Goal: Information Seeking & Learning: Learn about a topic

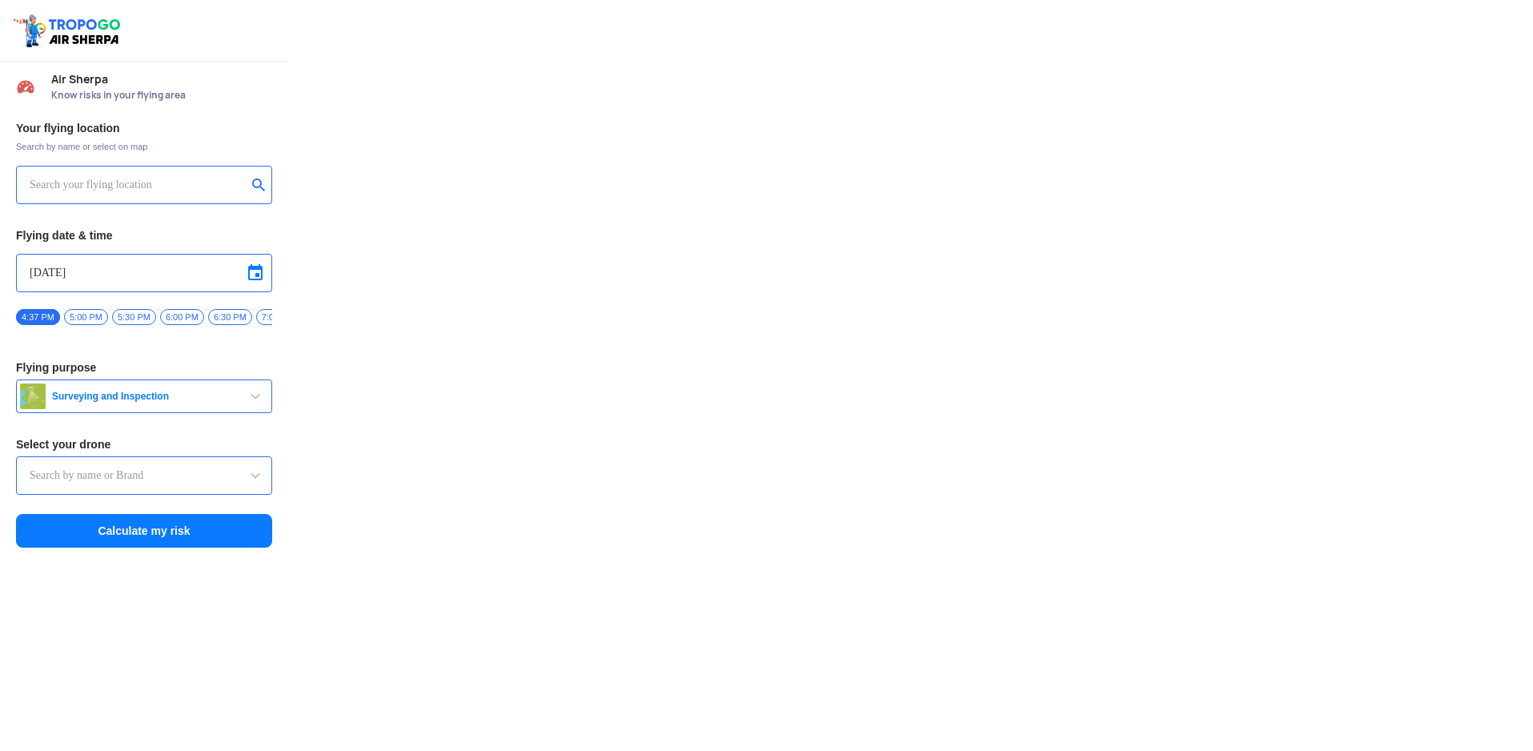
type input "DJI Mini2"
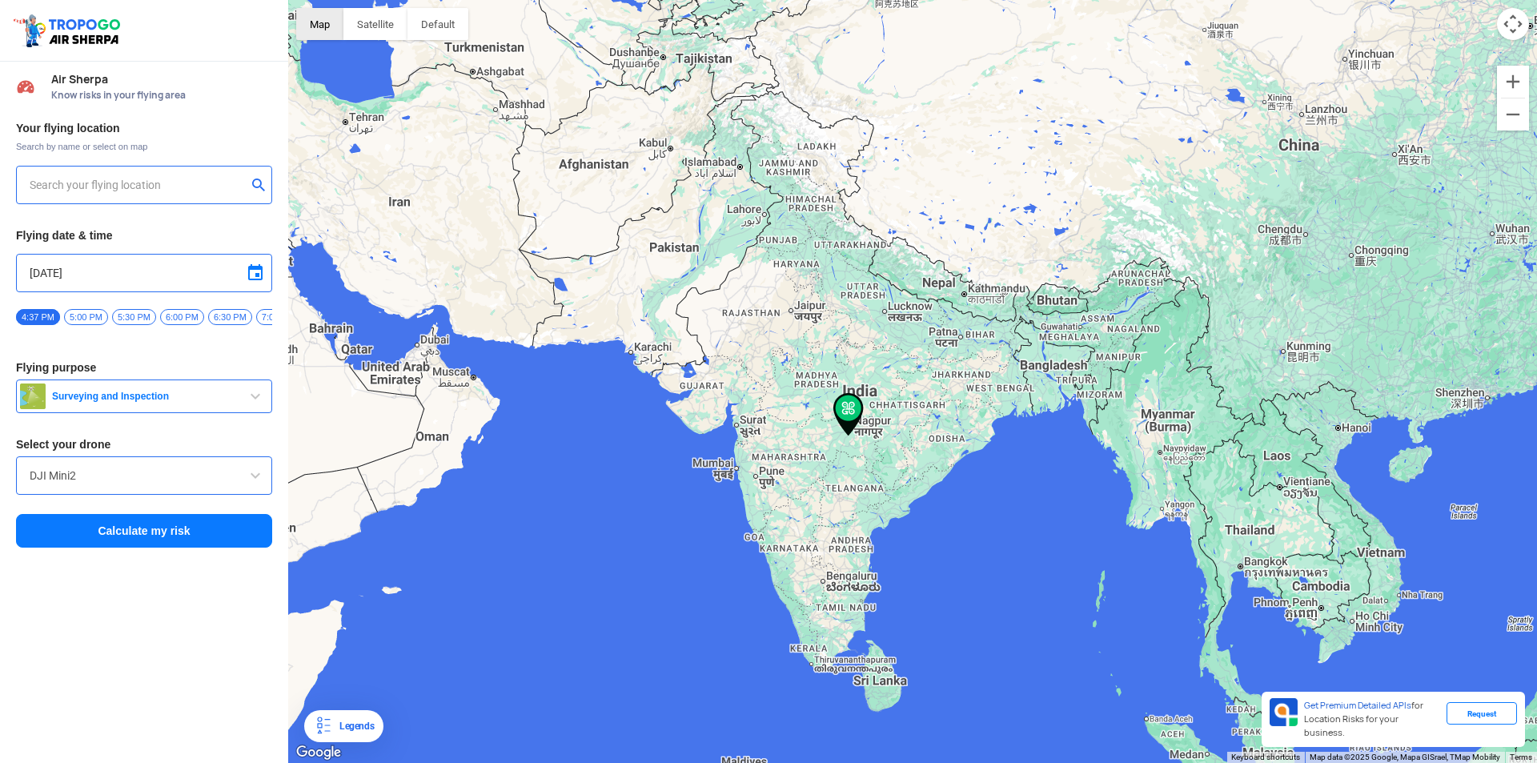
type input "[STREET_ADDRESS]"
click at [263, 186] on img at bounding box center [259, 184] width 16 height 16
click at [222, 186] on input "text" at bounding box center [138, 184] width 217 height 19
click at [258, 406] on span "button" at bounding box center [255, 396] width 19 height 19
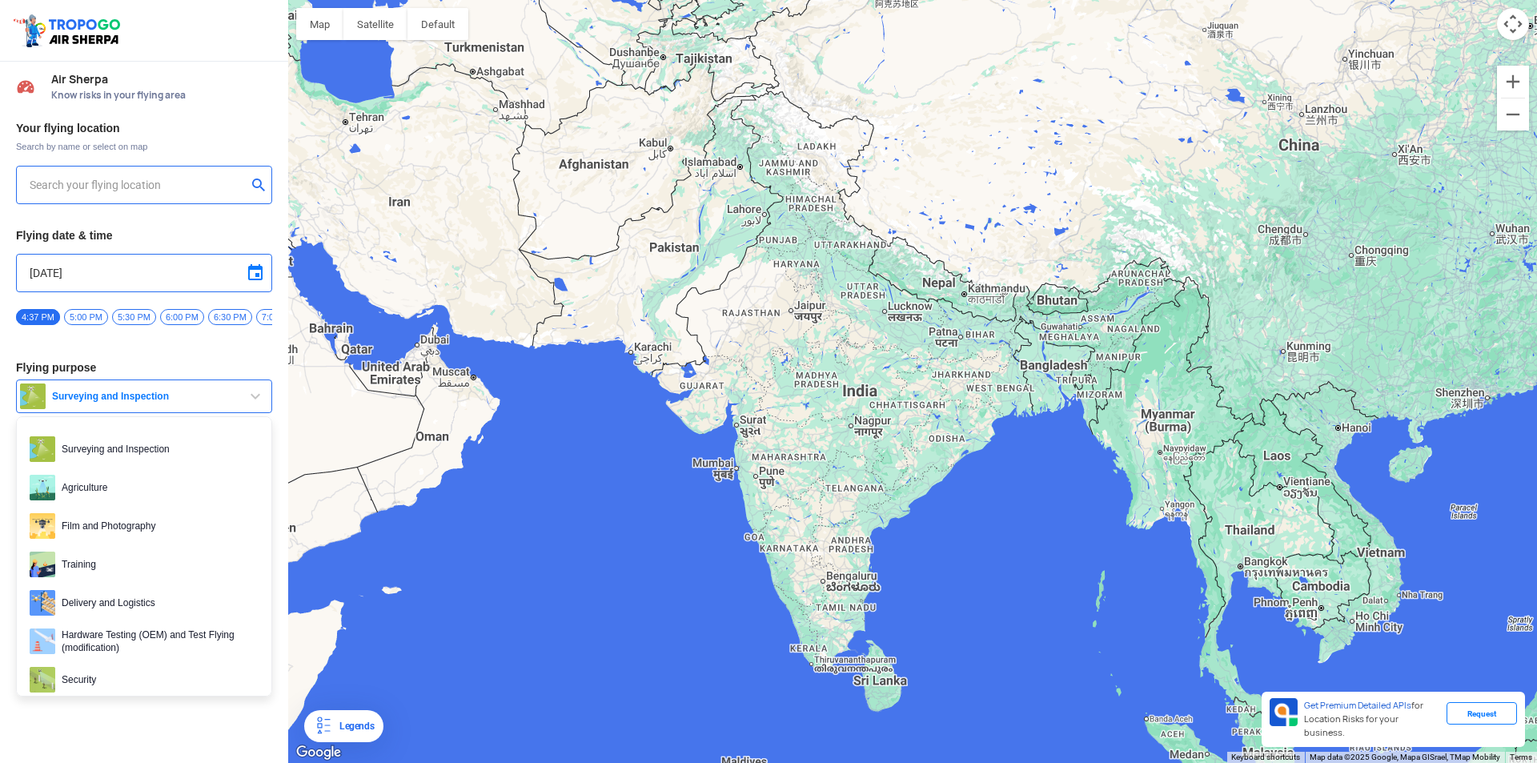
click at [258, 406] on span "button" at bounding box center [255, 396] width 19 height 19
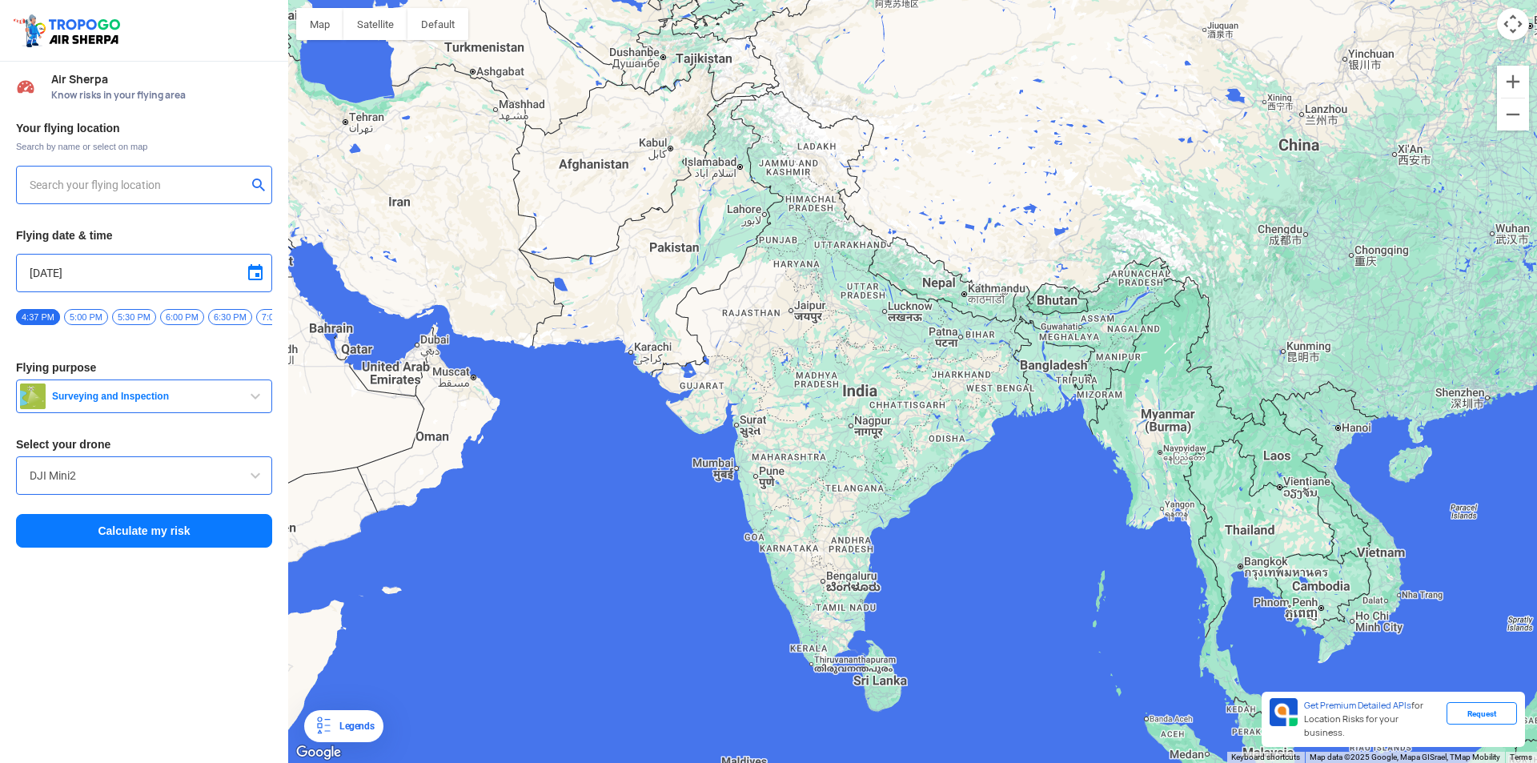
click at [260, 482] on span at bounding box center [255, 475] width 19 height 19
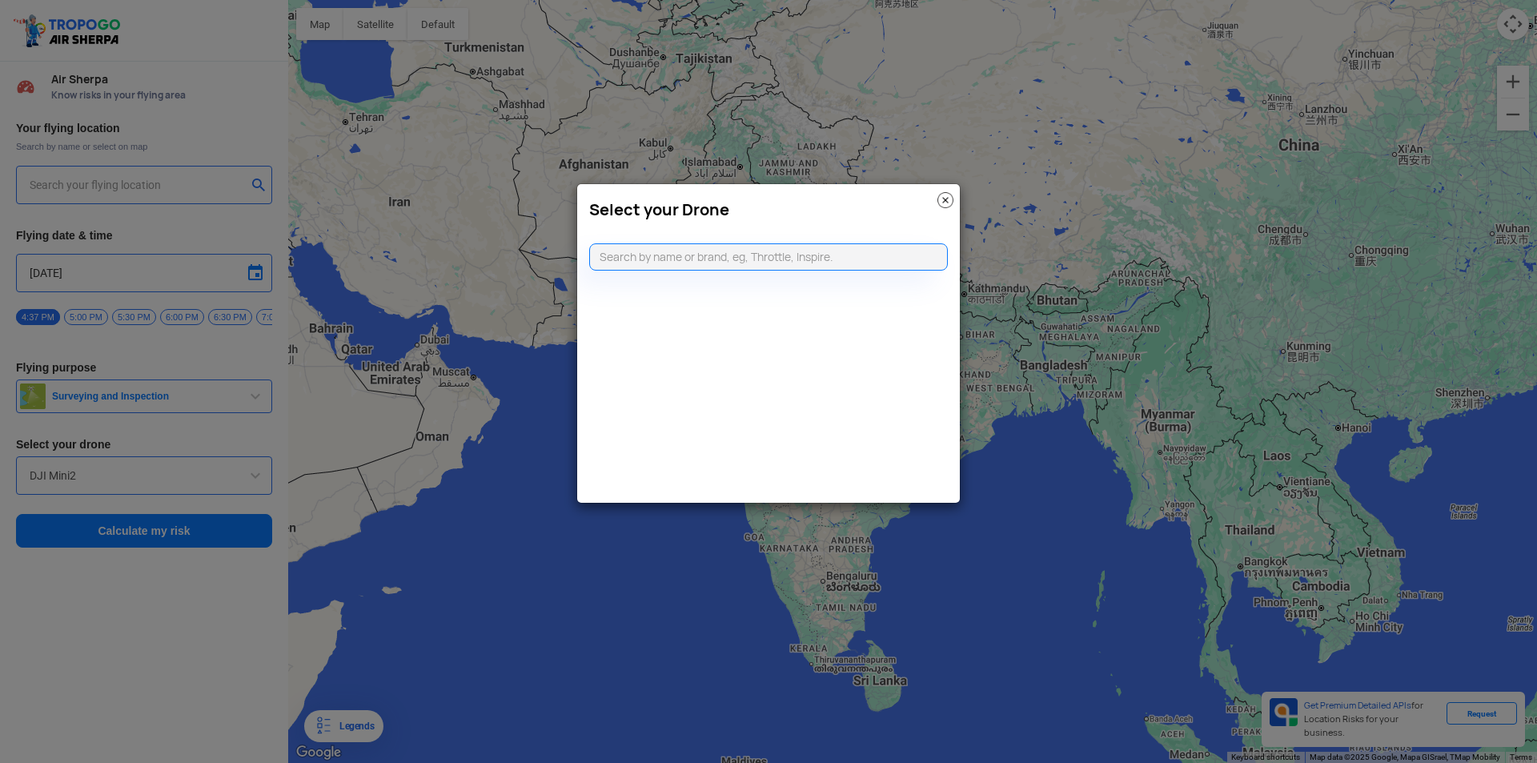
click at [958, 195] on div "Select your Drone" at bounding box center [768, 205] width 383 height 43
click at [949, 198] on img at bounding box center [945, 200] width 16 height 16
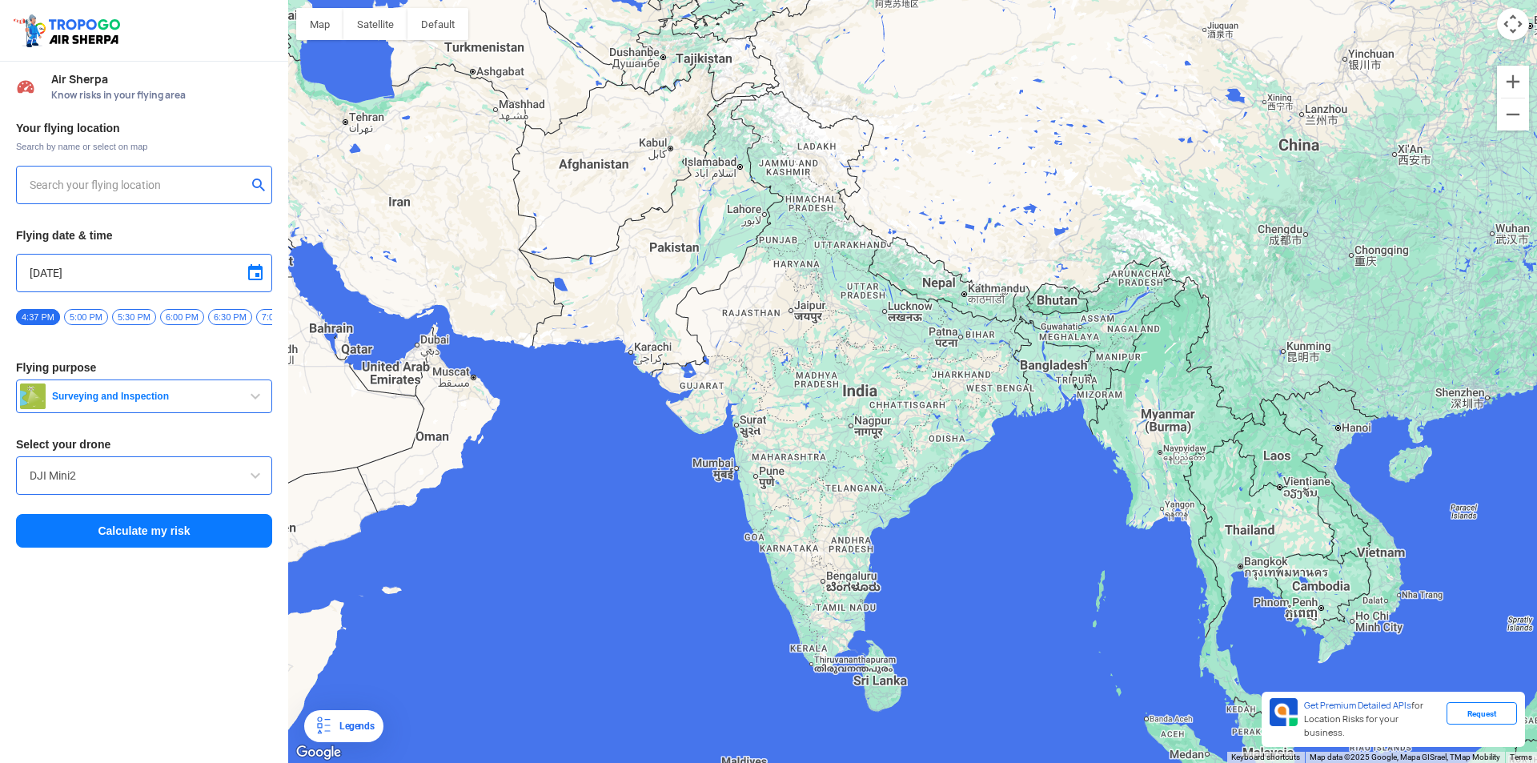
click at [140, 178] on input "text" at bounding box center [138, 184] width 217 height 19
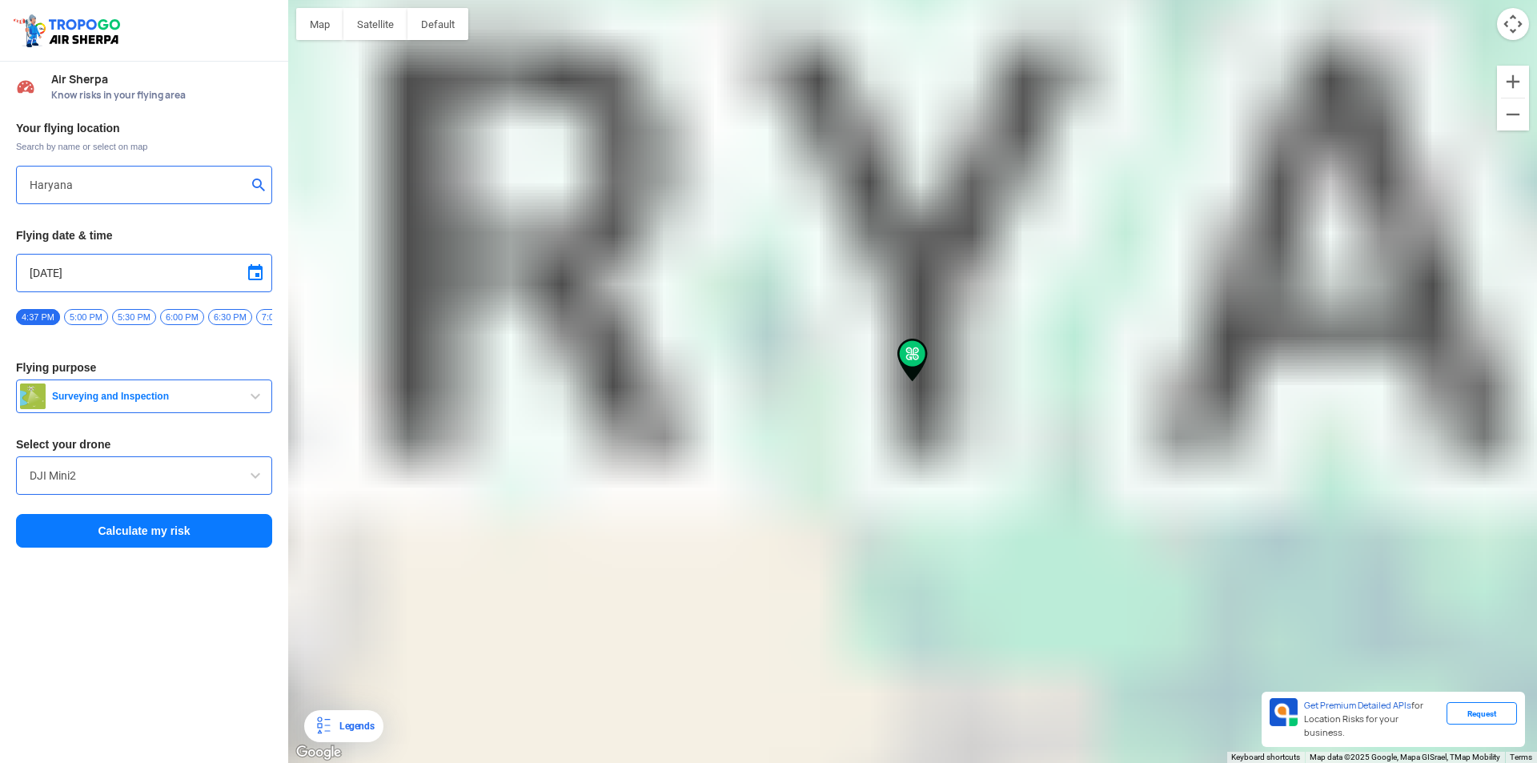
type input "[STREET_ADDRESS]"
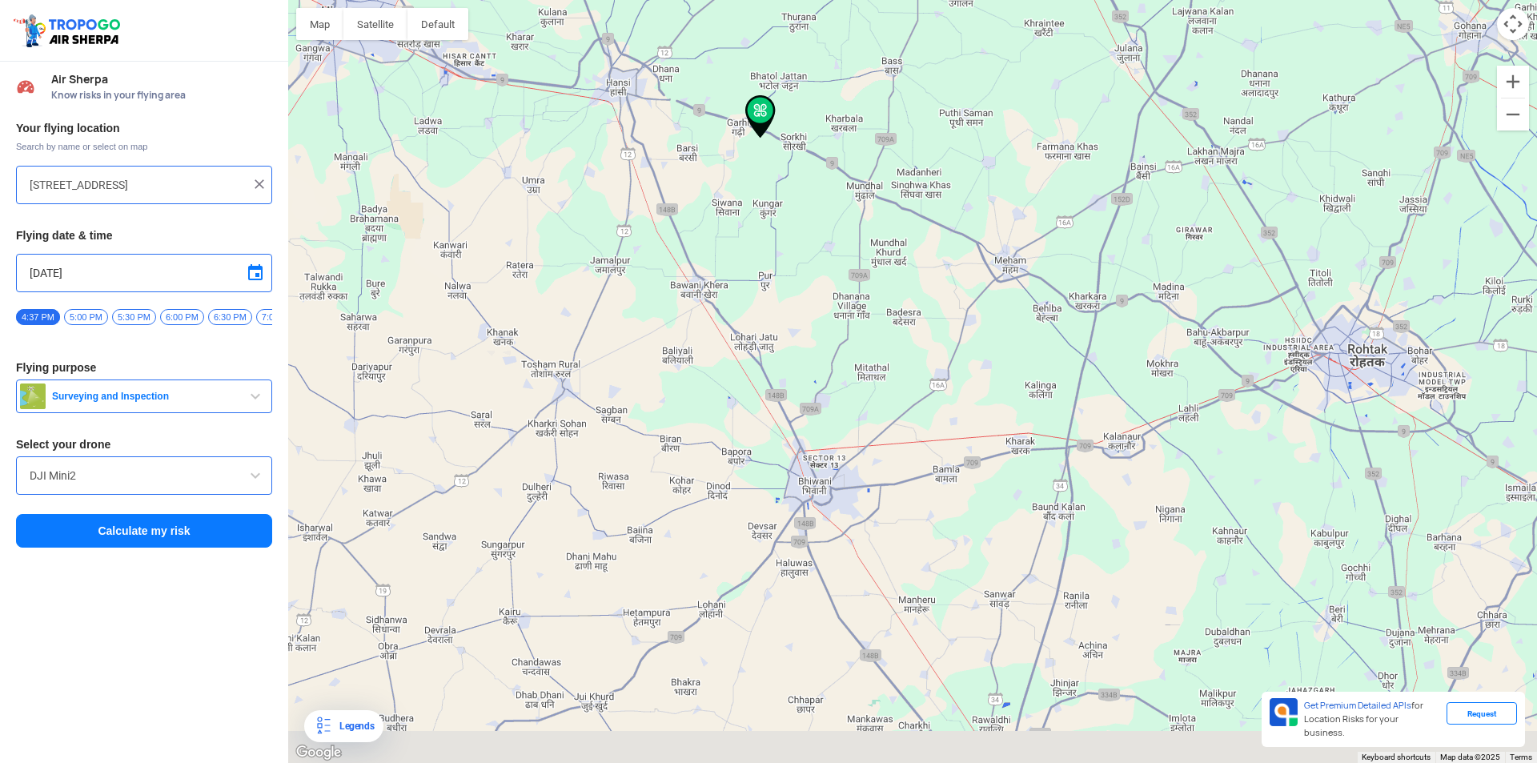
drag, startPoint x: 955, startPoint y: 462, endPoint x: 801, endPoint y: 220, distance: 286.4
click at [801, 220] on div at bounding box center [912, 381] width 1249 height 763
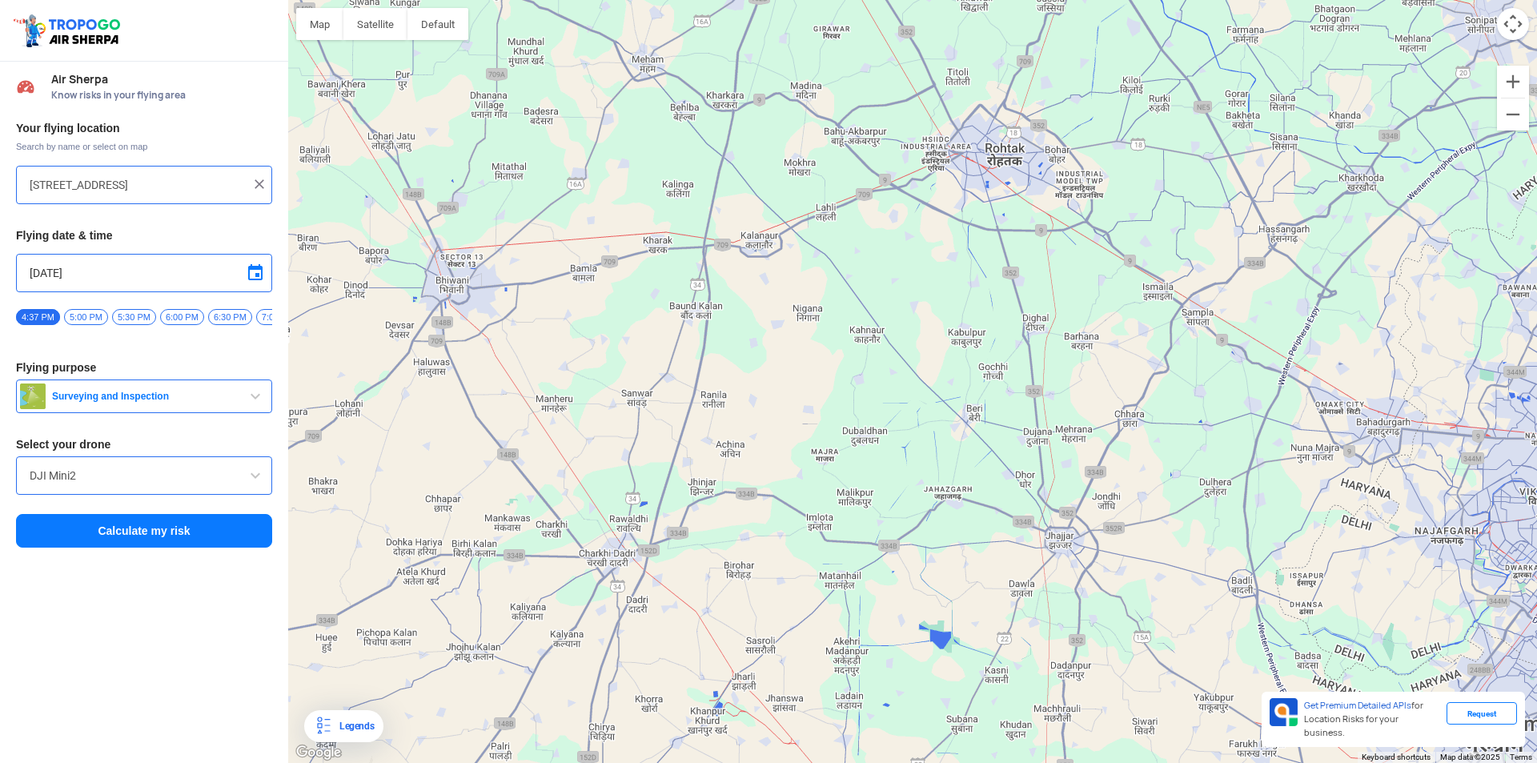
drag, startPoint x: 1118, startPoint y: 379, endPoint x: 752, endPoint y: 180, distance: 416.6
click at [752, 180] on div at bounding box center [912, 381] width 1249 height 763
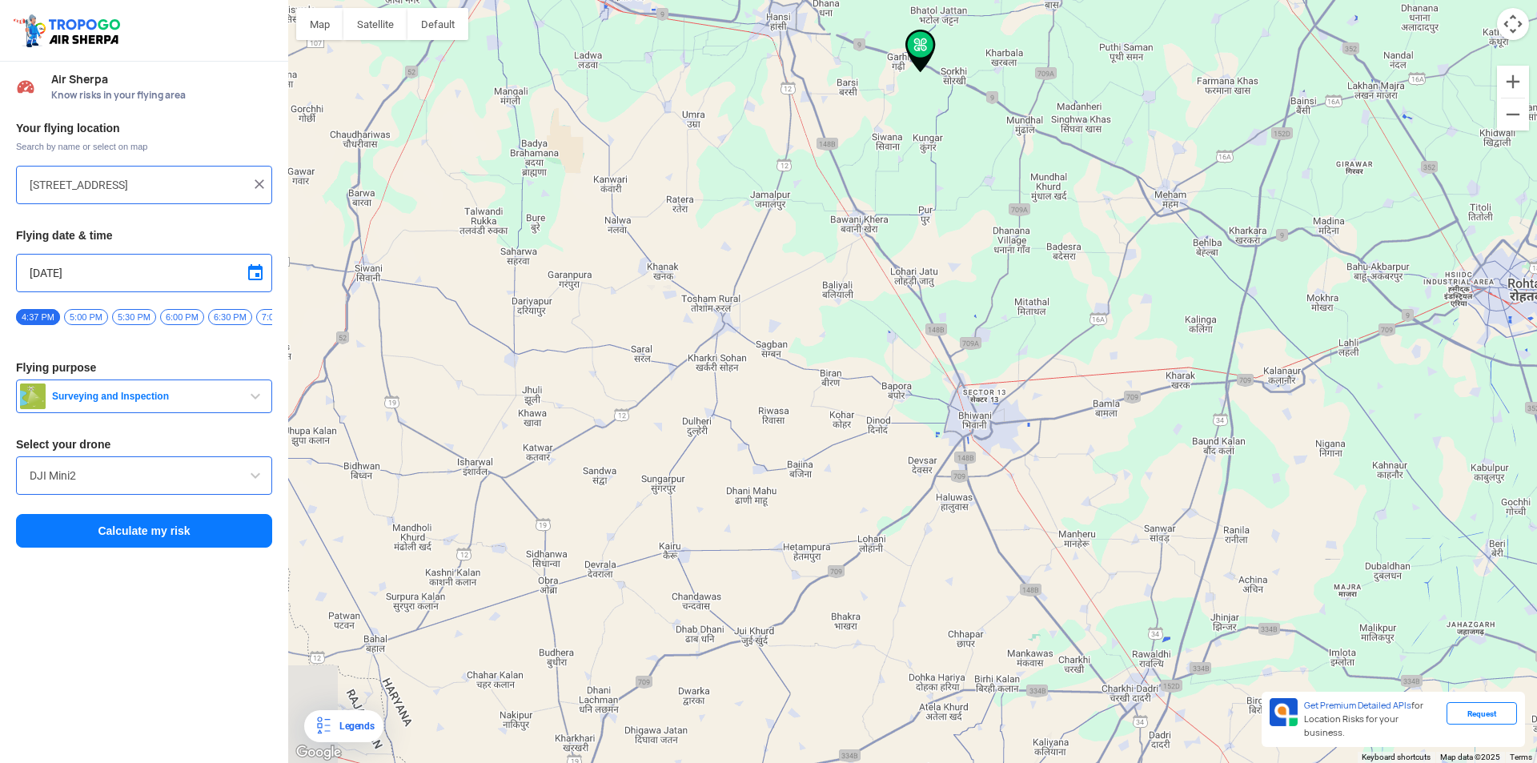
drag, startPoint x: 705, startPoint y: 367, endPoint x: 1241, endPoint y: 515, distance: 556.1
click at [1241, 515] on div at bounding box center [912, 381] width 1249 height 763
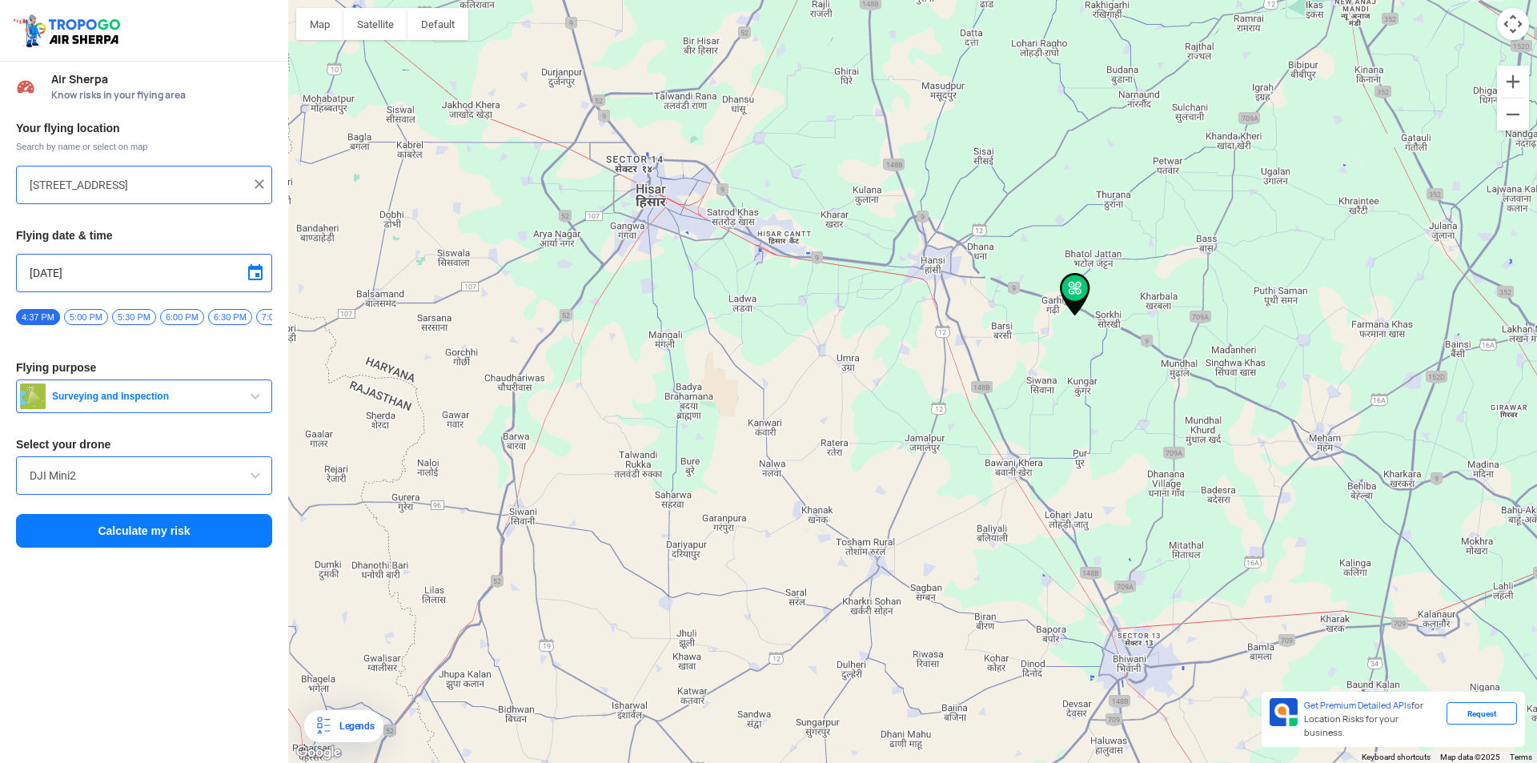
drag, startPoint x: 755, startPoint y: 330, endPoint x: 899, endPoint y: 561, distance: 272.5
click at [899, 561] on div at bounding box center [912, 381] width 1249 height 763
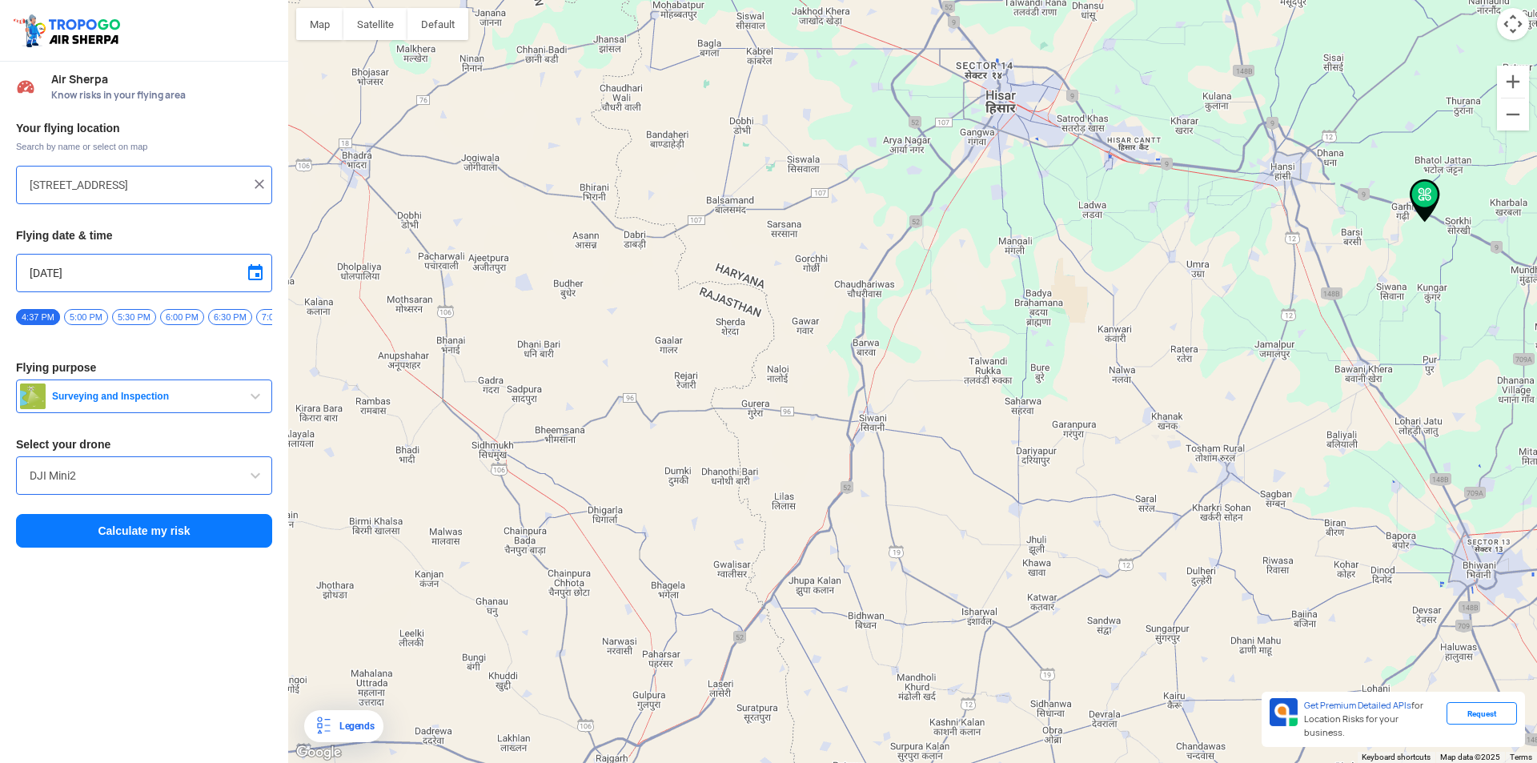
drag, startPoint x: 575, startPoint y: 355, endPoint x: 929, endPoint y: 263, distance: 366.3
click at [929, 263] on div at bounding box center [912, 381] width 1249 height 763
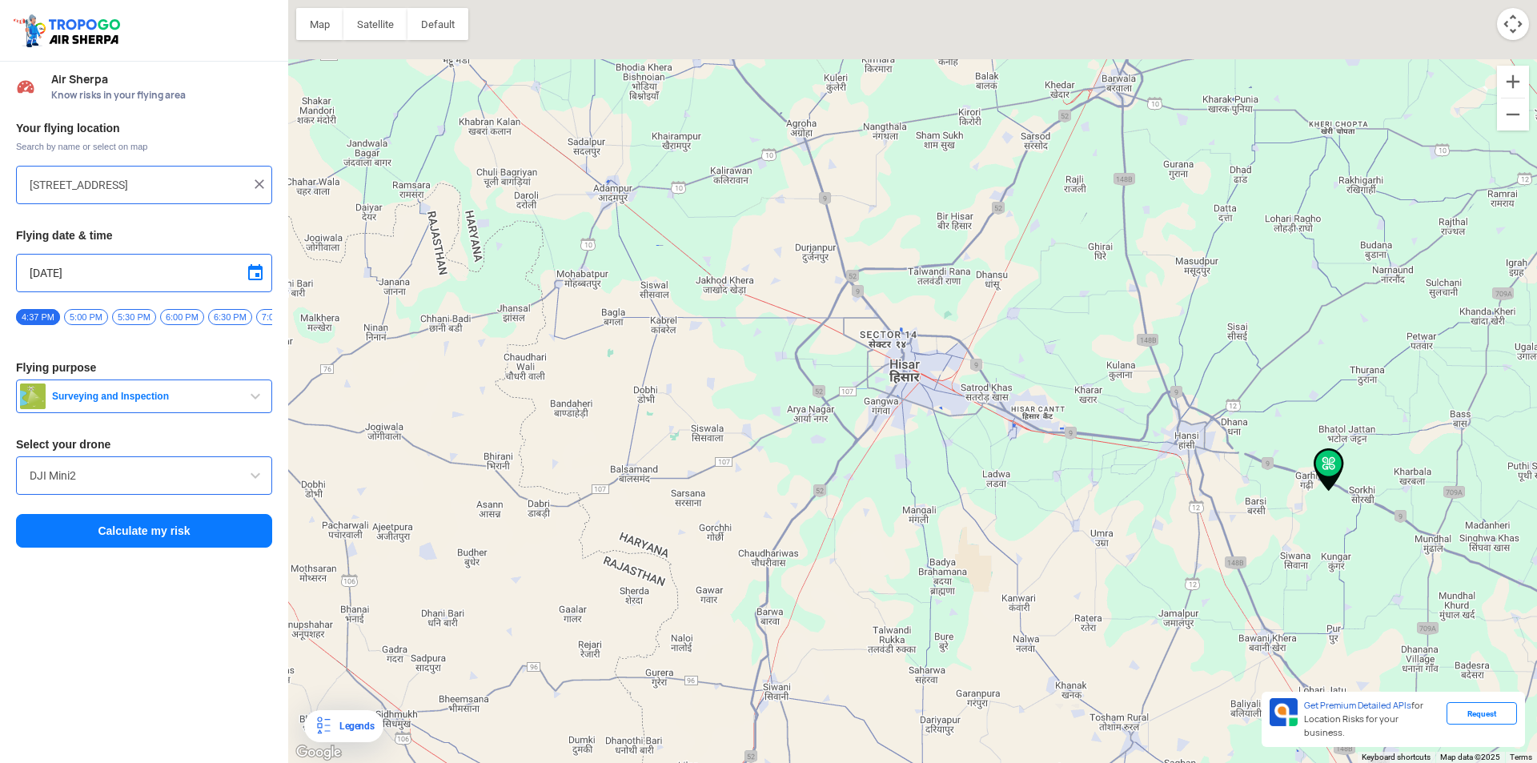
drag, startPoint x: 720, startPoint y: 295, endPoint x: 618, endPoint y: 601, distance: 322.5
click at [618, 601] on div at bounding box center [912, 381] width 1249 height 763
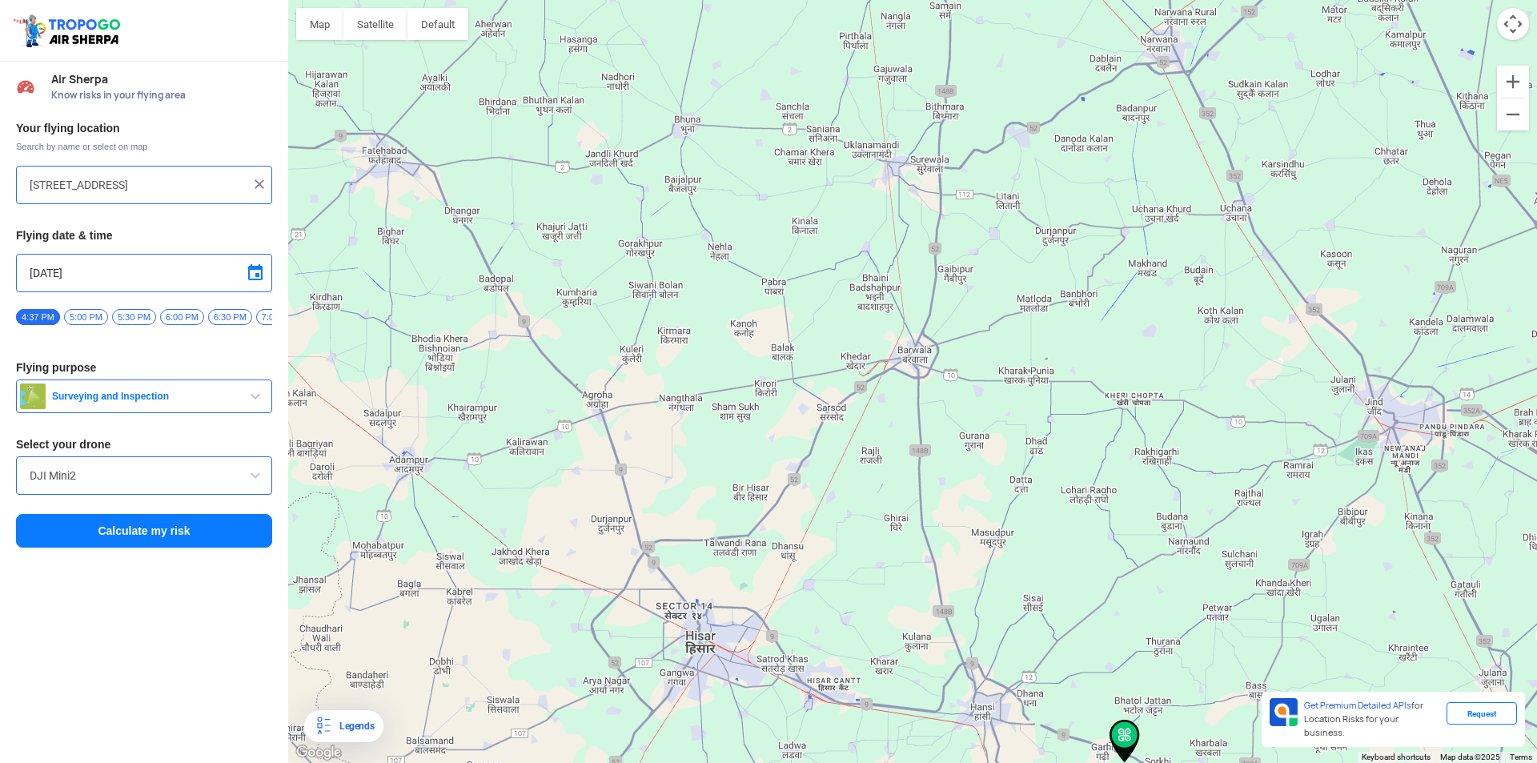
drag, startPoint x: 958, startPoint y: 282, endPoint x: 756, endPoint y: 527, distance: 317.3
click at [756, 527] on div at bounding box center [912, 381] width 1249 height 763
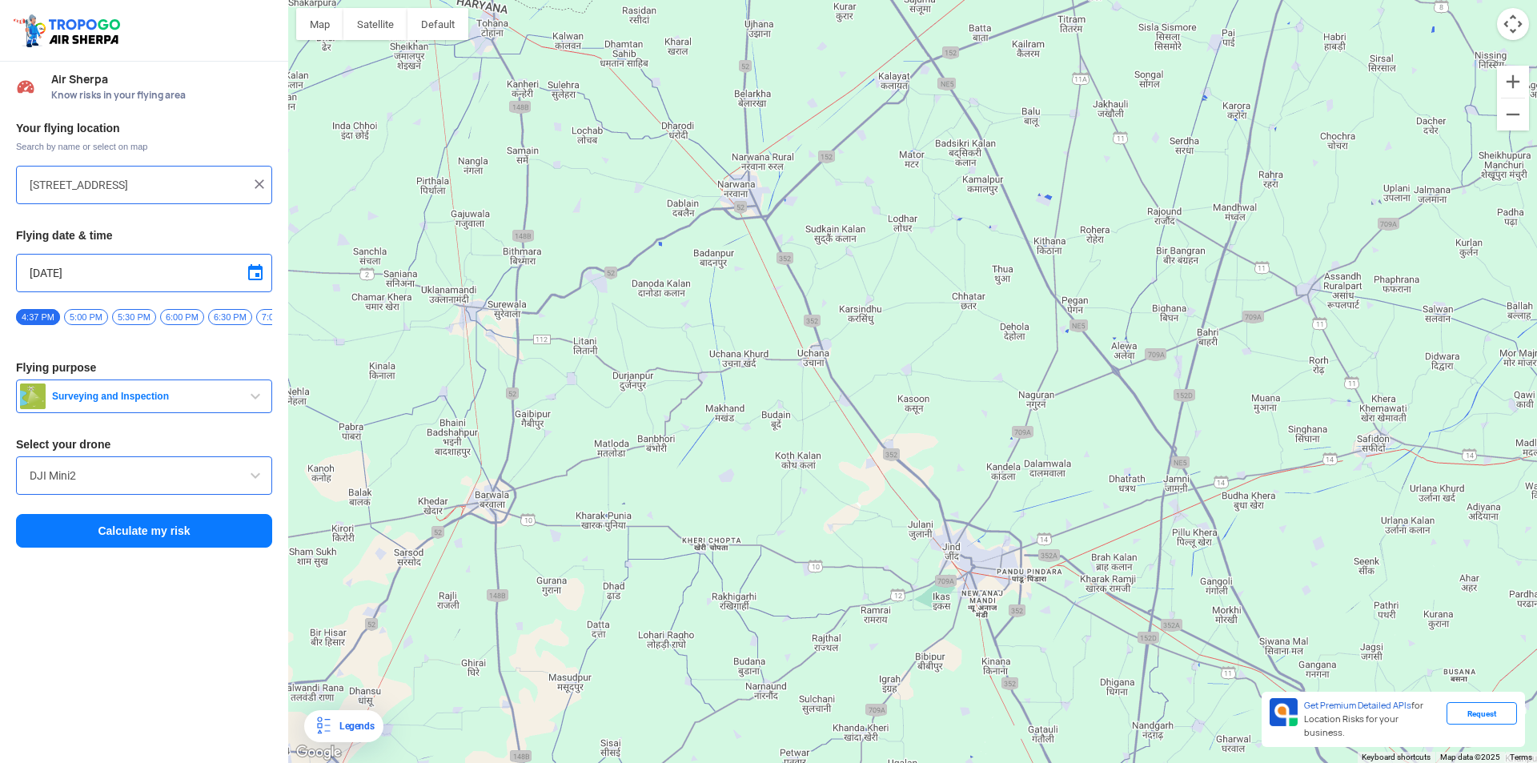
drag, startPoint x: 1116, startPoint y: 345, endPoint x: 684, endPoint y: 497, distance: 457.4
click at [684, 497] on div at bounding box center [912, 381] width 1249 height 763
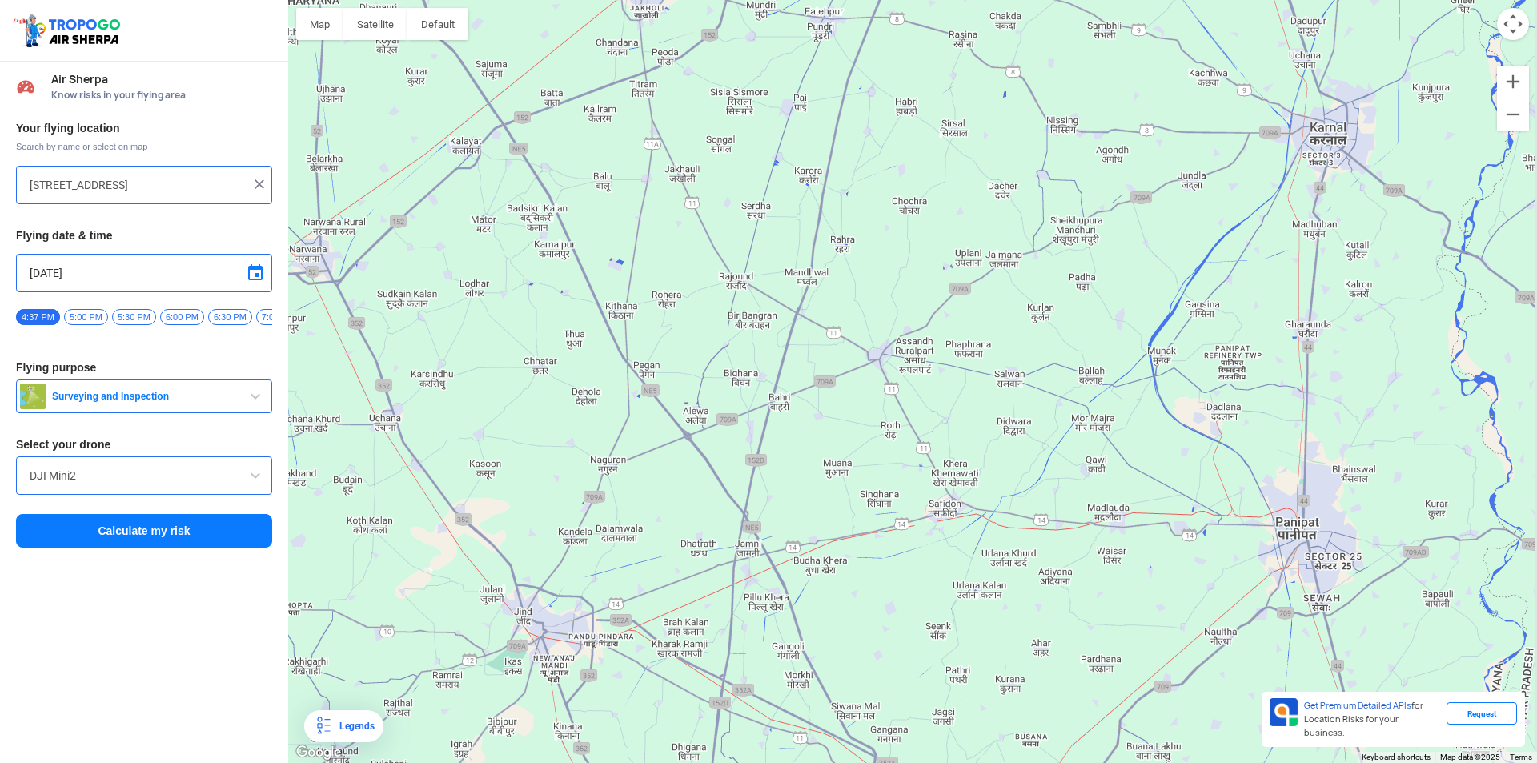
drag, startPoint x: 1065, startPoint y: 381, endPoint x: 634, endPoint y: 447, distance: 435.6
click at [634, 447] on div at bounding box center [912, 381] width 1249 height 763
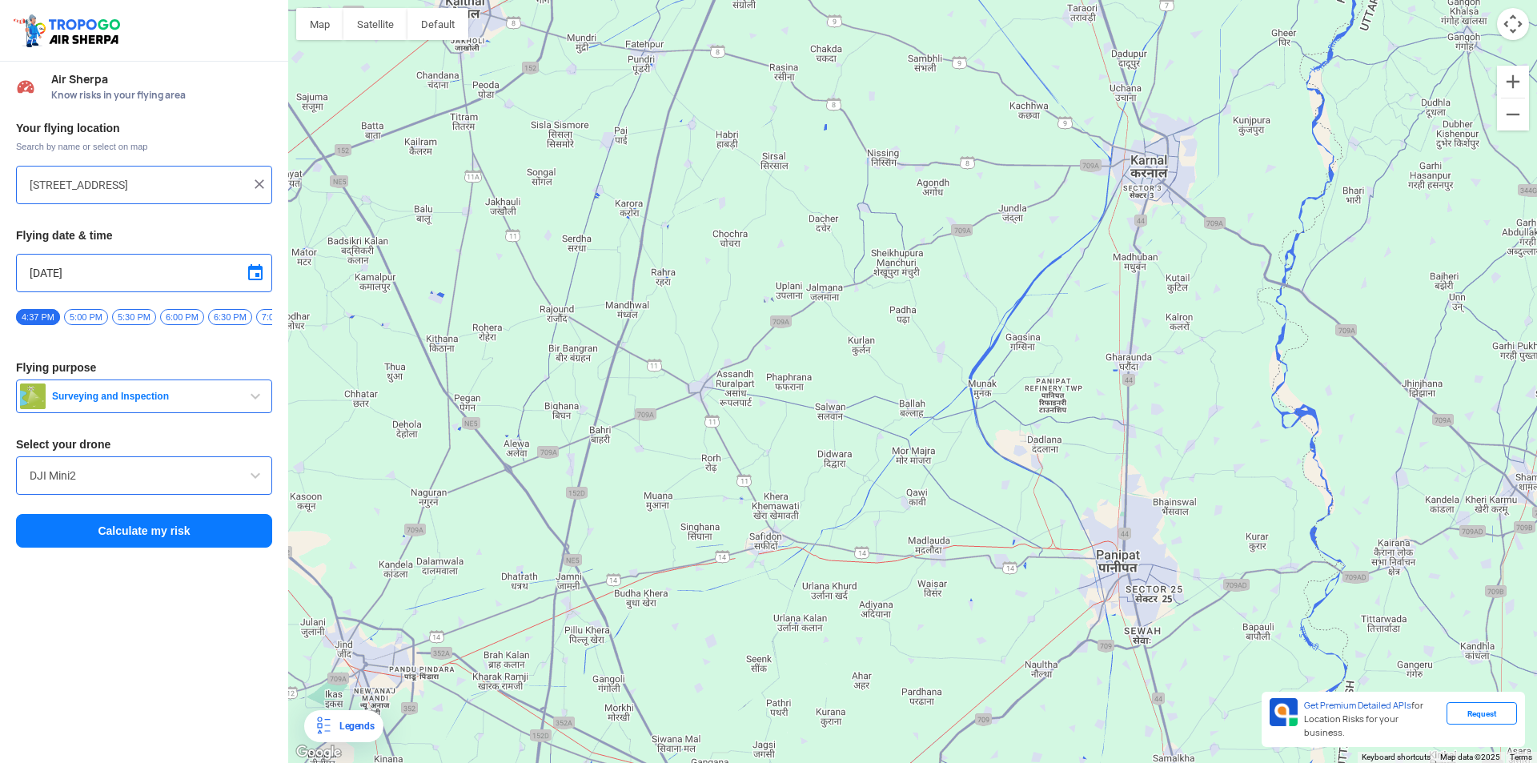
drag, startPoint x: 980, startPoint y: 336, endPoint x: 798, endPoint y: 370, distance: 184.8
click at [798, 370] on div at bounding box center [912, 381] width 1249 height 763
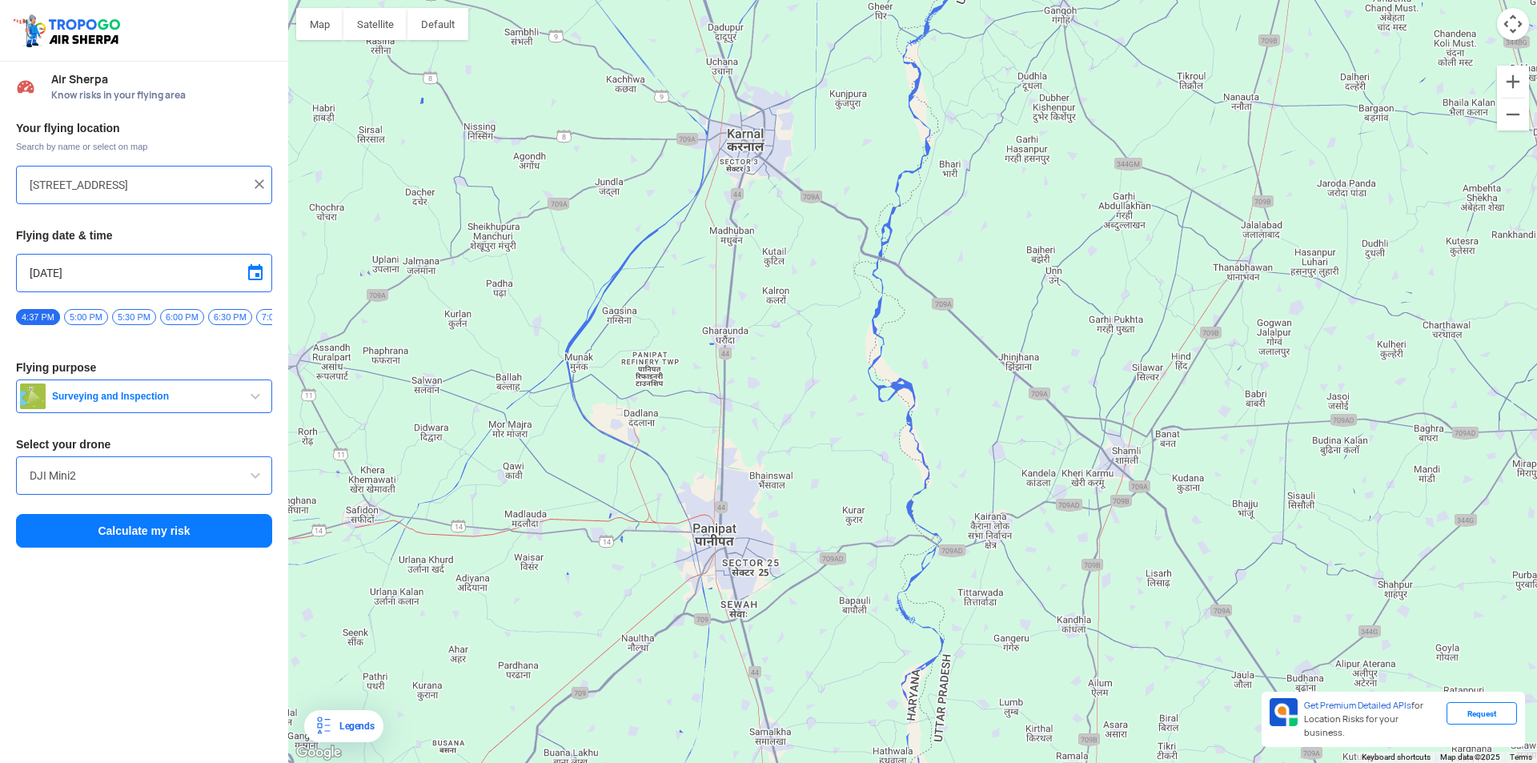
drag, startPoint x: 875, startPoint y: 327, endPoint x: 470, endPoint y: 301, distance: 405.9
click at [470, 301] on div at bounding box center [912, 381] width 1249 height 763
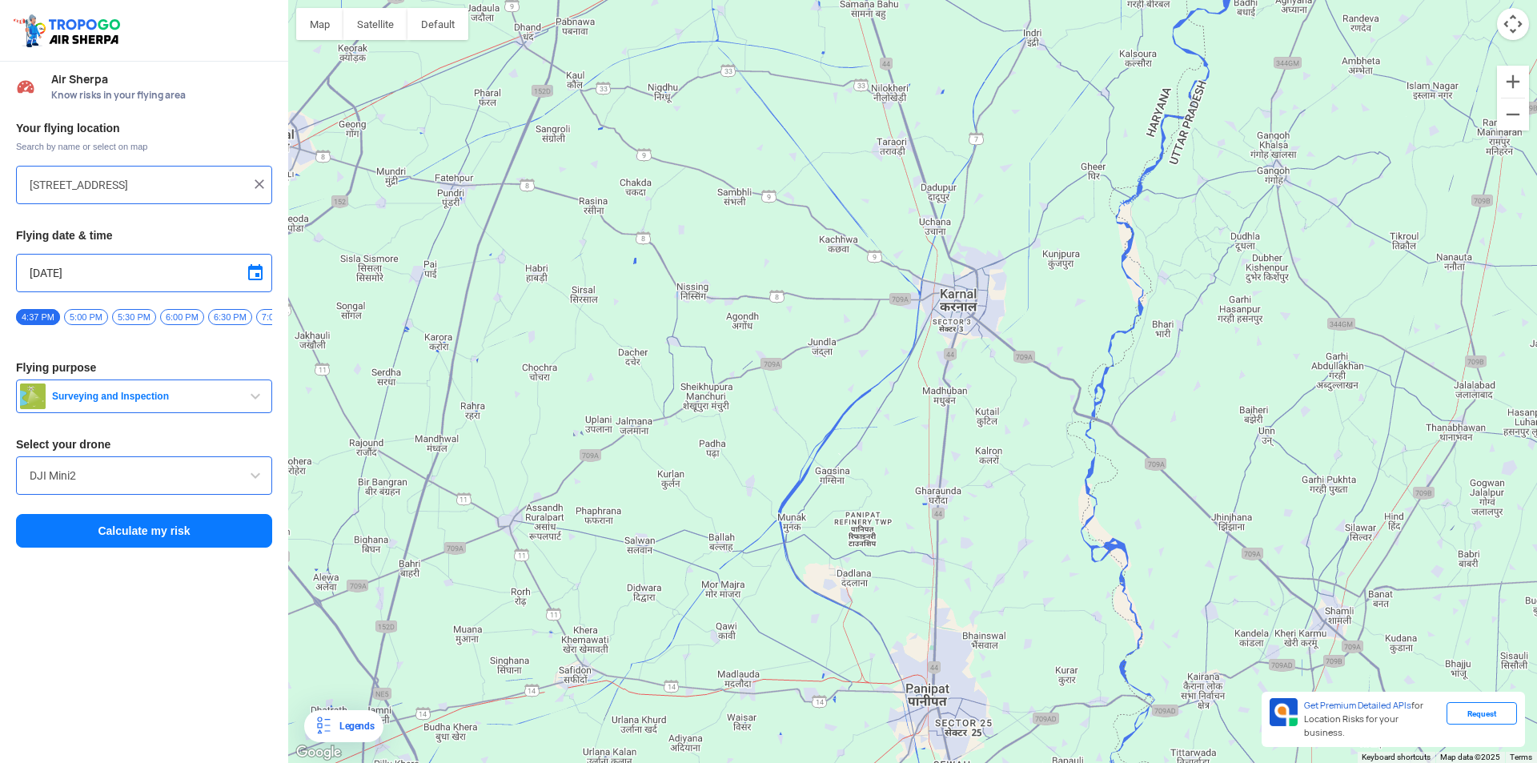
drag, startPoint x: 527, startPoint y: 311, endPoint x: 742, endPoint y: 472, distance: 268.1
click at [742, 472] on div at bounding box center [912, 381] width 1249 height 763
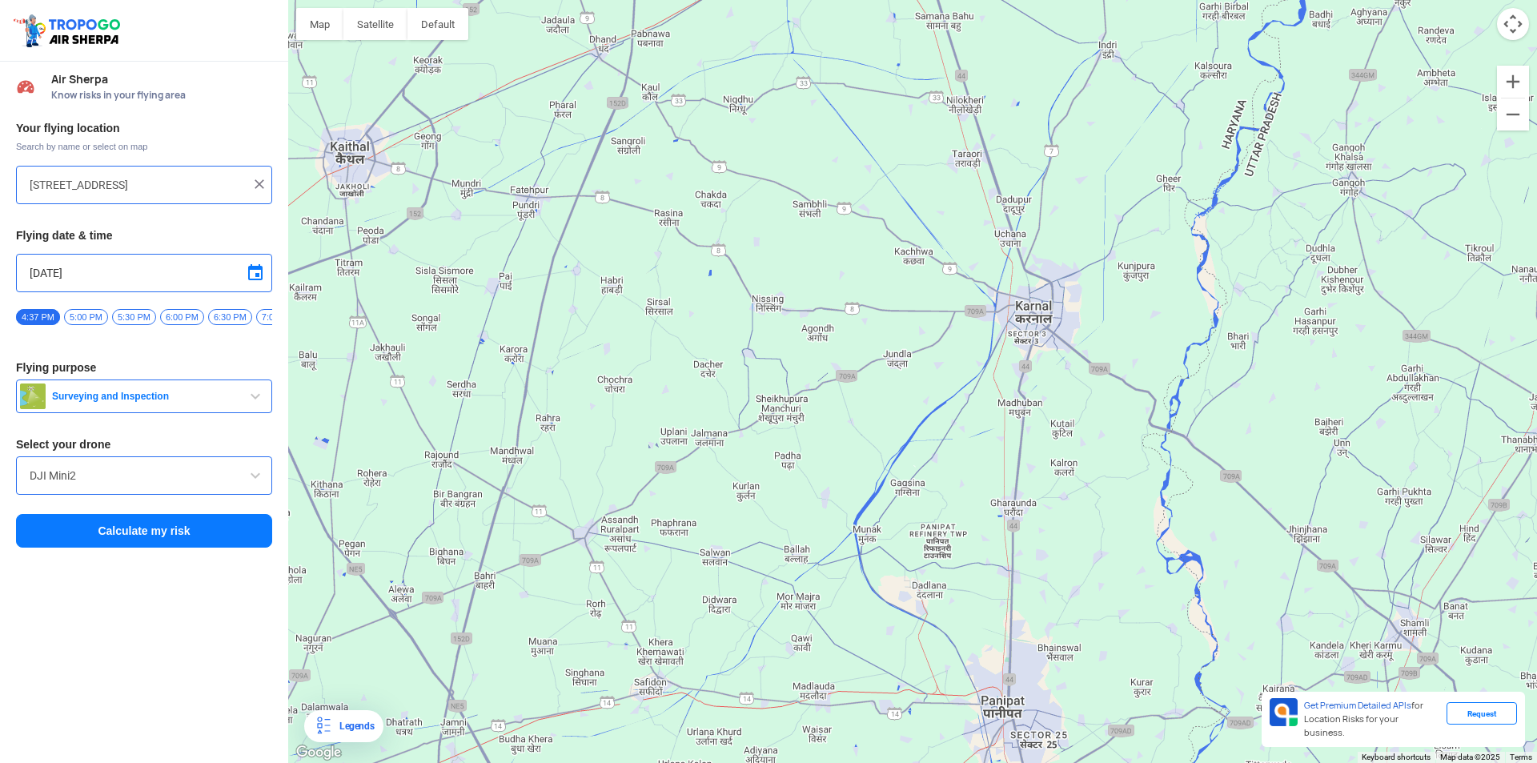
drag, startPoint x: 567, startPoint y: 259, endPoint x: 644, endPoint y: 275, distance: 79.4
click at [644, 275] on div at bounding box center [912, 381] width 1249 height 763
click at [257, 184] on img at bounding box center [259, 184] width 16 height 16
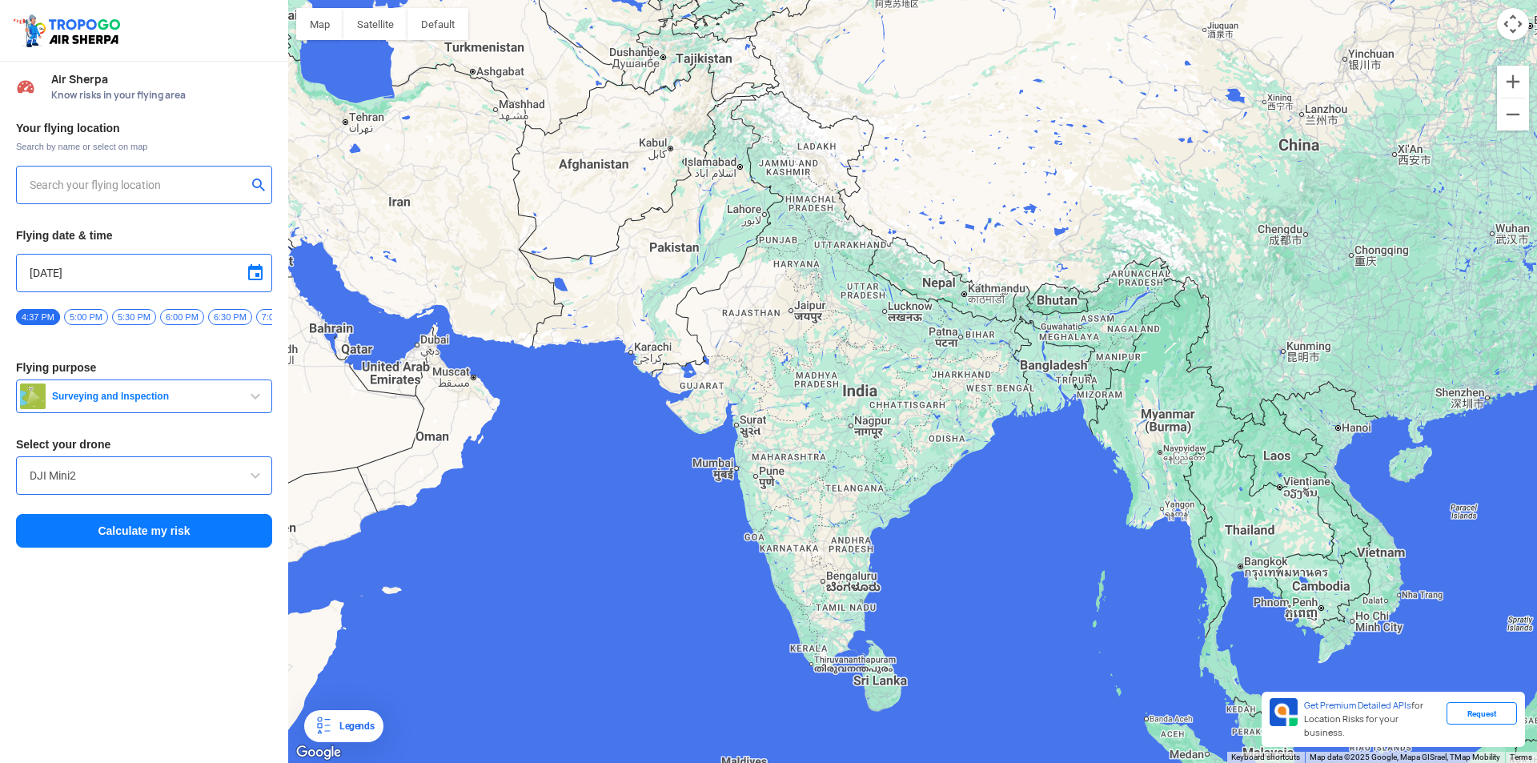
click at [192, 184] on input "text" at bounding box center [138, 184] width 217 height 19
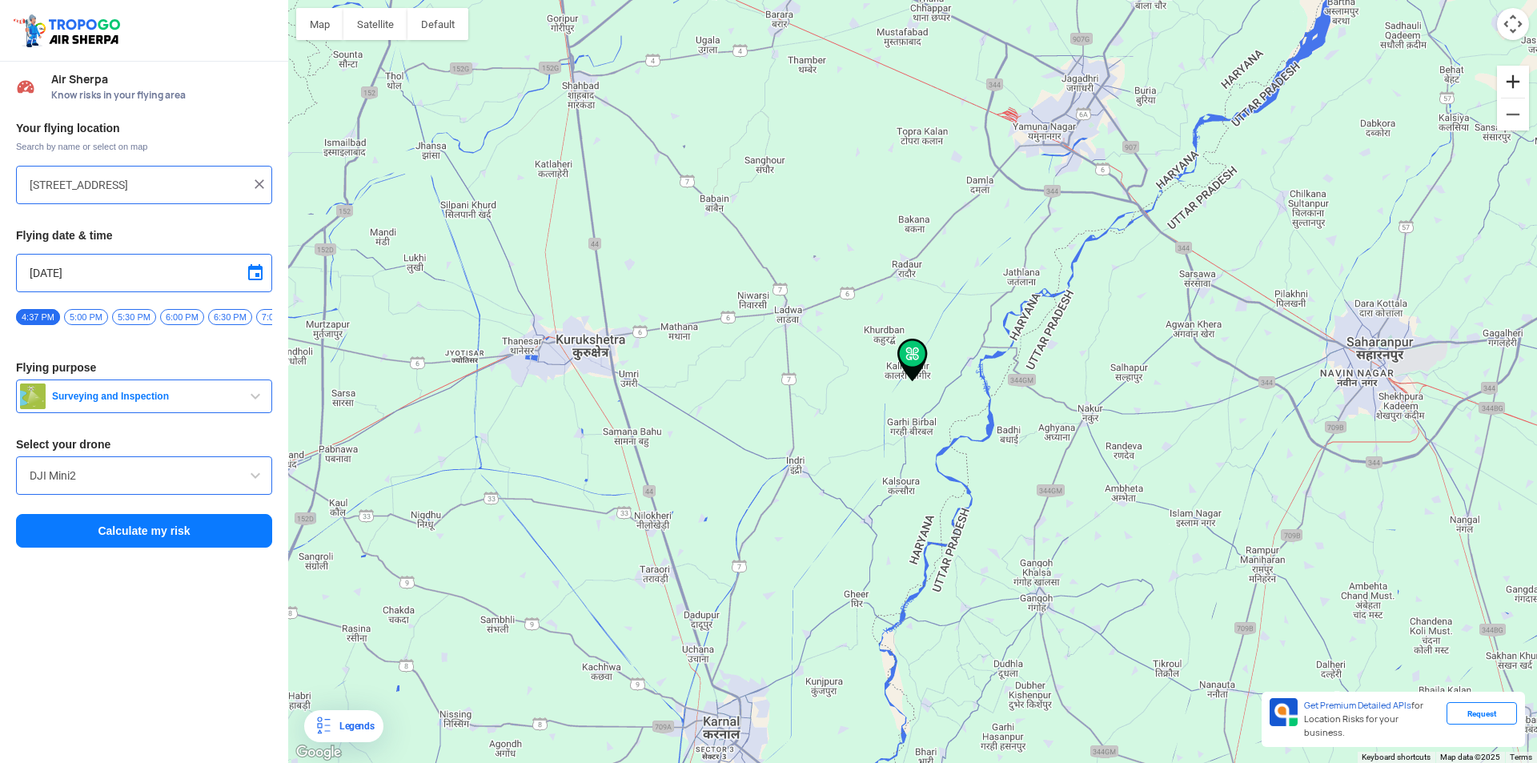
click at [1514, 84] on button "Zoom in" at bounding box center [1513, 82] width 32 height 32
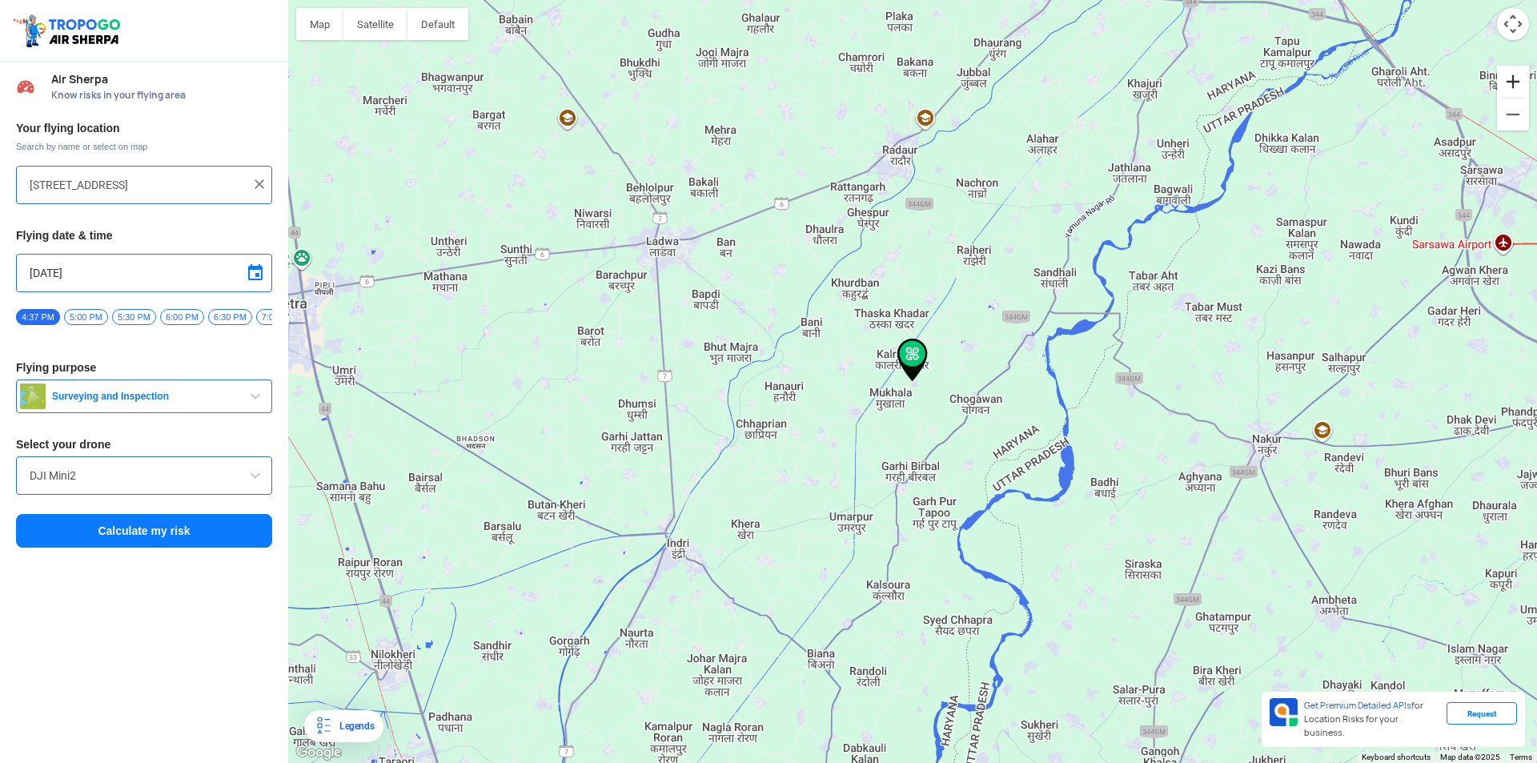
click at [1514, 84] on button "Zoom in" at bounding box center [1513, 82] width 32 height 32
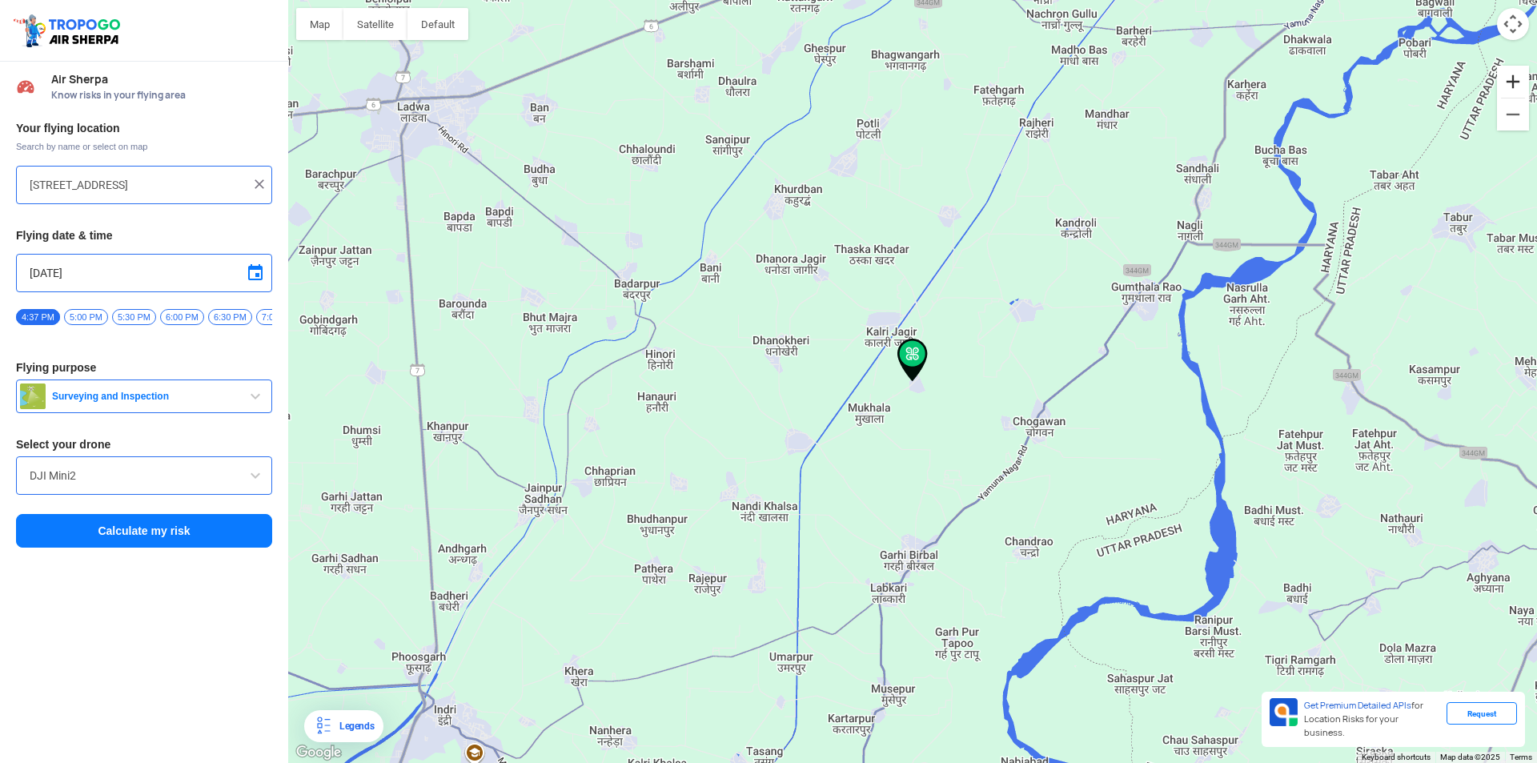
click at [1514, 84] on button "Zoom in" at bounding box center [1513, 82] width 32 height 32
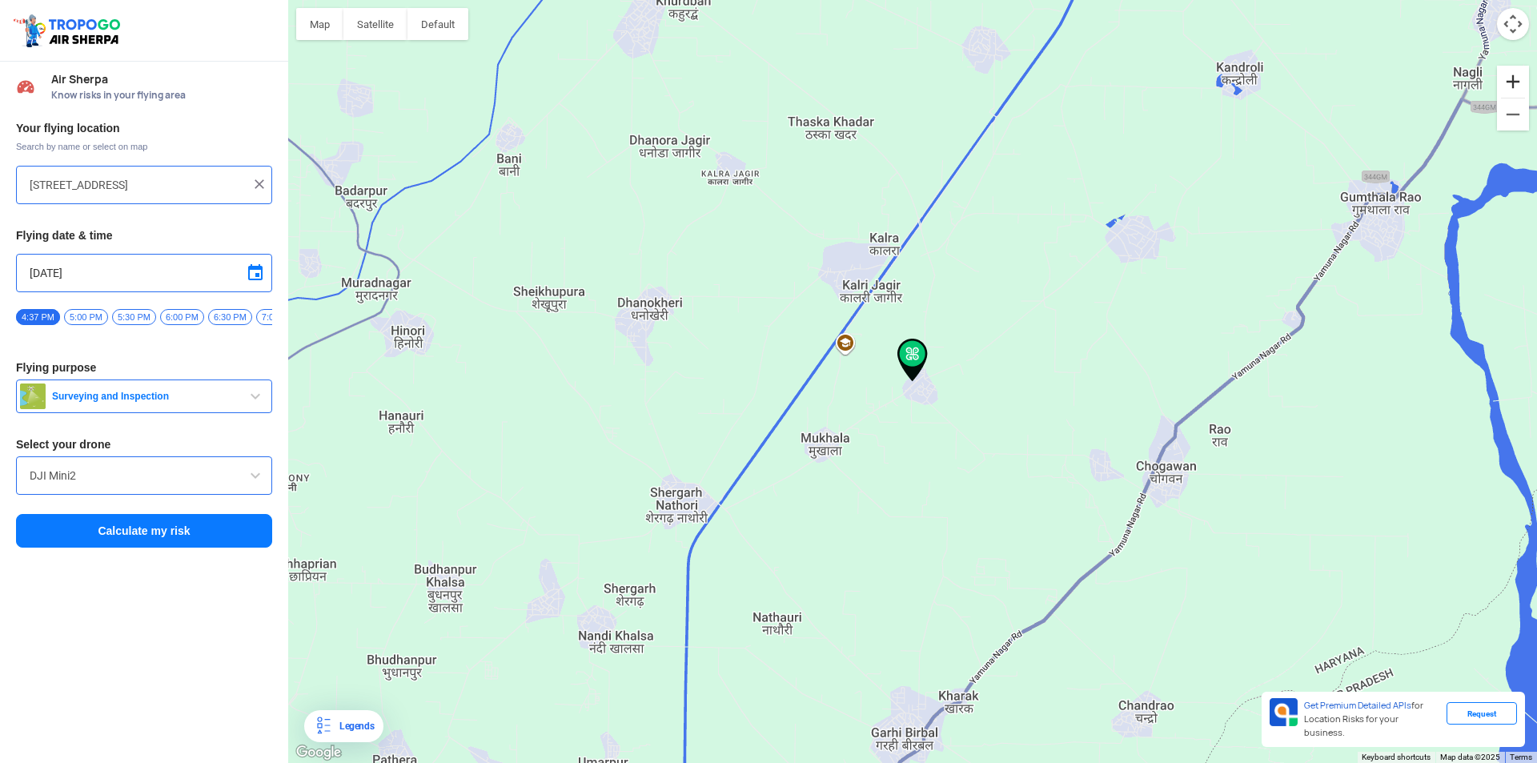
click at [1514, 84] on button "Zoom in" at bounding box center [1513, 82] width 32 height 32
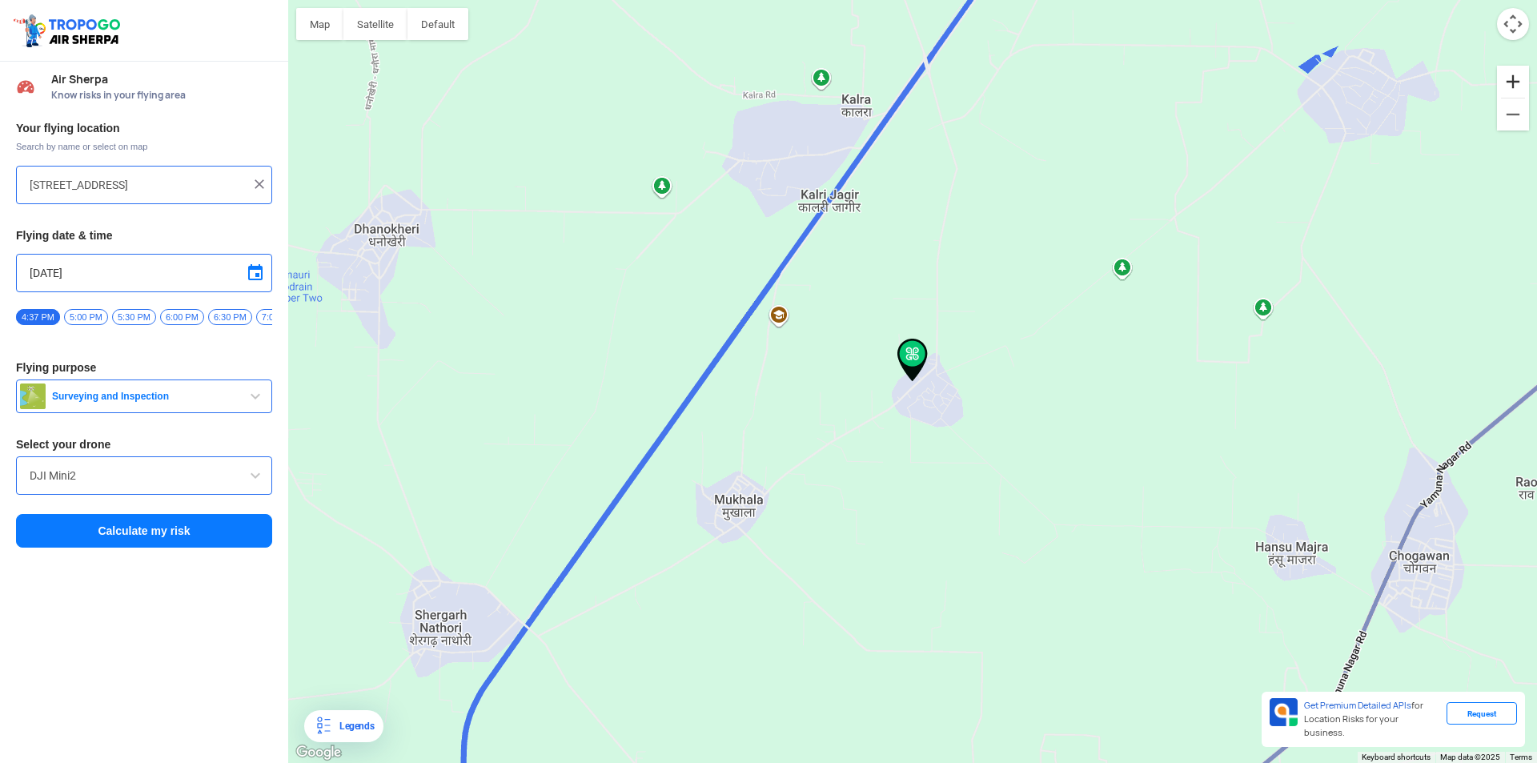
click at [1514, 84] on button "Zoom in" at bounding box center [1513, 82] width 32 height 32
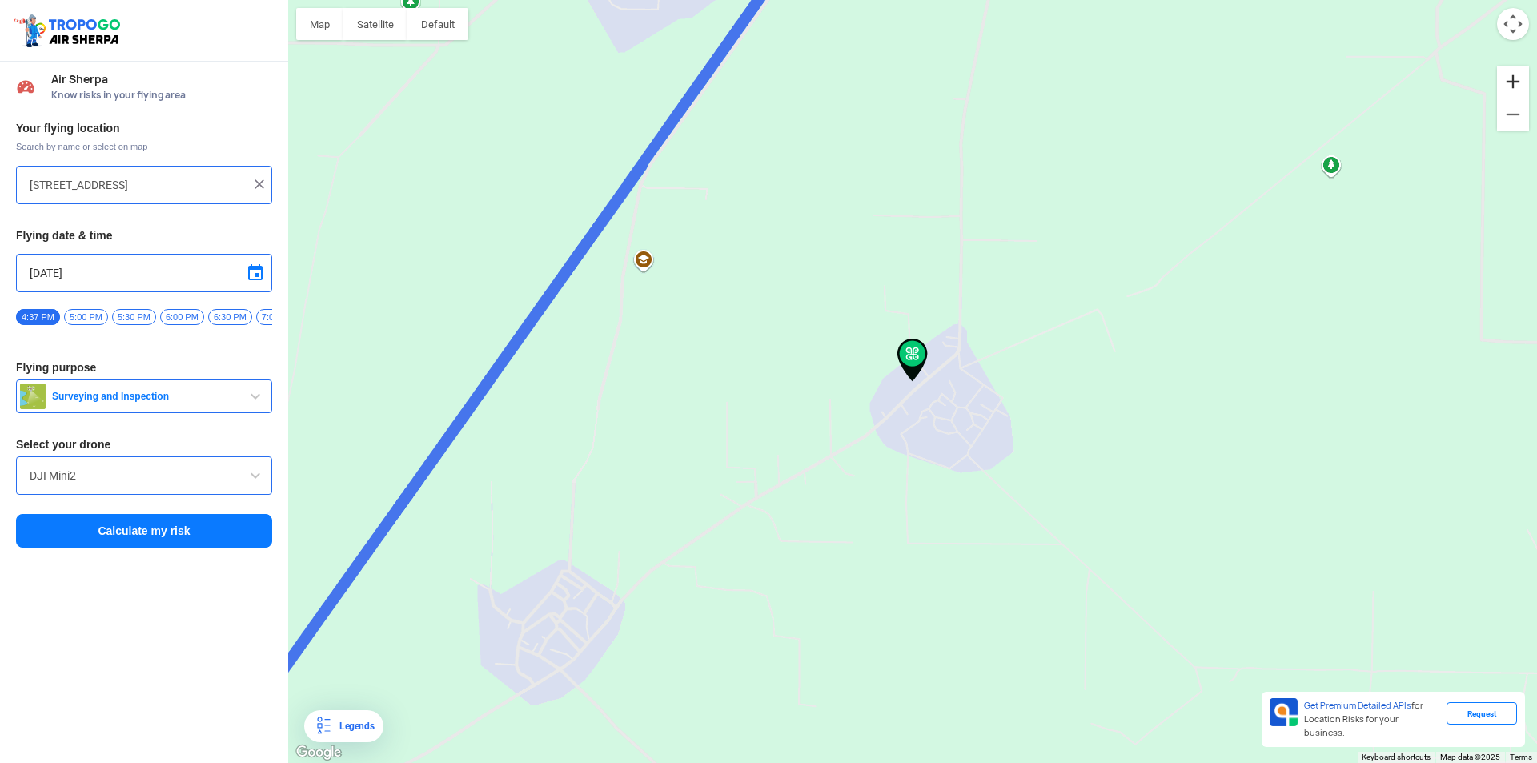
click at [1514, 84] on button "Zoom in" at bounding box center [1513, 82] width 32 height 32
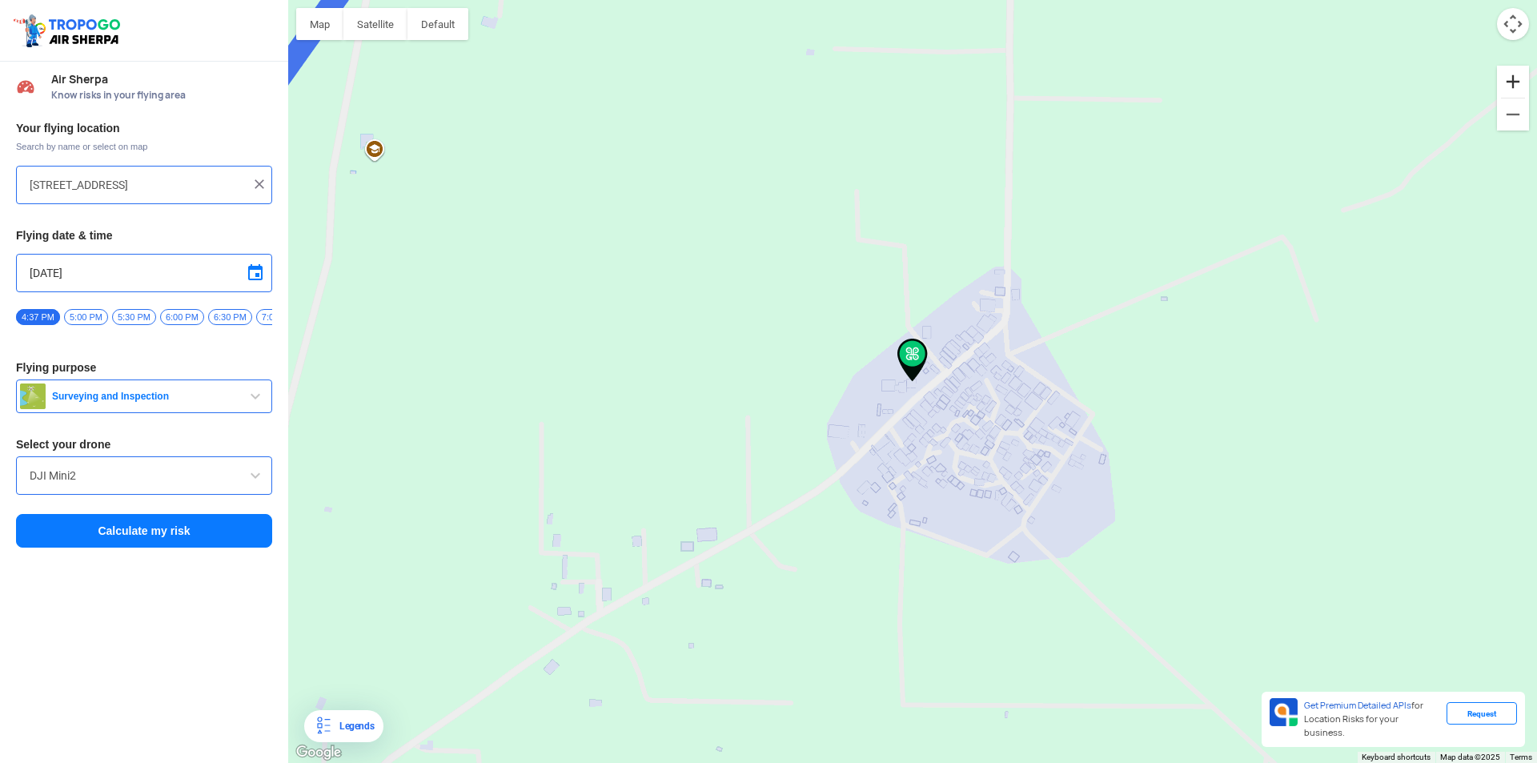
click at [1514, 84] on button "Zoom in" at bounding box center [1513, 82] width 32 height 32
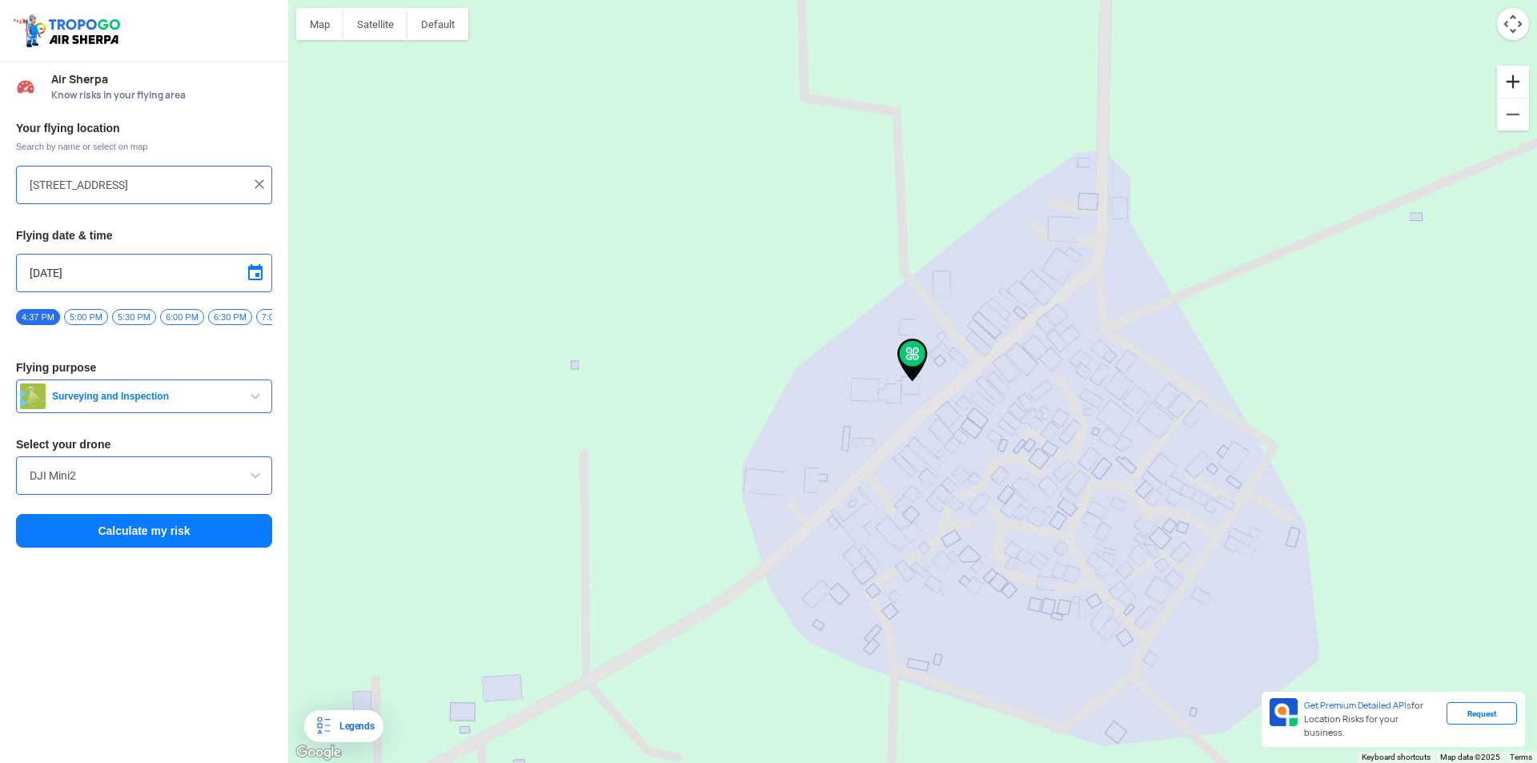
click at [1514, 84] on button "Zoom in" at bounding box center [1513, 82] width 32 height 32
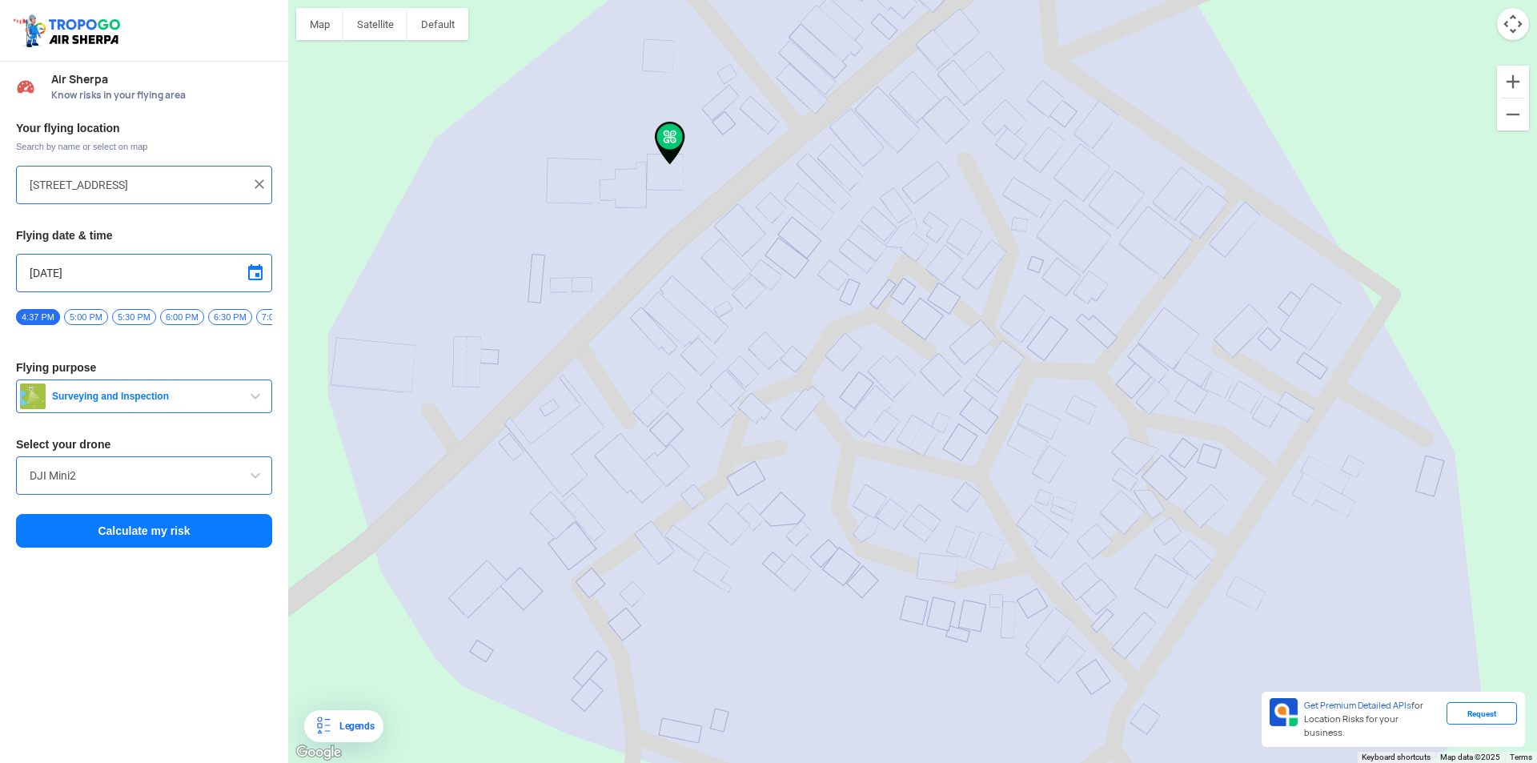
drag, startPoint x: 1201, startPoint y: 407, endPoint x: 956, endPoint y: 190, distance: 326.6
click at [956, 190] on div at bounding box center [912, 381] width 1249 height 763
click at [1499, 94] on button "Zoom in" at bounding box center [1513, 82] width 32 height 32
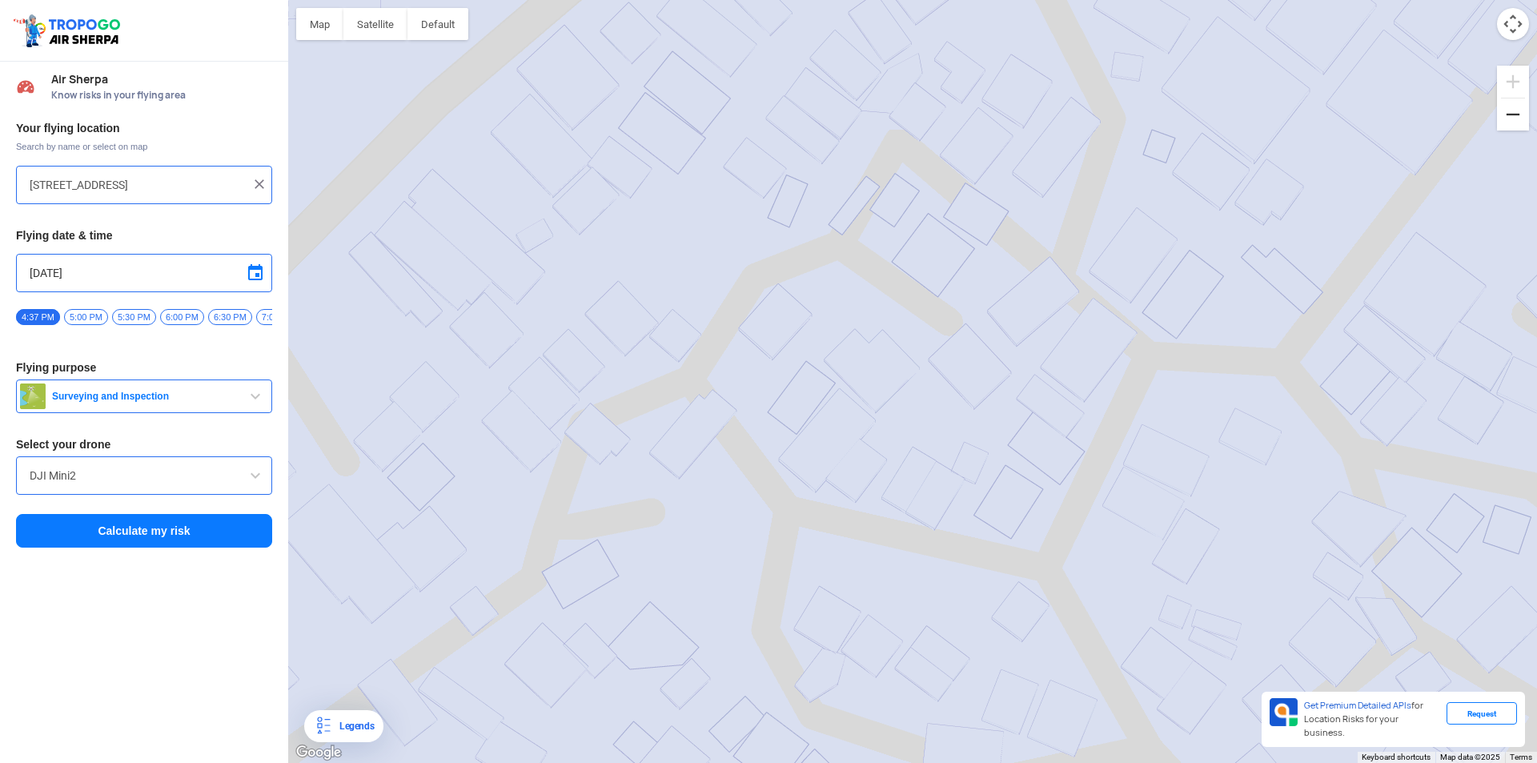
click at [1514, 115] on button "Zoom out" at bounding box center [1513, 114] width 32 height 32
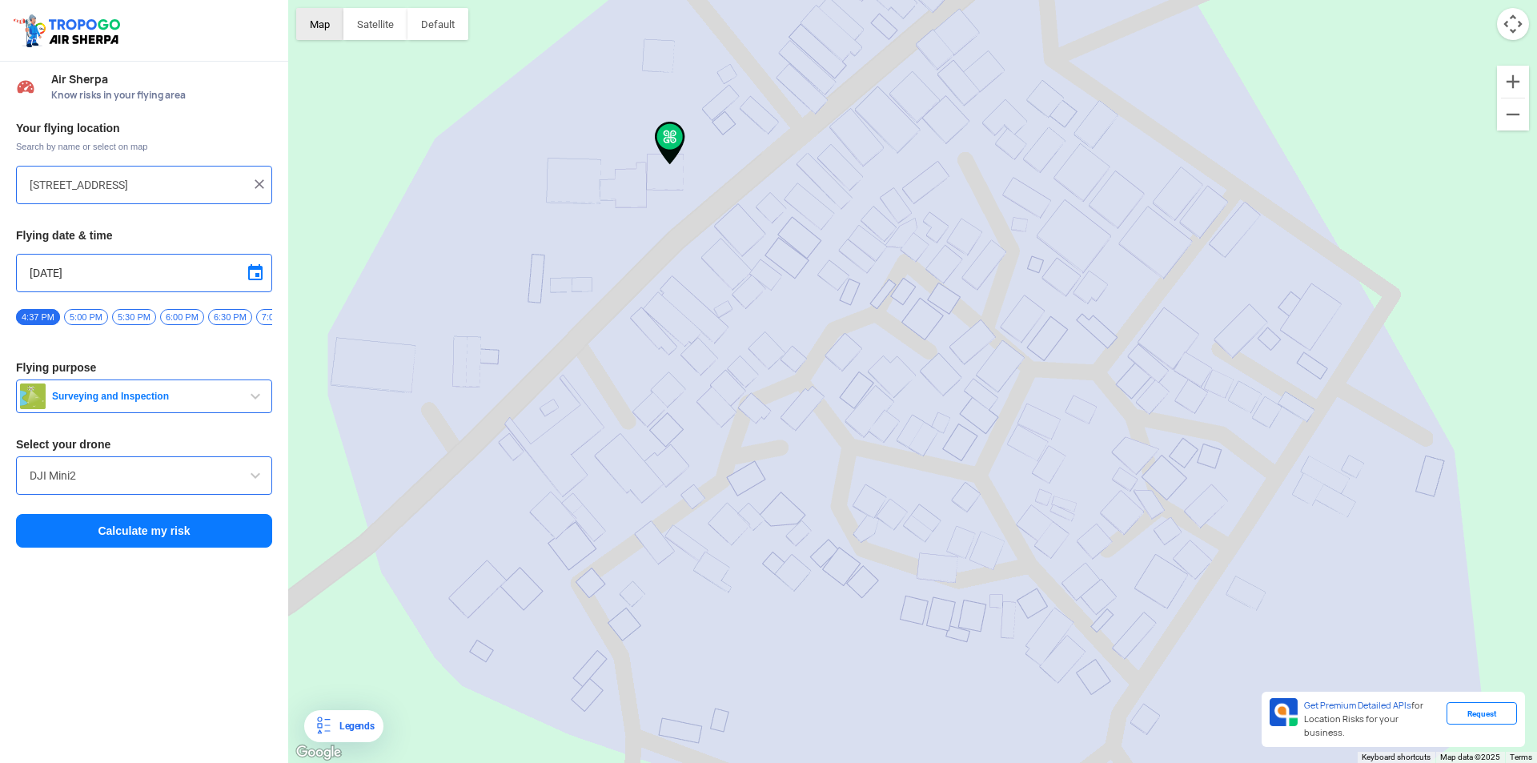
click at [331, 32] on button "Map" at bounding box center [319, 24] width 47 height 32
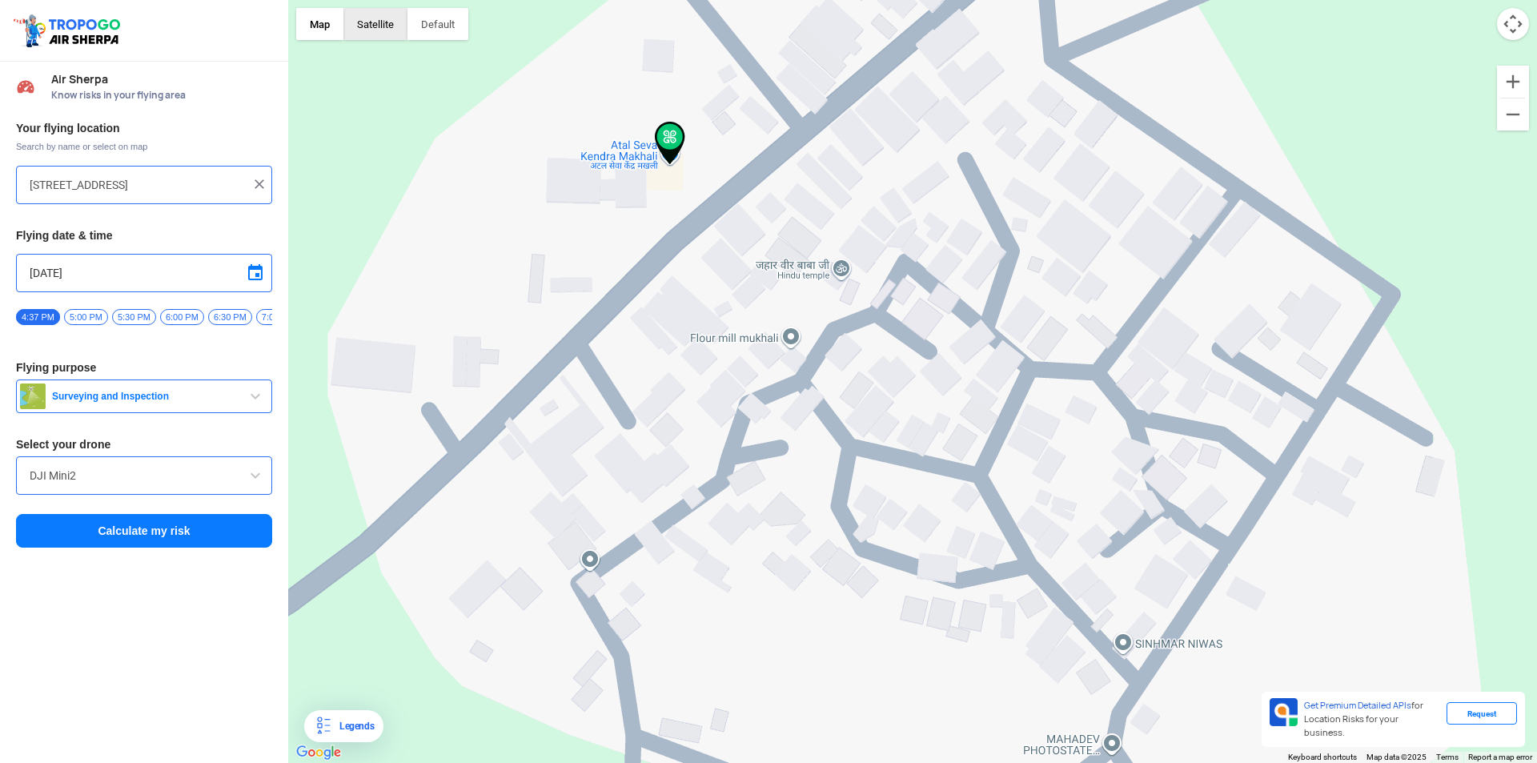
click at [367, 34] on button "Satellite" at bounding box center [375, 24] width 64 height 32
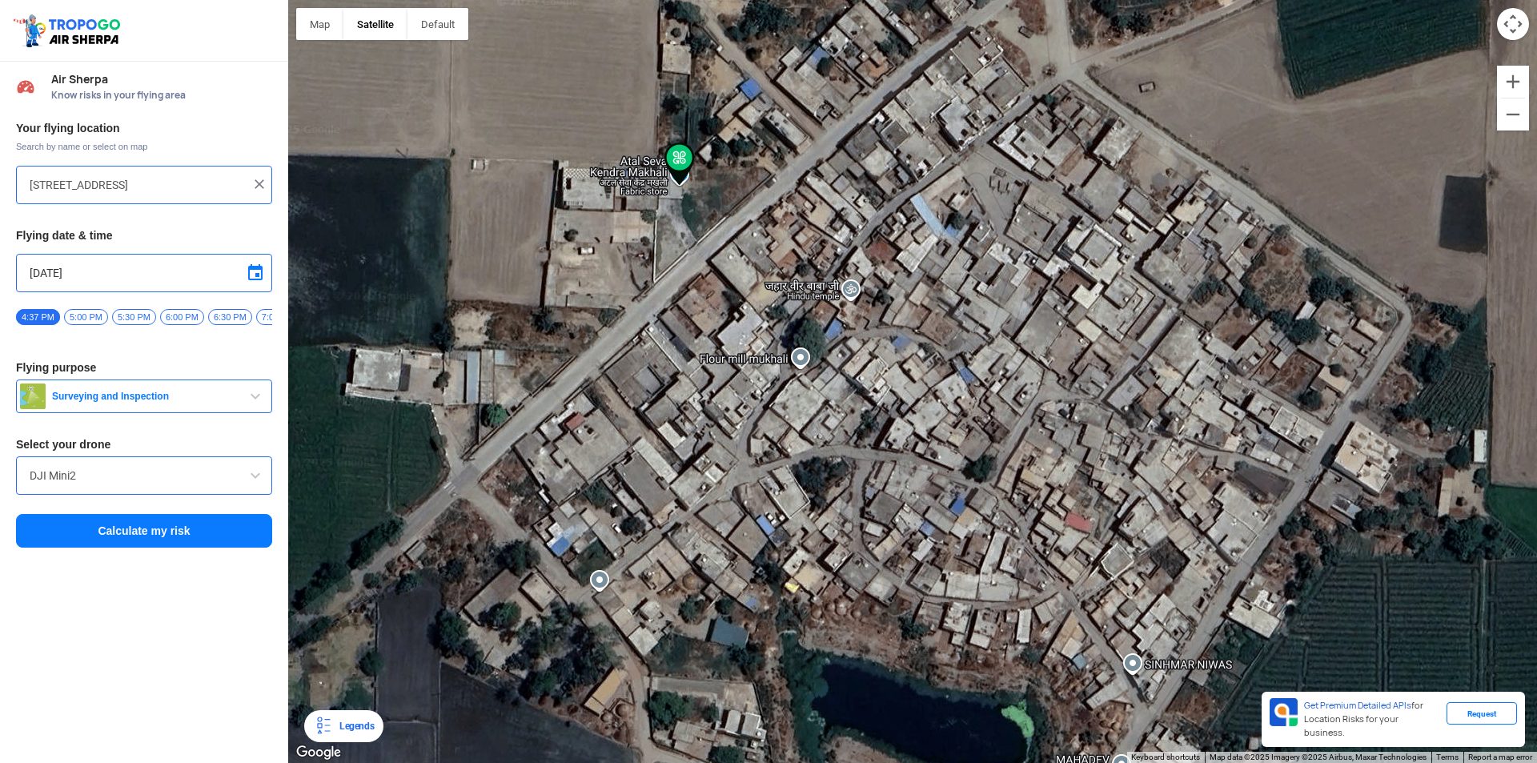
drag, startPoint x: 1226, startPoint y: 262, endPoint x: 1236, endPoint y: 285, distance: 25.1
click at [1236, 285] on div at bounding box center [912, 381] width 1249 height 763
click at [1507, 93] on button "Zoom in" at bounding box center [1513, 82] width 32 height 32
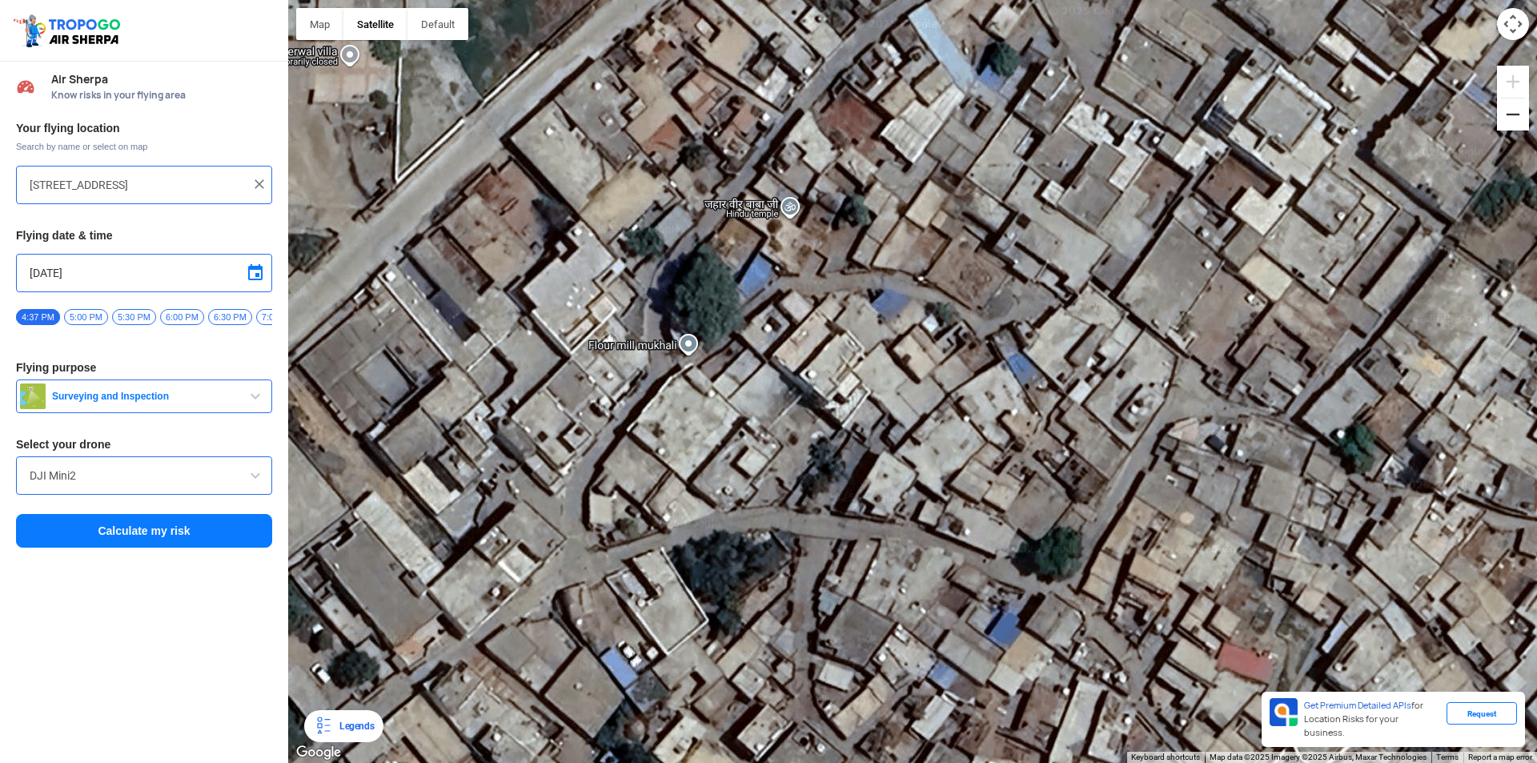
click at [1514, 126] on button "Zoom out" at bounding box center [1513, 114] width 32 height 32
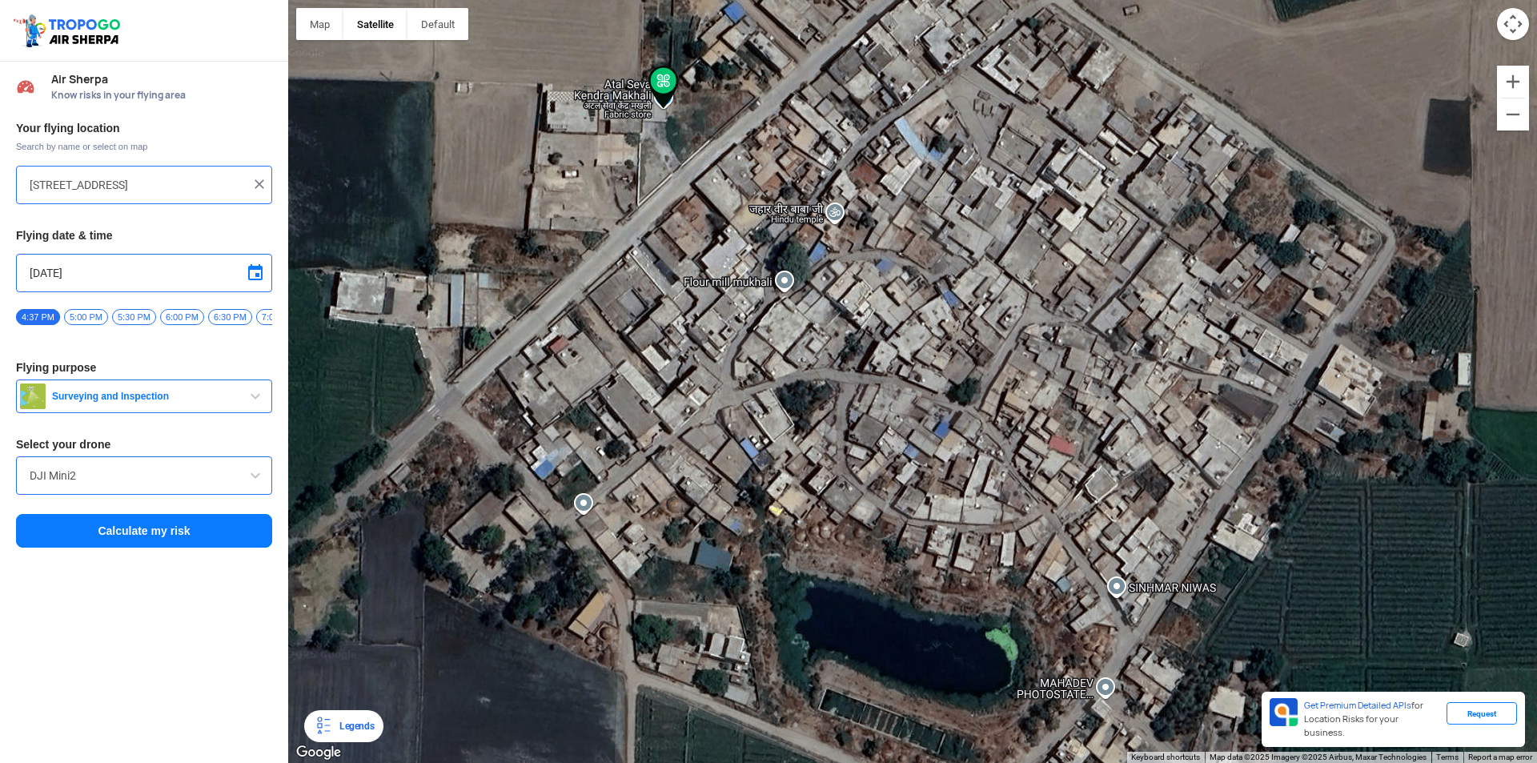
drag, startPoint x: 1170, startPoint y: 387, endPoint x: 1157, endPoint y: 310, distance: 78.0
click at [1157, 310] on div at bounding box center [912, 381] width 1249 height 763
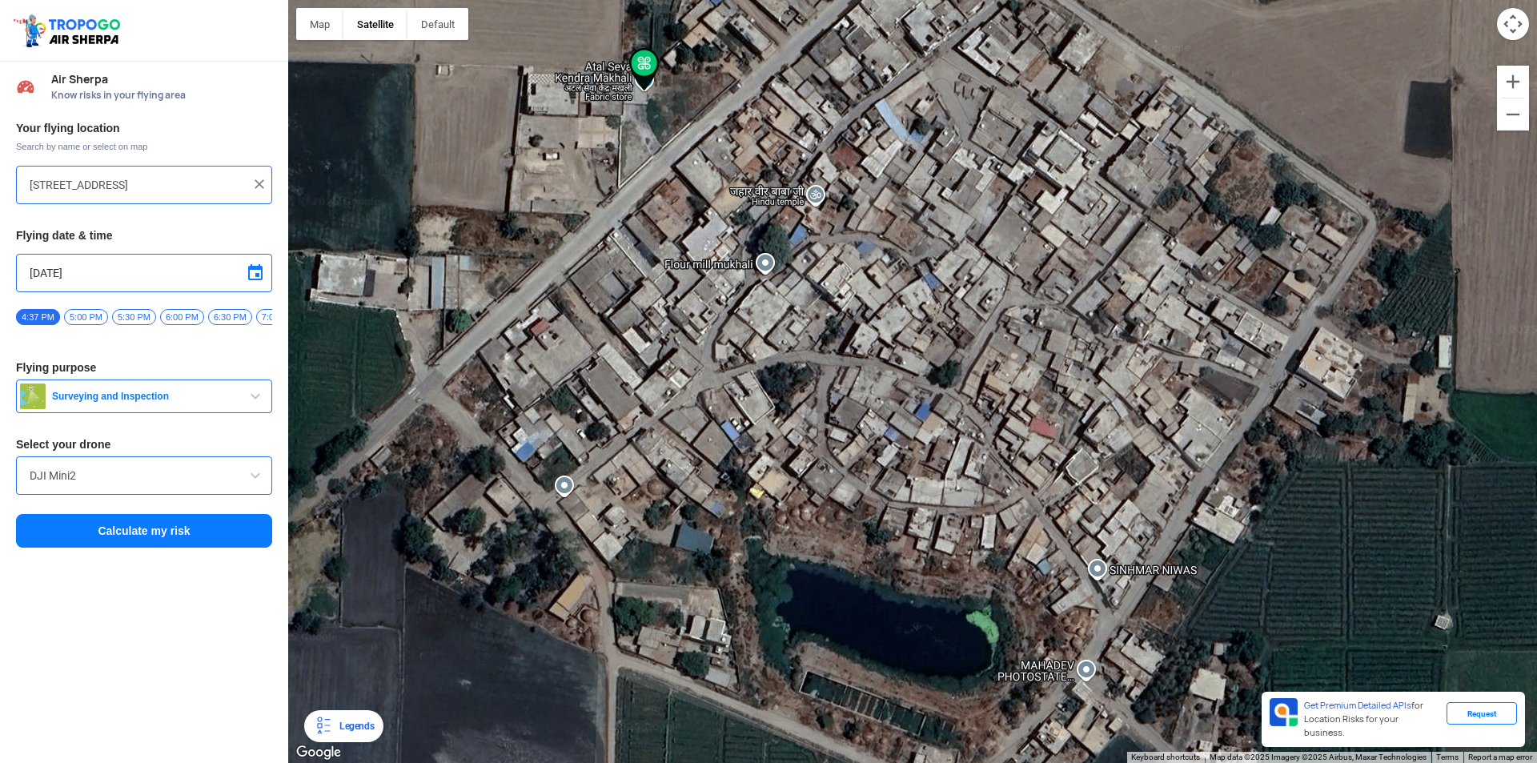
drag, startPoint x: 936, startPoint y: 453, endPoint x: 1226, endPoint y: 287, distance: 334.2
click at [917, 433] on div at bounding box center [912, 381] width 1249 height 763
click at [1518, 23] on button "Map camera controls" at bounding box center [1513, 24] width 32 height 32
click at [1438, 24] on button "Move down" at bounding box center [1433, 24] width 32 height 32
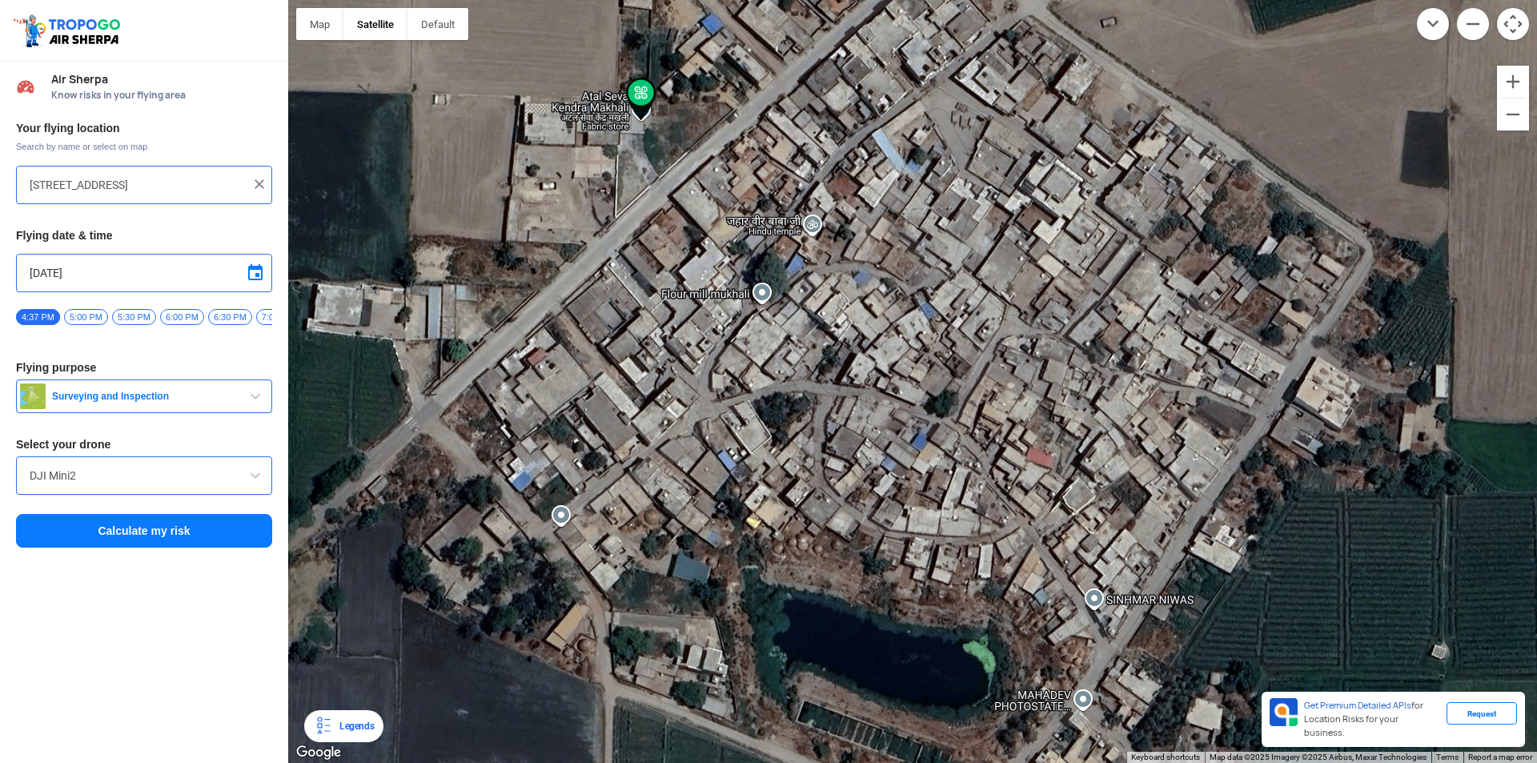
drag, startPoint x: 1101, startPoint y: 182, endPoint x: 1263, endPoint y: 598, distance: 446.5
click at [1101, 602] on div at bounding box center [912, 381] width 1249 height 763
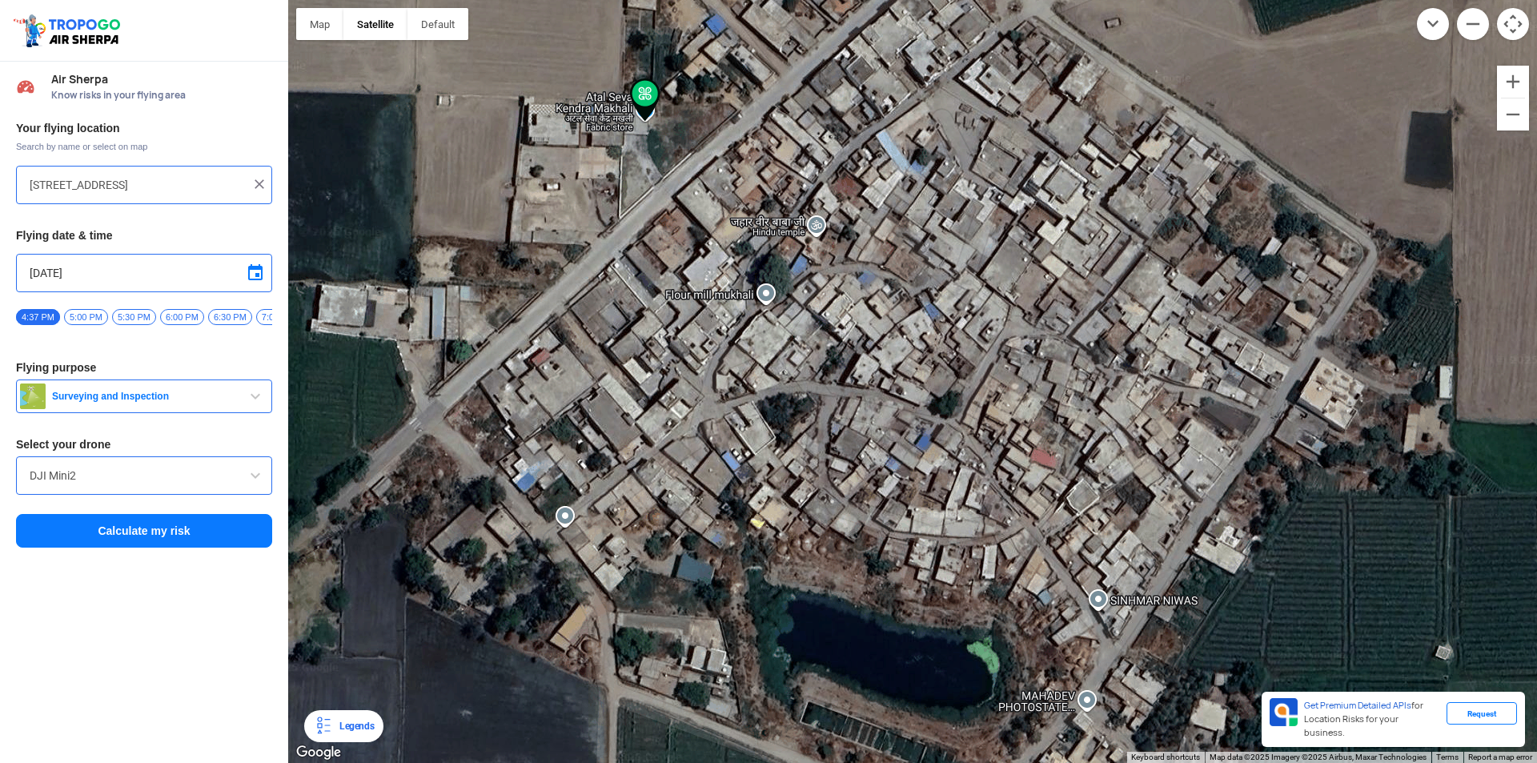
click at [323, 724] on img at bounding box center [323, 725] width 19 height 19
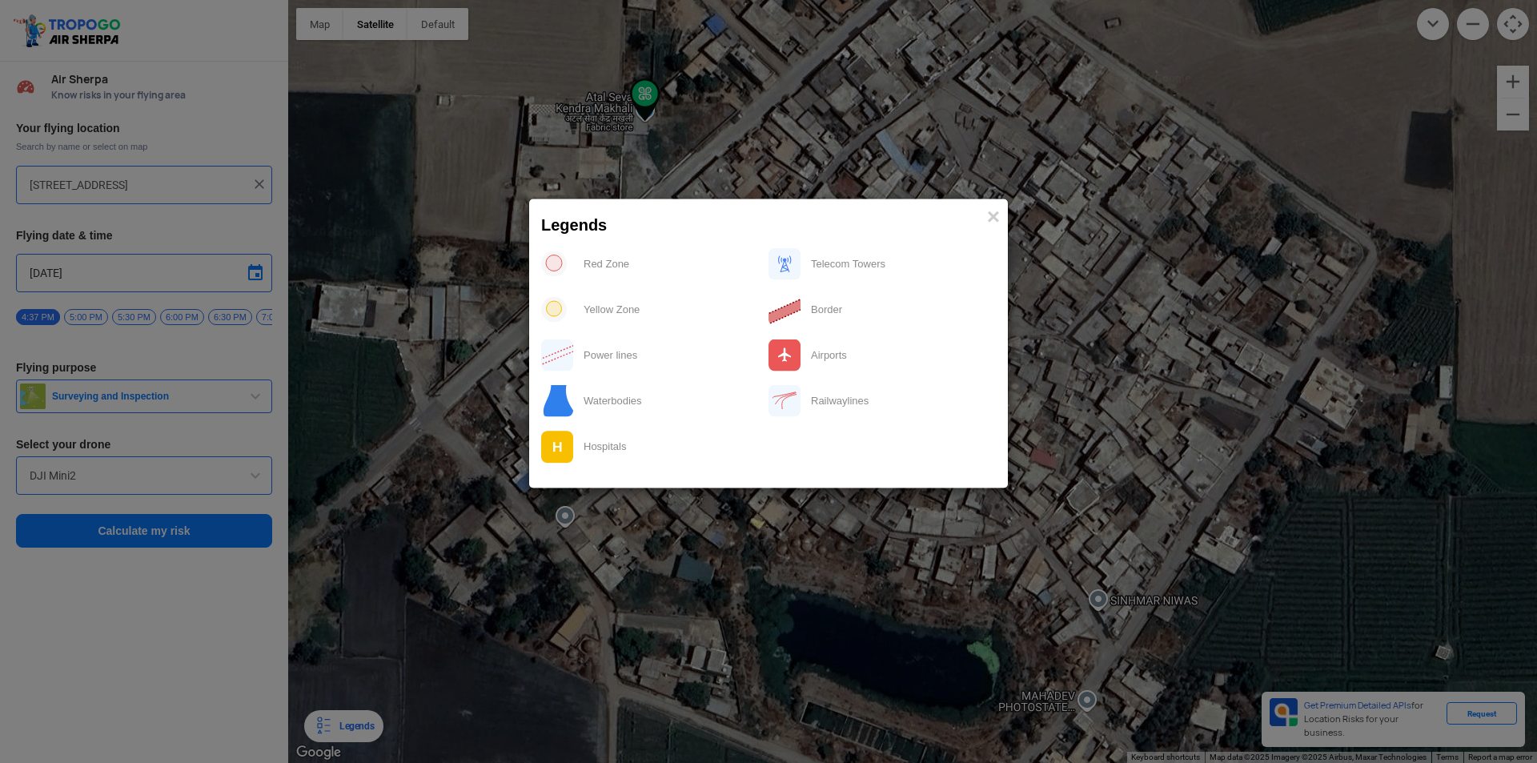
click at [936, 521] on modal-container "Legends × Red Zone Telecom Towers Yellow Zone Border Power lines Airports Water…" at bounding box center [768, 381] width 1537 height 763
click at [991, 222] on span "×" at bounding box center [993, 215] width 13 height 25
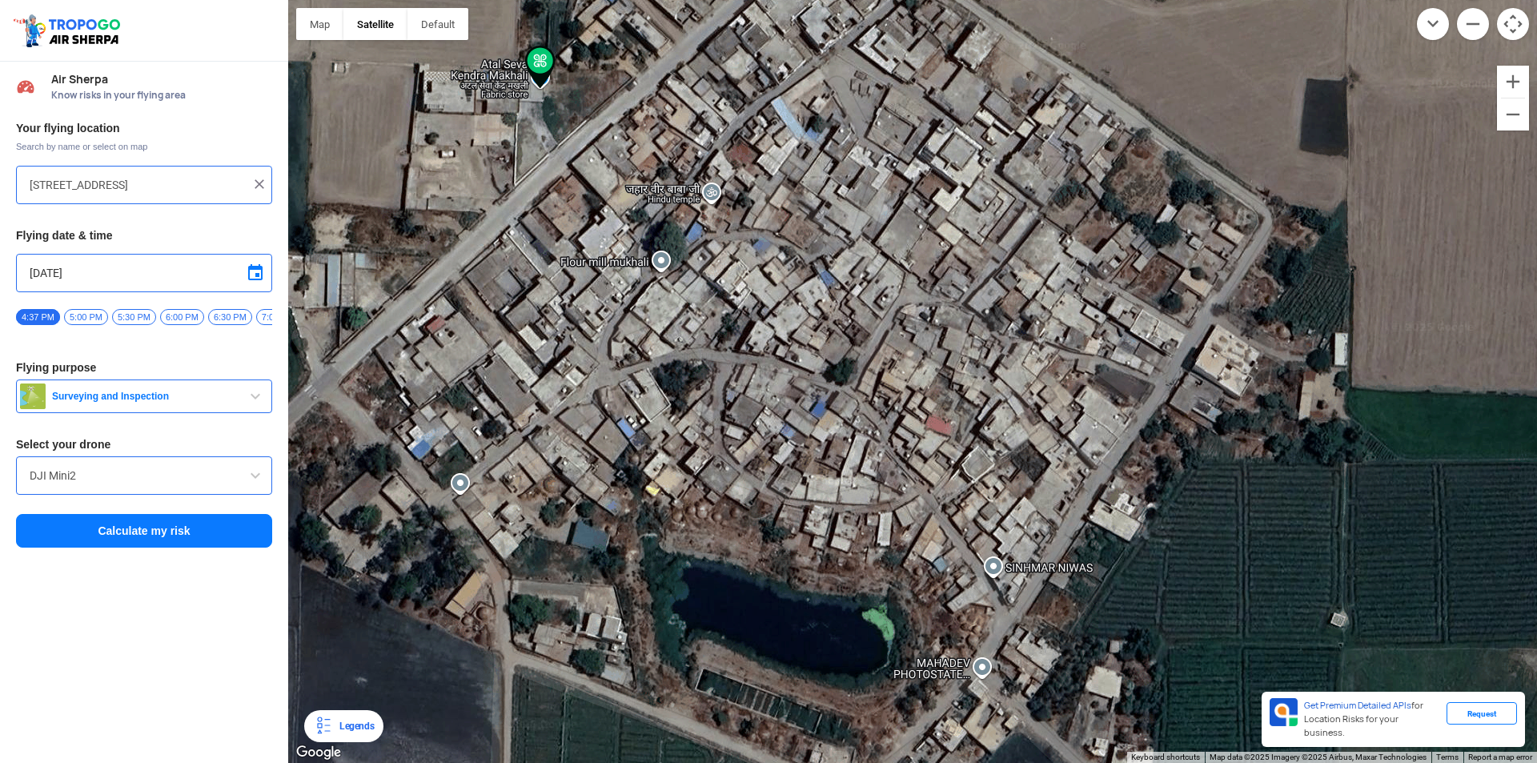
drag, startPoint x: 986, startPoint y: 478, endPoint x: 883, endPoint y: 446, distance: 108.1
click at [883, 446] on div at bounding box center [912, 381] width 1249 height 763
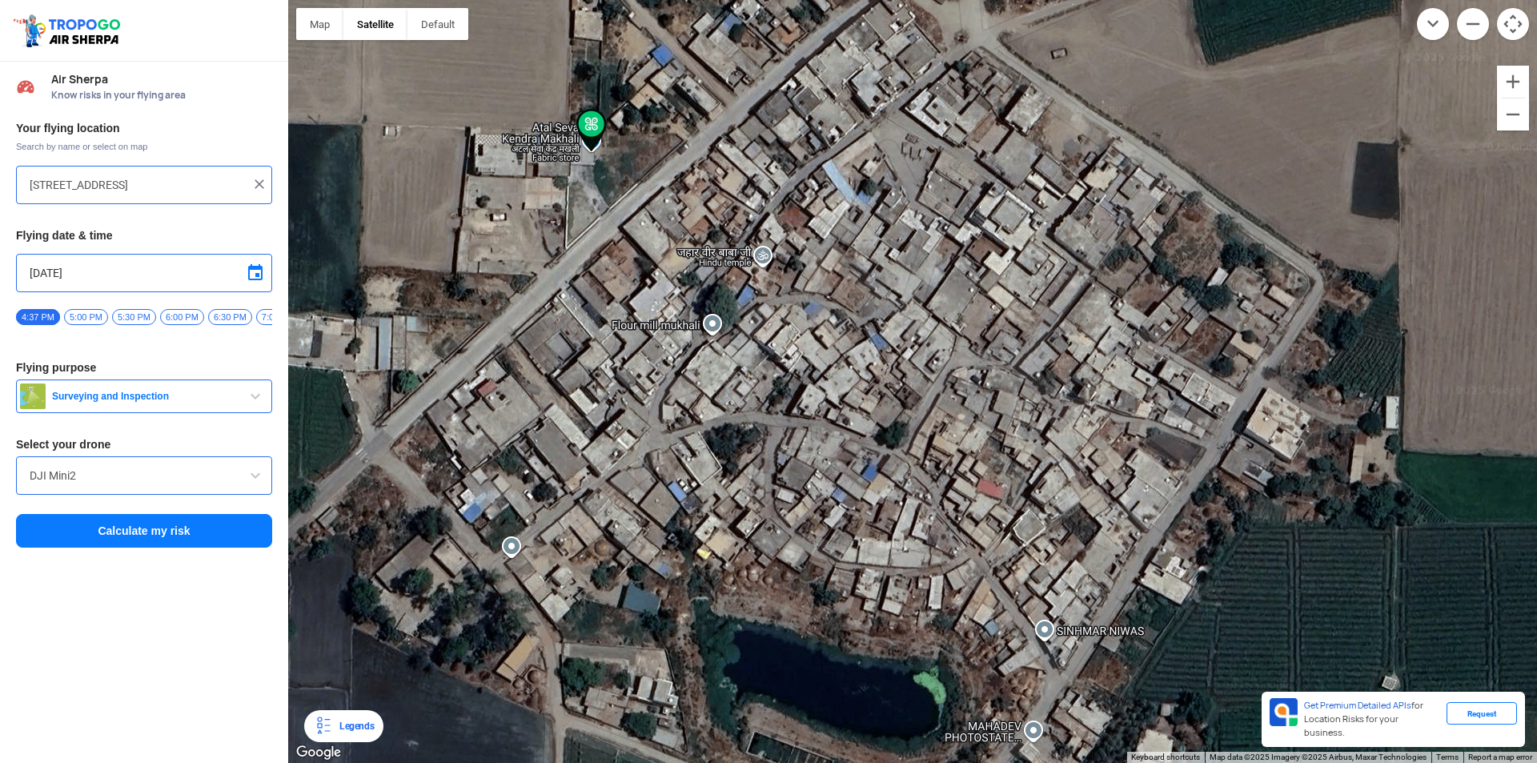
drag, startPoint x: 1096, startPoint y: 229, endPoint x: 1146, endPoint y: 286, distance: 76.0
click at [1146, 286] on div at bounding box center [912, 381] width 1249 height 763
click at [1495, 119] on div at bounding box center [912, 381] width 1249 height 763
type input "Mukhala, [GEOGRAPHIC_DATA], [GEOGRAPHIC_DATA]"
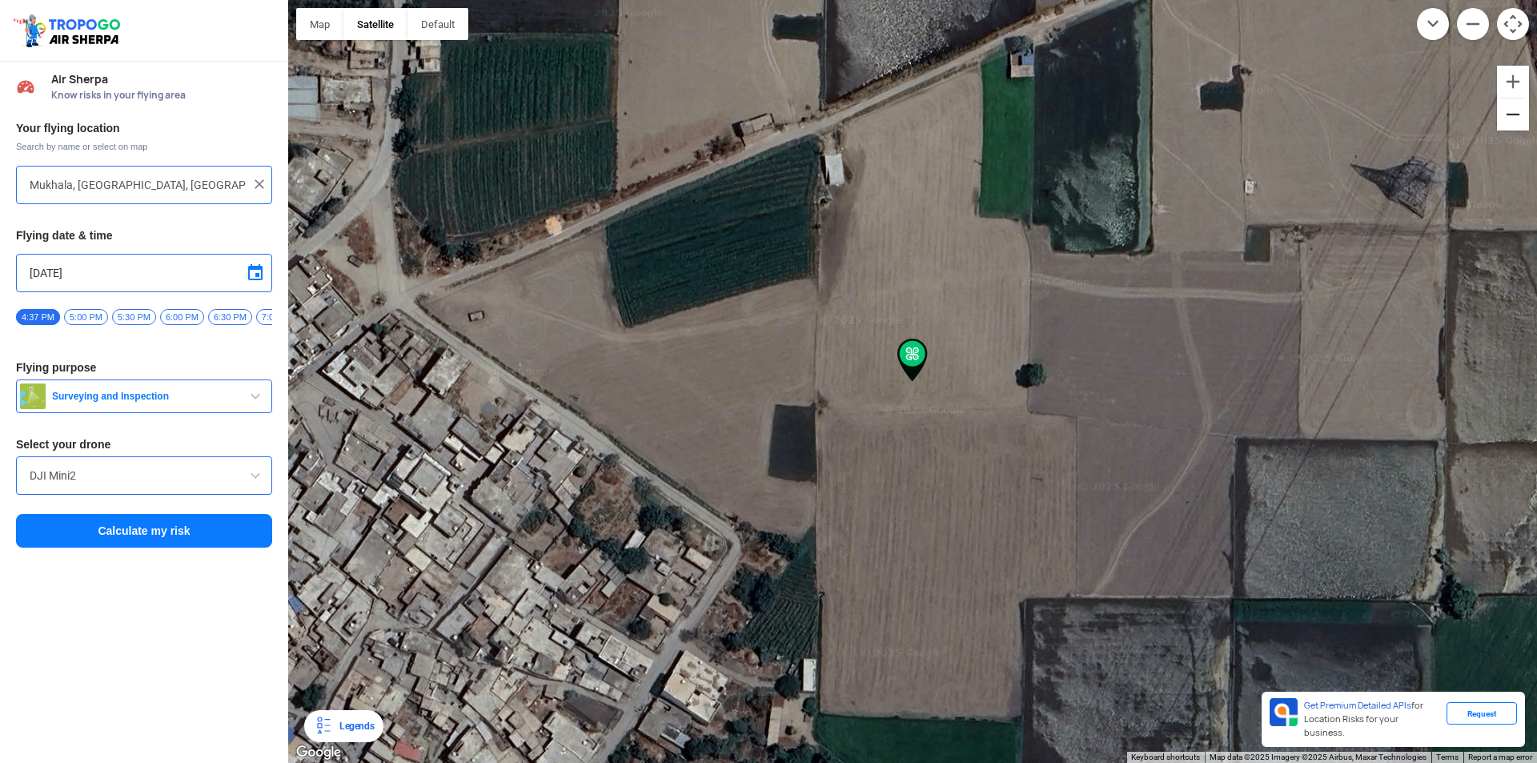
click at [1522, 119] on button "Zoom out" at bounding box center [1513, 114] width 32 height 32
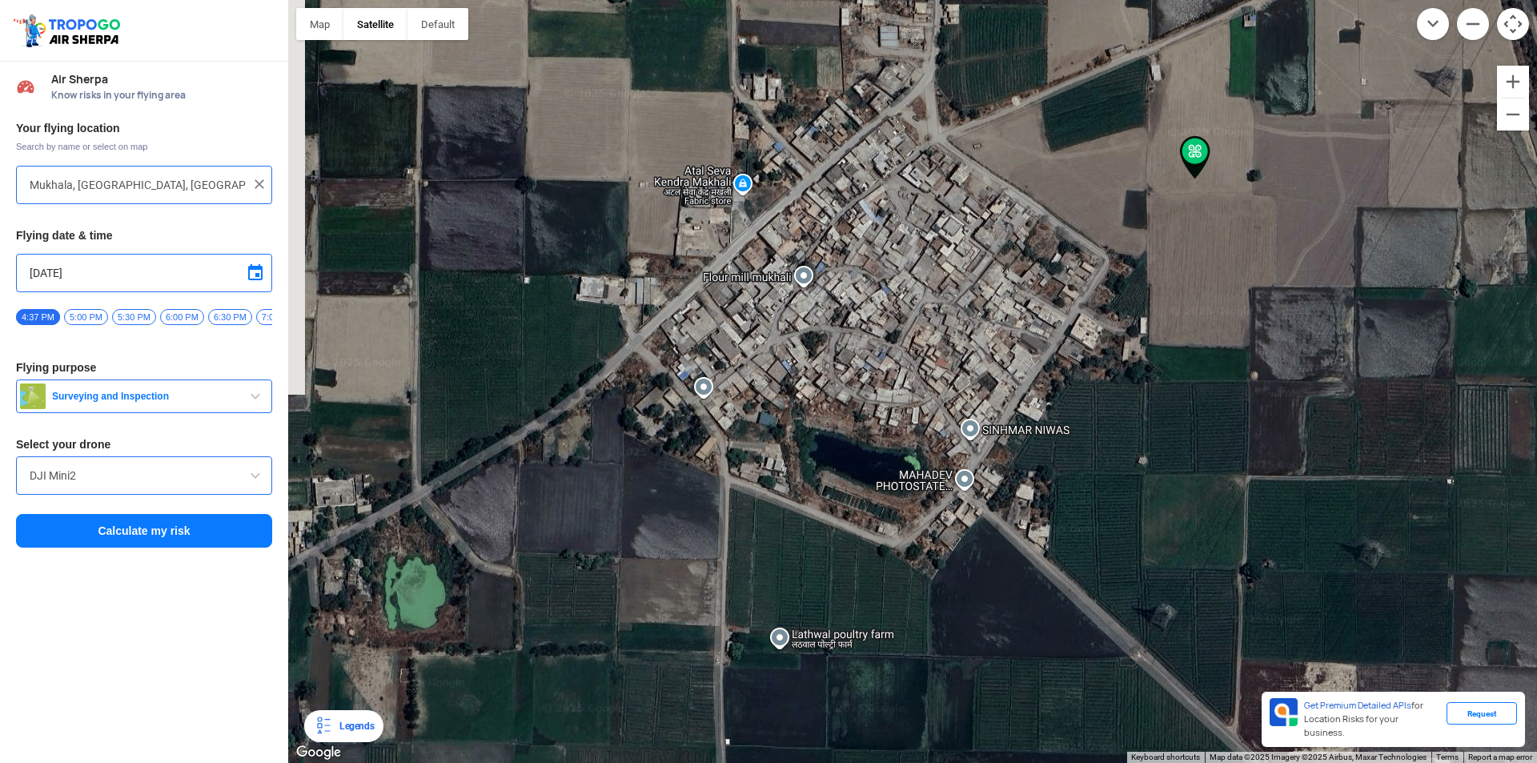
drag, startPoint x: 951, startPoint y: 409, endPoint x: 1237, endPoint y: 203, distance: 352.7
click at [1237, 203] on div at bounding box center [912, 381] width 1249 height 763
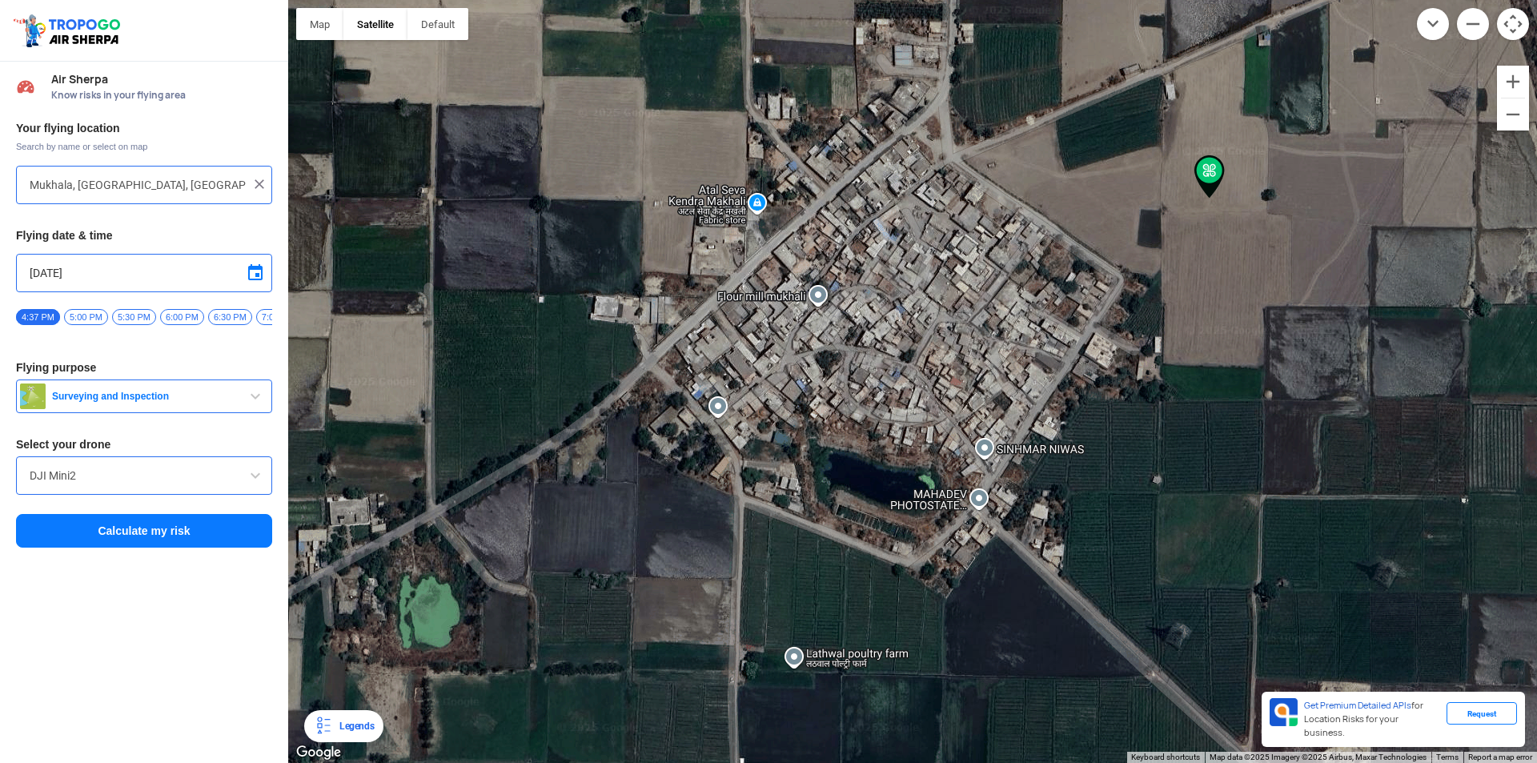
drag, startPoint x: 1177, startPoint y: 343, endPoint x: 1191, endPoint y: 363, distance: 25.3
click at [1191, 363] on div at bounding box center [912, 381] width 1249 height 763
click at [1505, 93] on button "Zoom in" at bounding box center [1513, 82] width 32 height 32
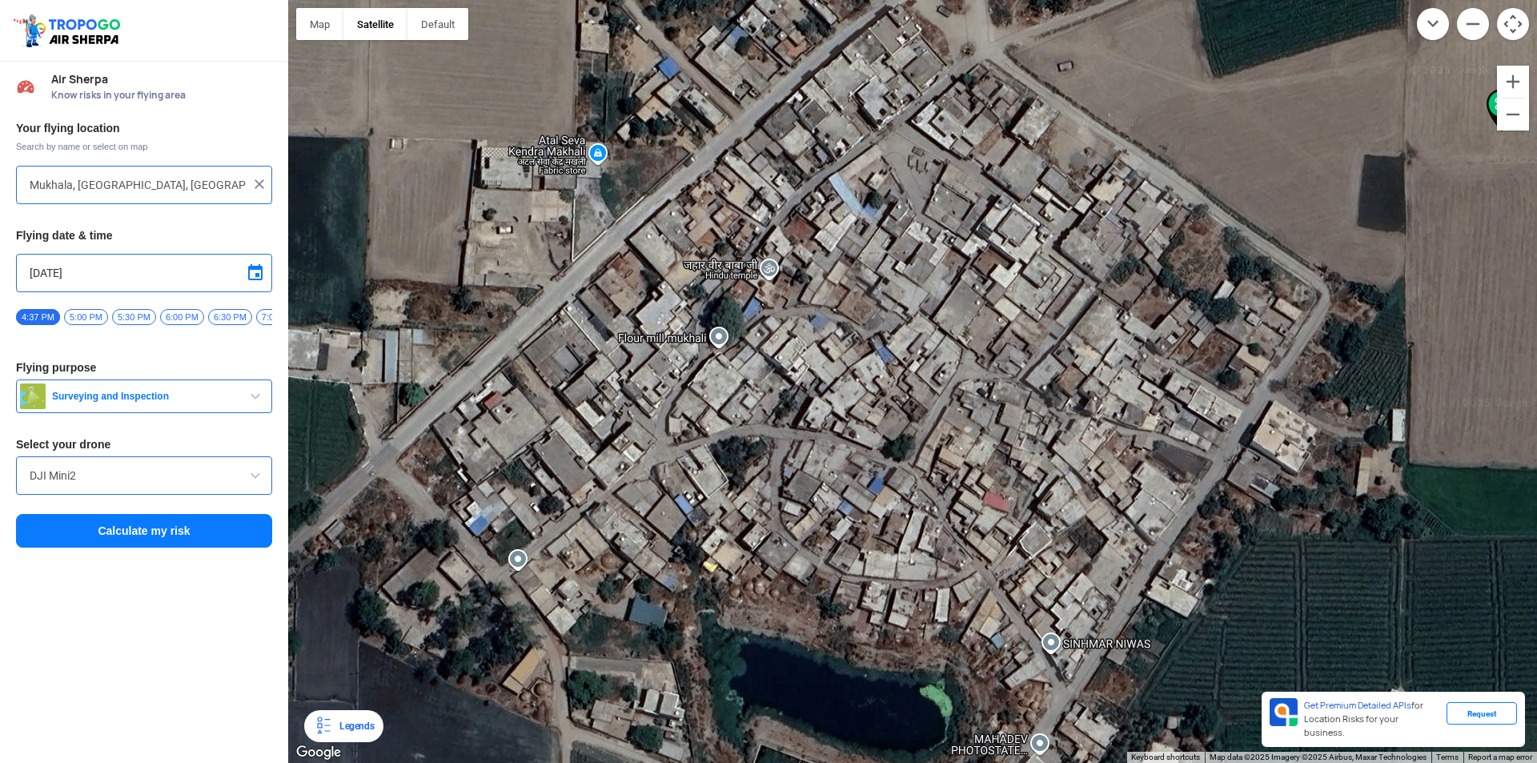
drag, startPoint x: 1295, startPoint y: 189, endPoint x: 1291, endPoint y: 308, distance: 119.3
click at [1291, 308] on div at bounding box center [912, 381] width 1249 height 763
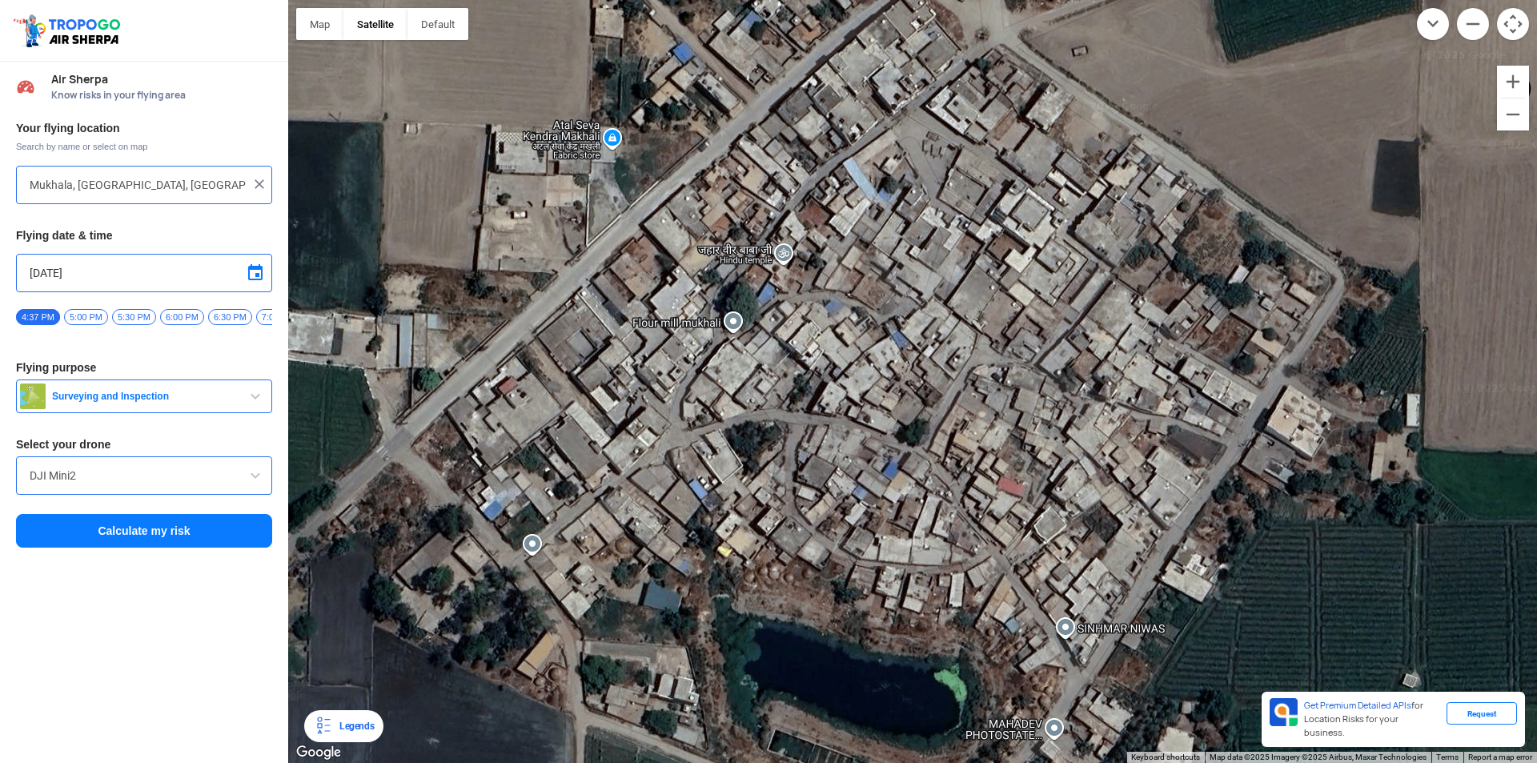
drag, startPoint x: 913, startPoint y: 411, endPoint x: 928, endPoint y: 396, distance: 20.9
click at [928, 396] on div at bounding box center [912, 381] width 1249 height 763
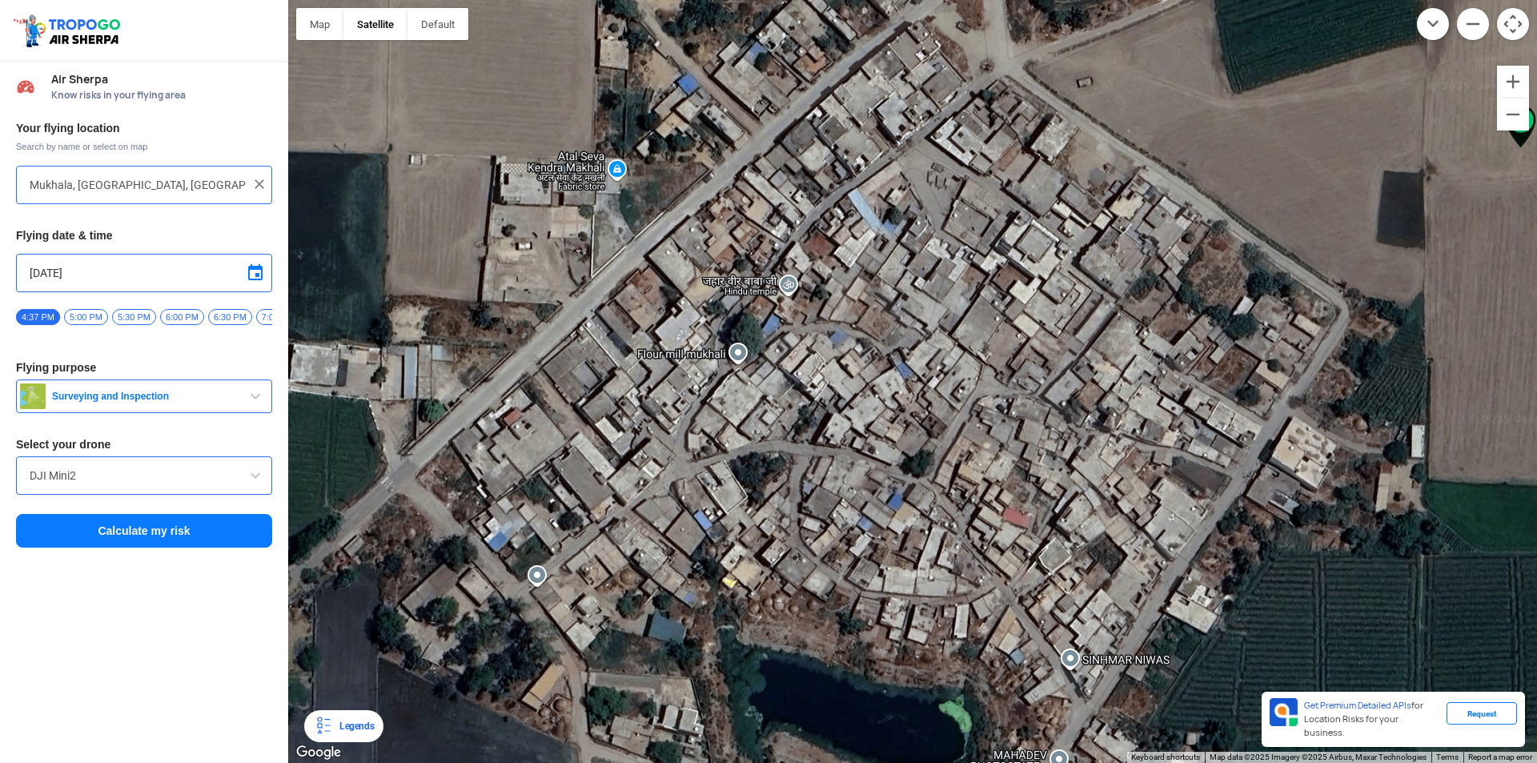
drag, startPoint x: 1066, startPoint y: 289, endPoint x: 1071, endPoint y: 323, distance: 34.0
click at [1071, 323] on div at bounding box center [912, 381] width 1249 height 763
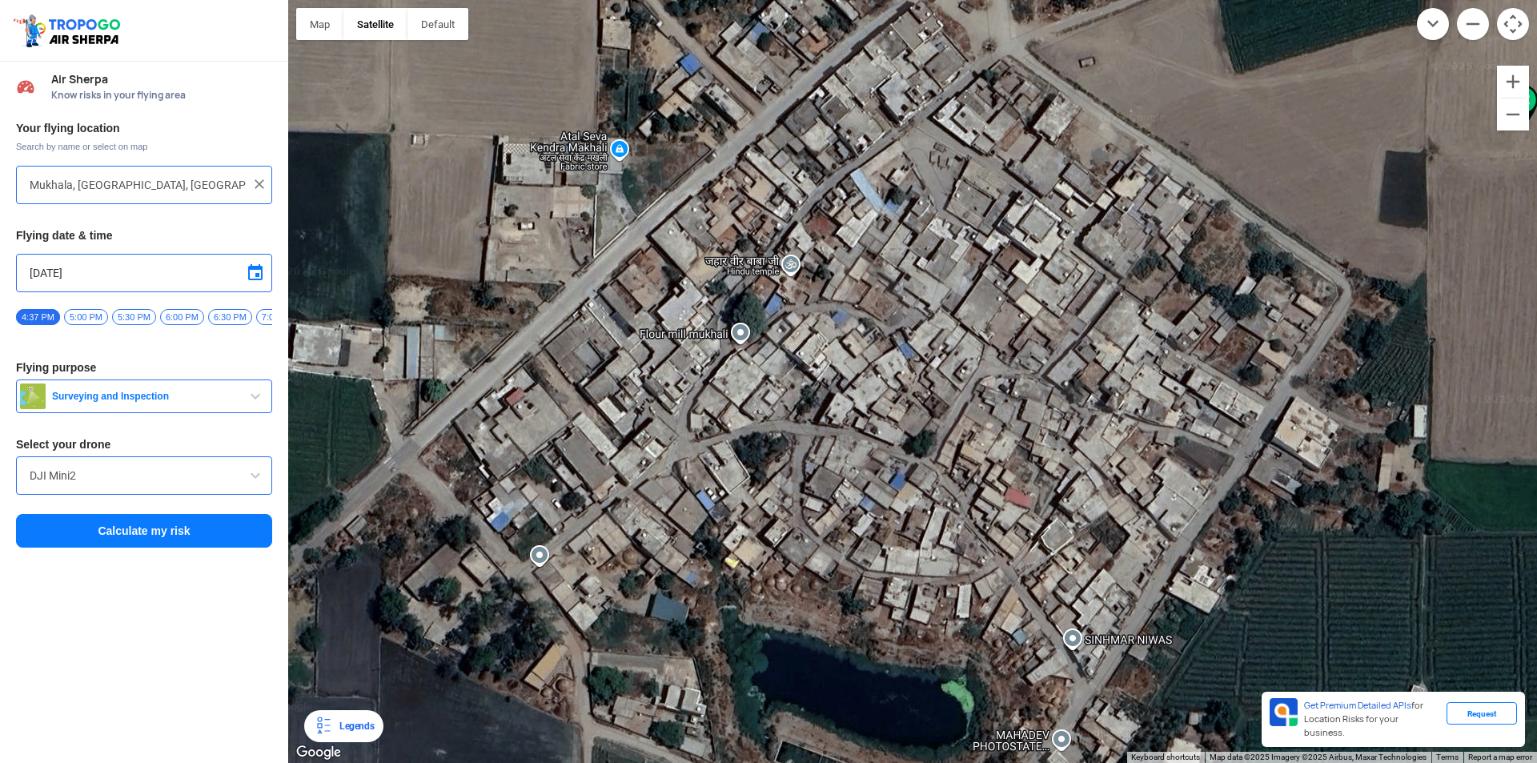
drag, startPoint x: 1050, startPoint y: 365, endPoint x: 1053, endPoint y: 339, distance: 25.7
click at [1053, 339] on div at bounding box center [912, 381] width 1249 height 763
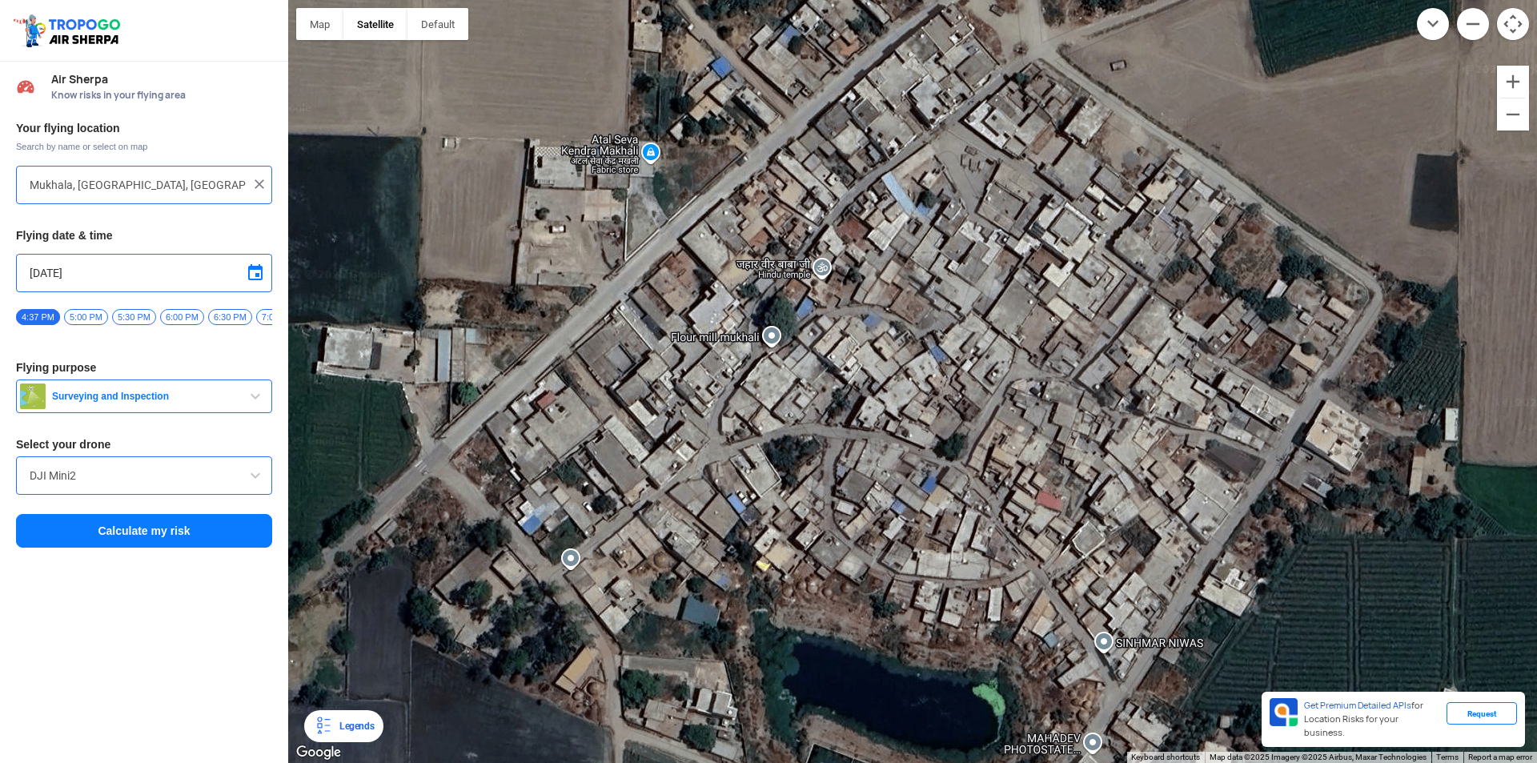
drag, startPoint x: 1031, startPoint y: 299, endPoint x: 1061, endPoint y: 307, distance: 31.5
click at [1061, 307] on div at bounding box center [912, 381] width 1249 height 763
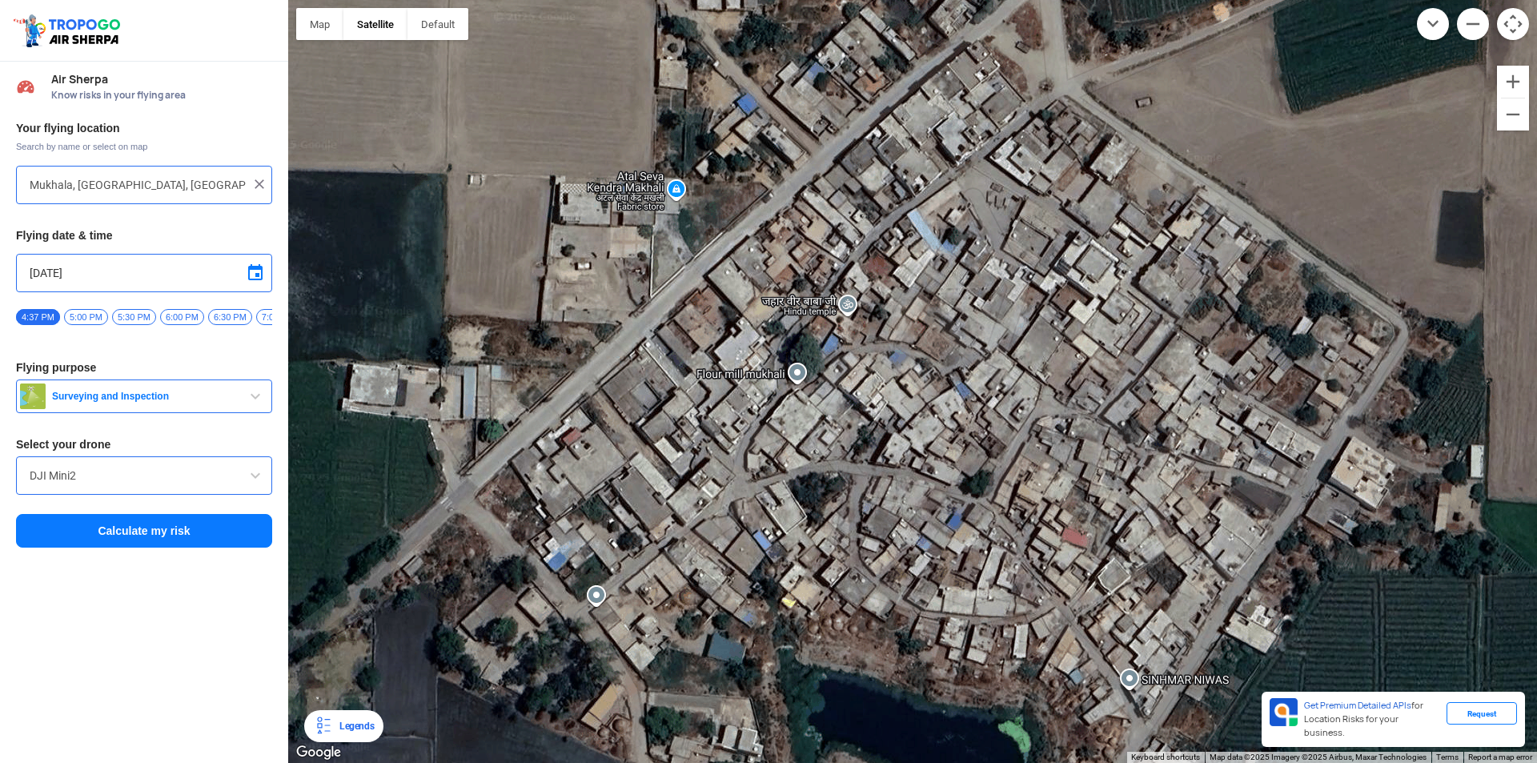
drag, startPoint x: 1063, startPoint y: 293, endPoint x: 1090, endPoint y: 329, distance: 45.1
click at [1090, 329] on div at bounding box center [912, 381] width 1249 height 763
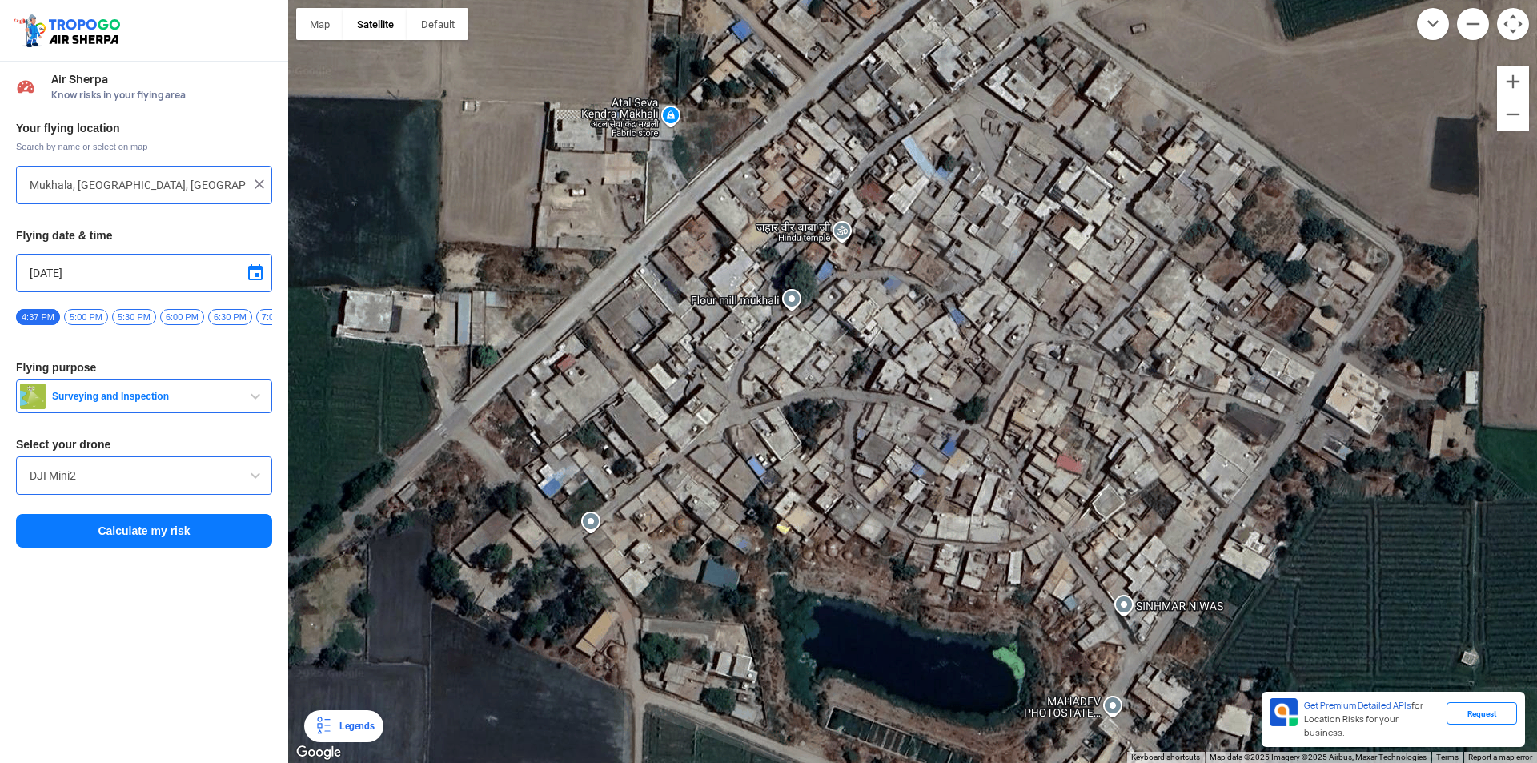
drag, startPoint x: 1093, startPoint y: 451, endPoint x: 1087, endPoint y: 375, distance: 76.3
click at [1087, 375] on div at bounding box center [912, 381] width 1249 height 763
click at [1504, 129] on button "Zoom out" at bounding box center [1513, 114] width 32 height 32
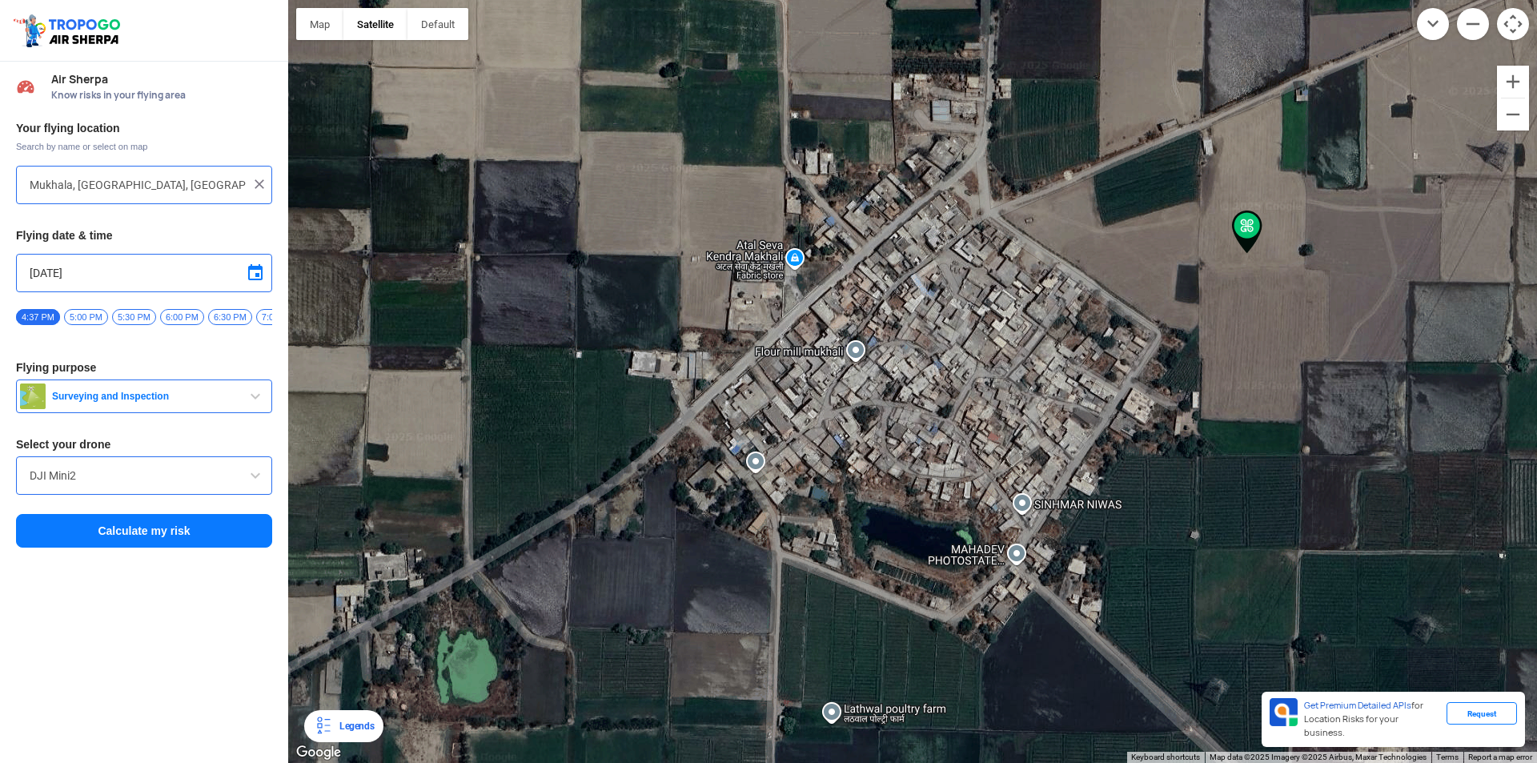
drag, startPoint x: 1054, startPoint y: 388, endPoint x: 1056, endPoint y: 404, distance: 16.1
click at [1056, 404] on div at bounding box center [912, 381] width 1249 height 763
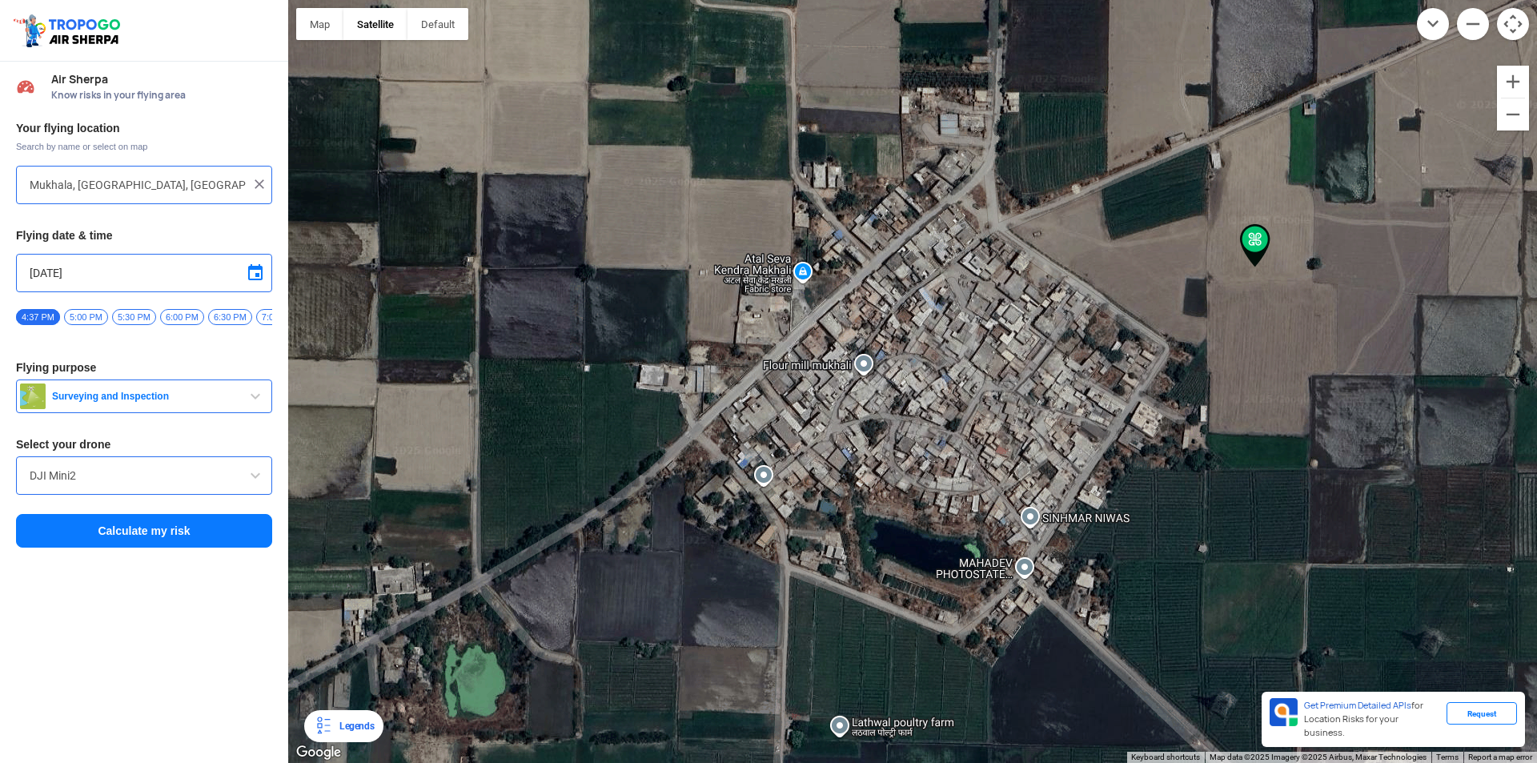
drag, startPoint x: 1081, startPoint y: 377, endPoint x: 1092, endPoint y: 396, distance: 22.2
click at [1092, 396] on div at bounding box center [912, 381] width 1249 height 763
click at [1518, 84] on button "Zoom in" at bounding box center [1513, 82] width 32 height 32
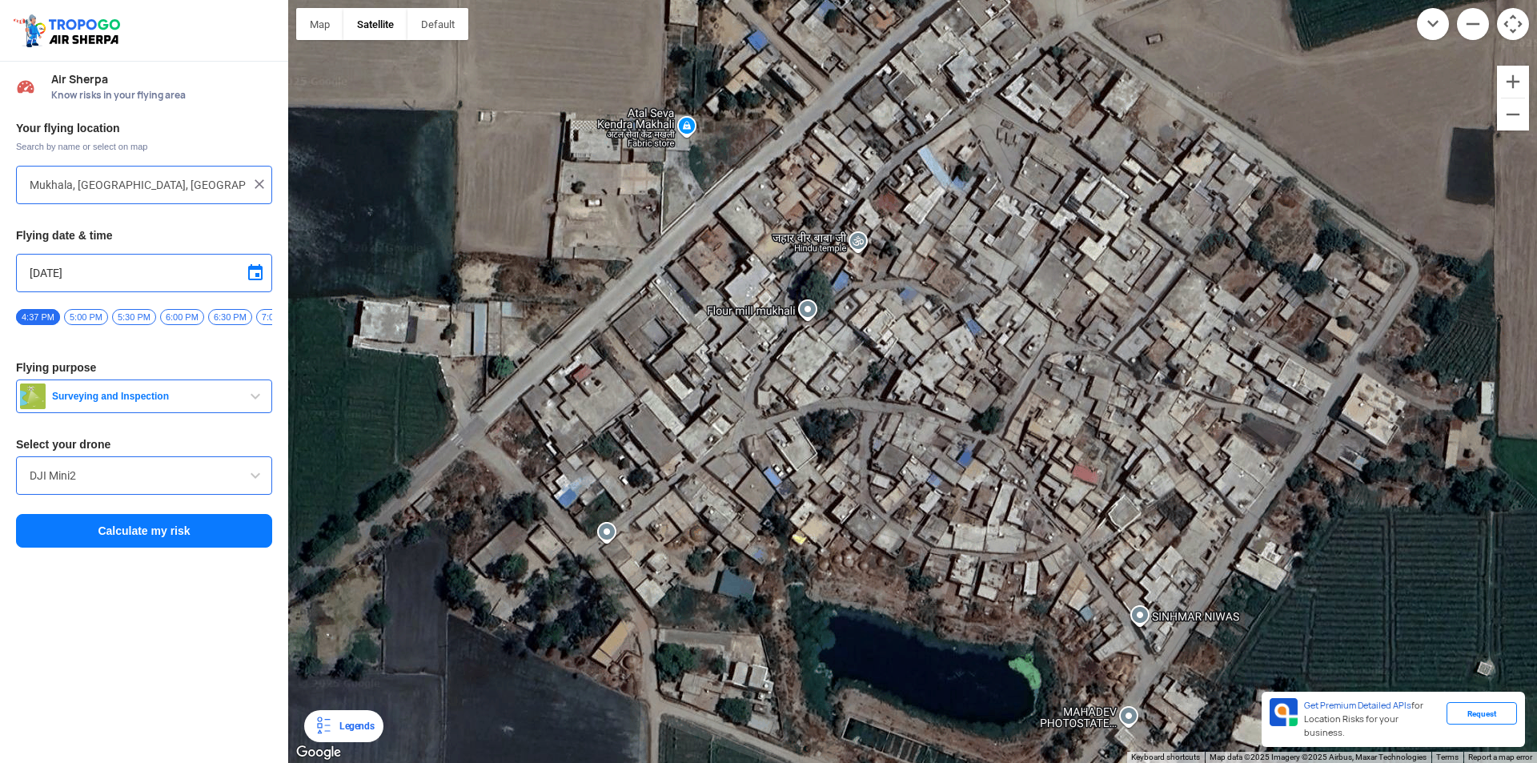
drag, startPoint x: 1352, startPoint y: 359, endPoint x: 1344, endPoint y: 312, distance: 47.1
click at [1344, 312] on div at bounding box center [912, 381] width 1249 height 763
click at [1508, 134] on div at bounding box center [912, 381] width 1249 height 763
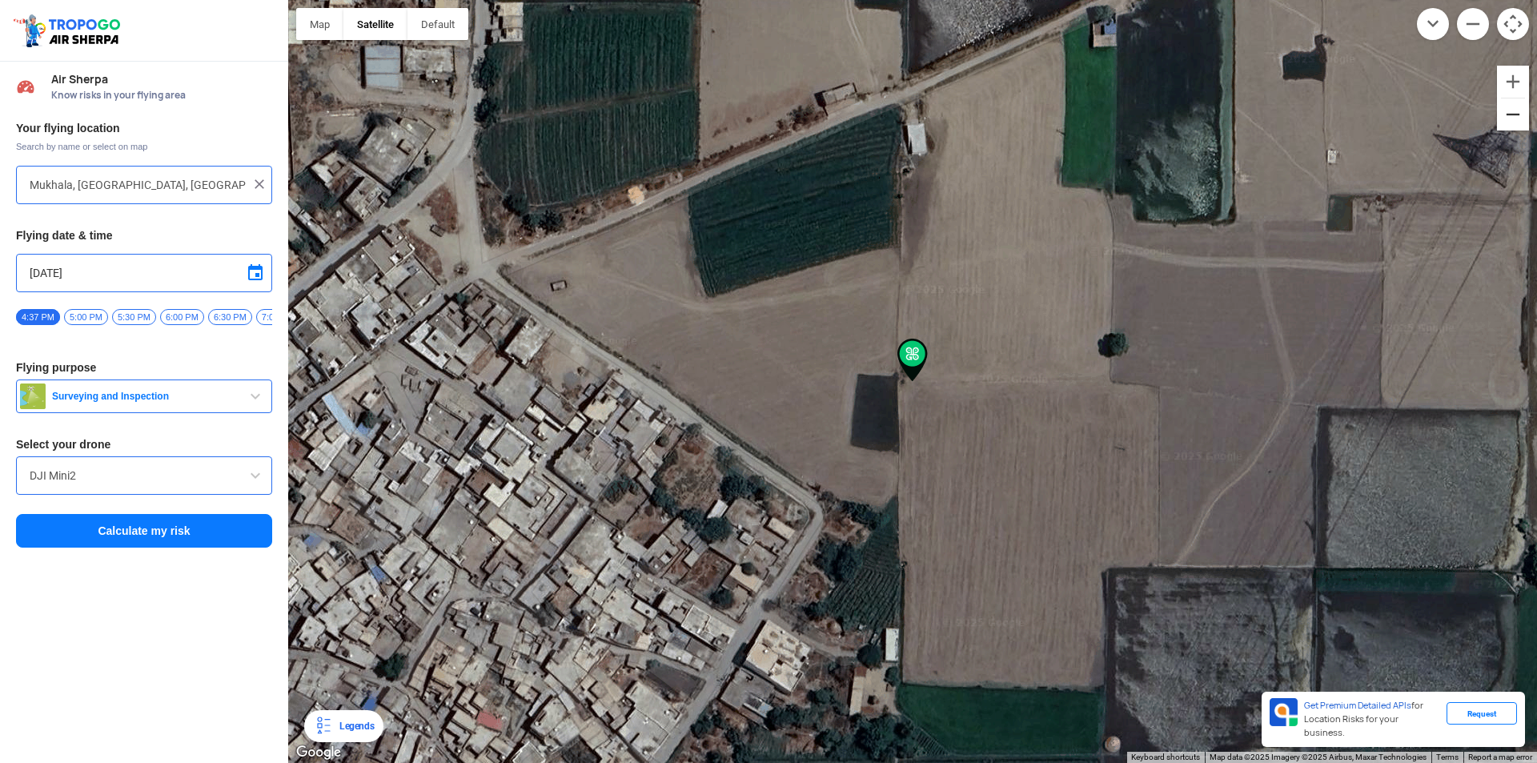
click at [1516, 118] on button "Zoom out" at bounding box center [1513, 114] width 32 height 32
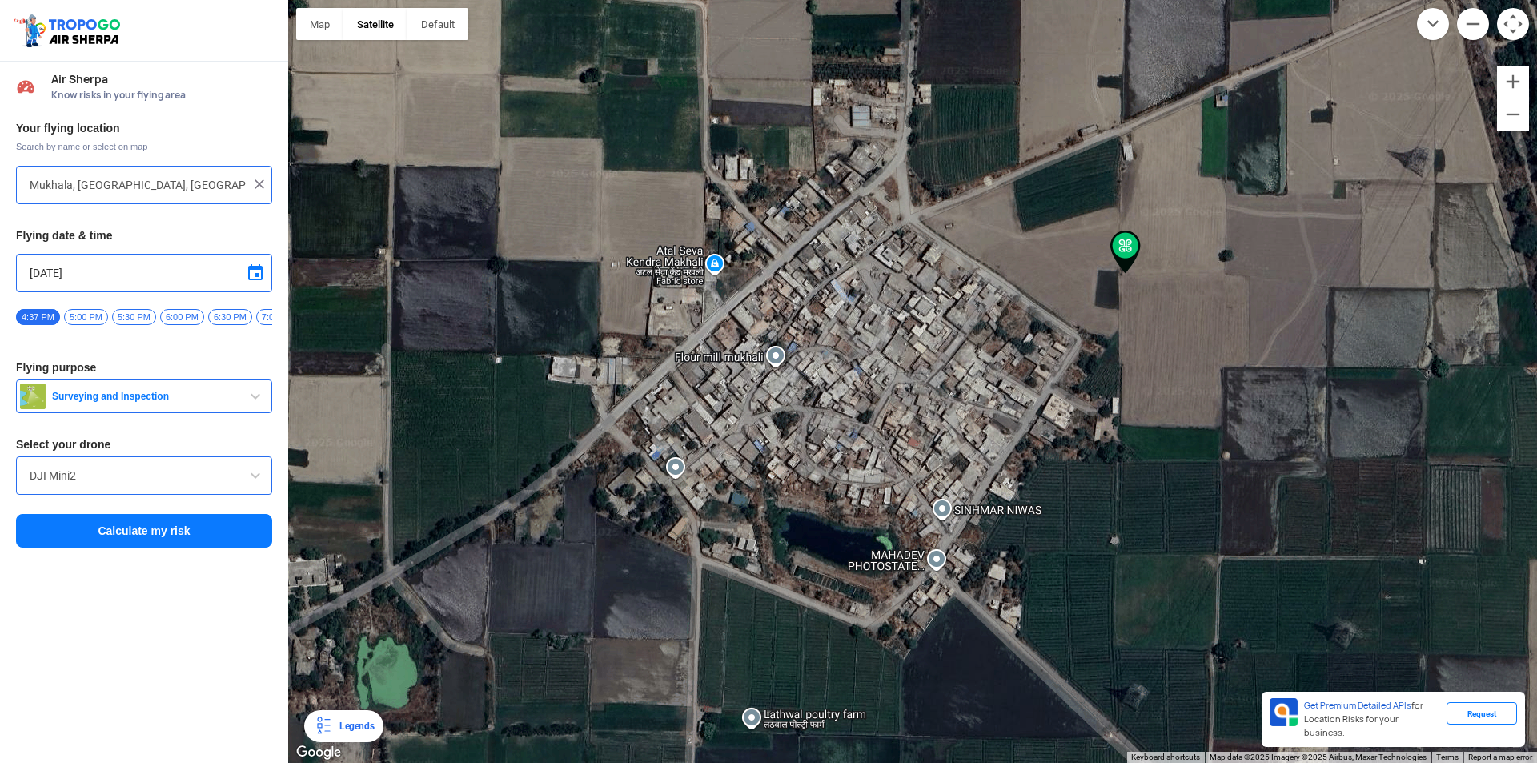
drag, startPoint x: 925, startPoint y: 513, endPoint x: 1140, endPoint y: 406, distance: 239.8
click at [1140, 406] on div at bounding box center [912, 381] width 1249 height 763
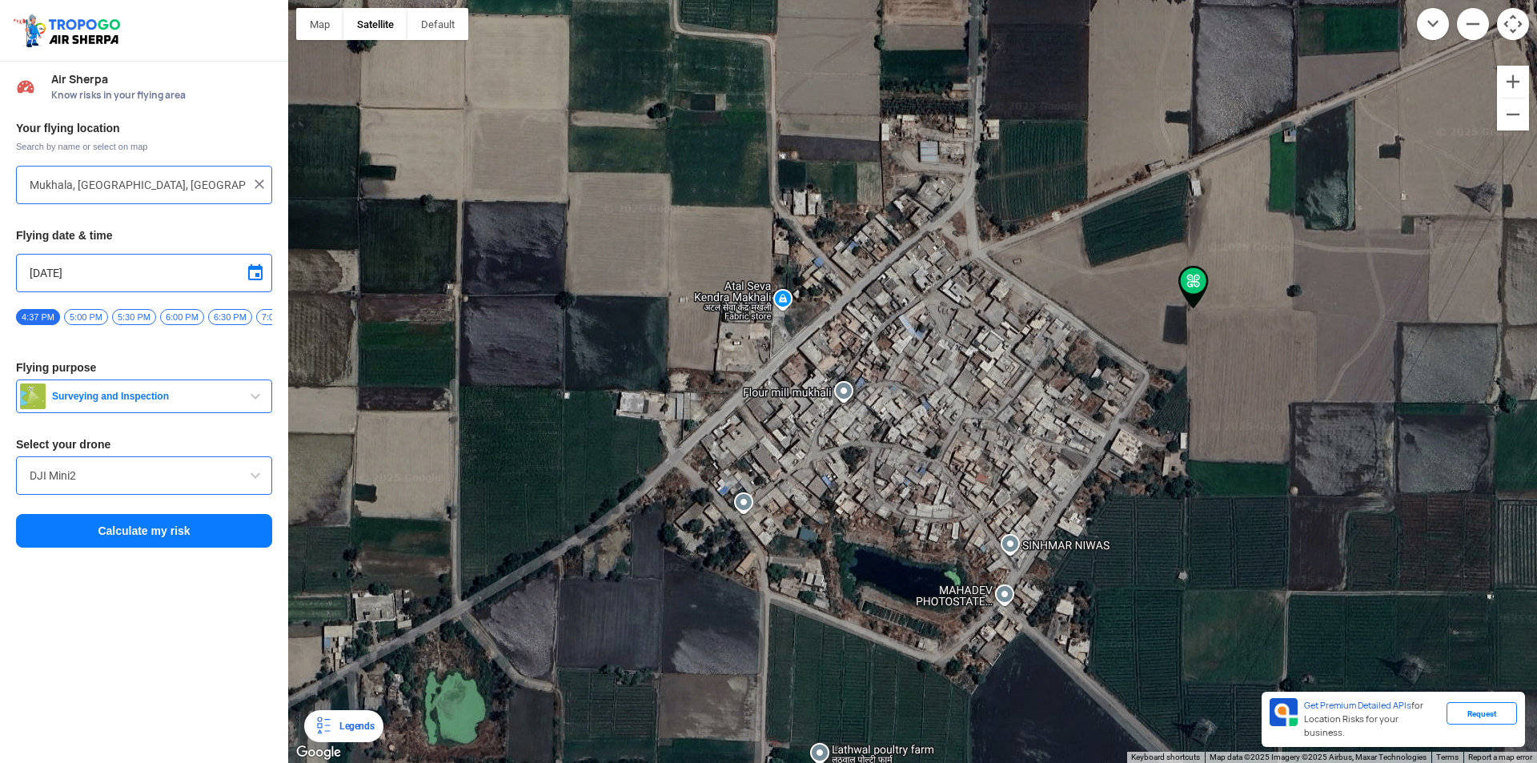
drag, startPoint x: 854, startPoint y: 415, endPoint x: 924, endPoint y: 449, distance: 77.3
click at [924, 449] on div at bounding box center [912, 381] width 1249 height 763
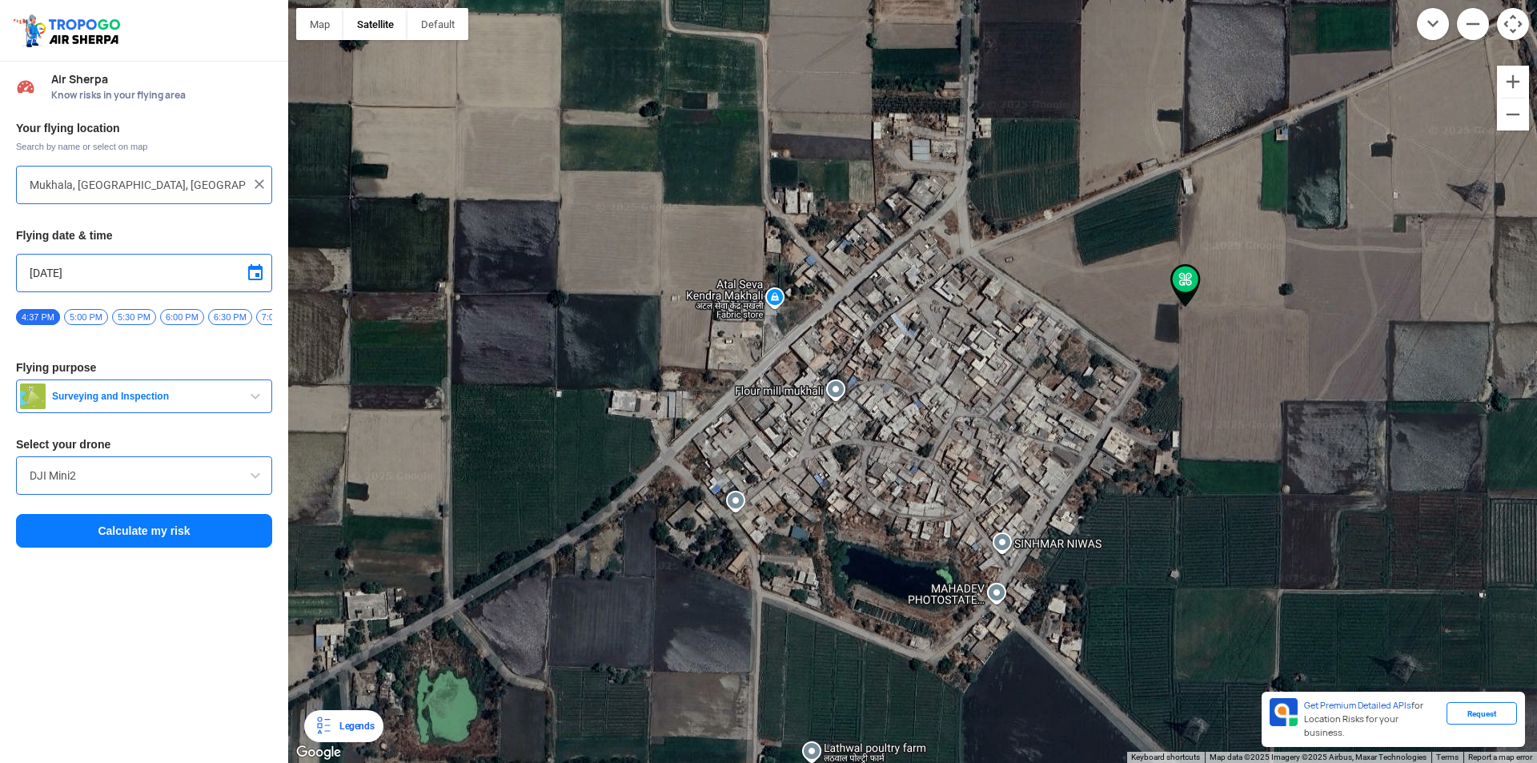
drag, startPoint x: 1248, startPoint y: 355, endPoint x: 1241, endPoint y: 361, distance: 9.1
click at [1241, 361] on div at bounding box center [912, 381] width 1249 height 763
